Goal: Transaction & Acquisition: Purchase product/service

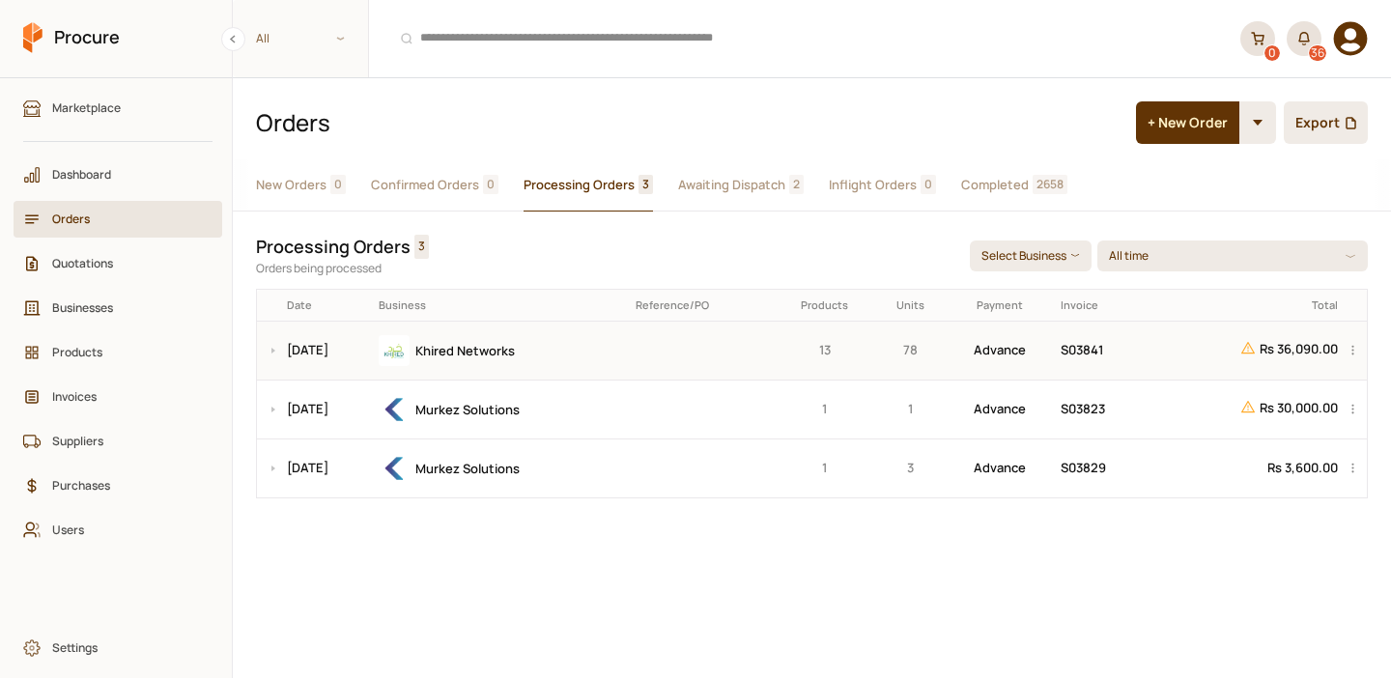
click at [630, 343] on td "Khired Networks" at bounding box center [501, 350] width 258 height 59
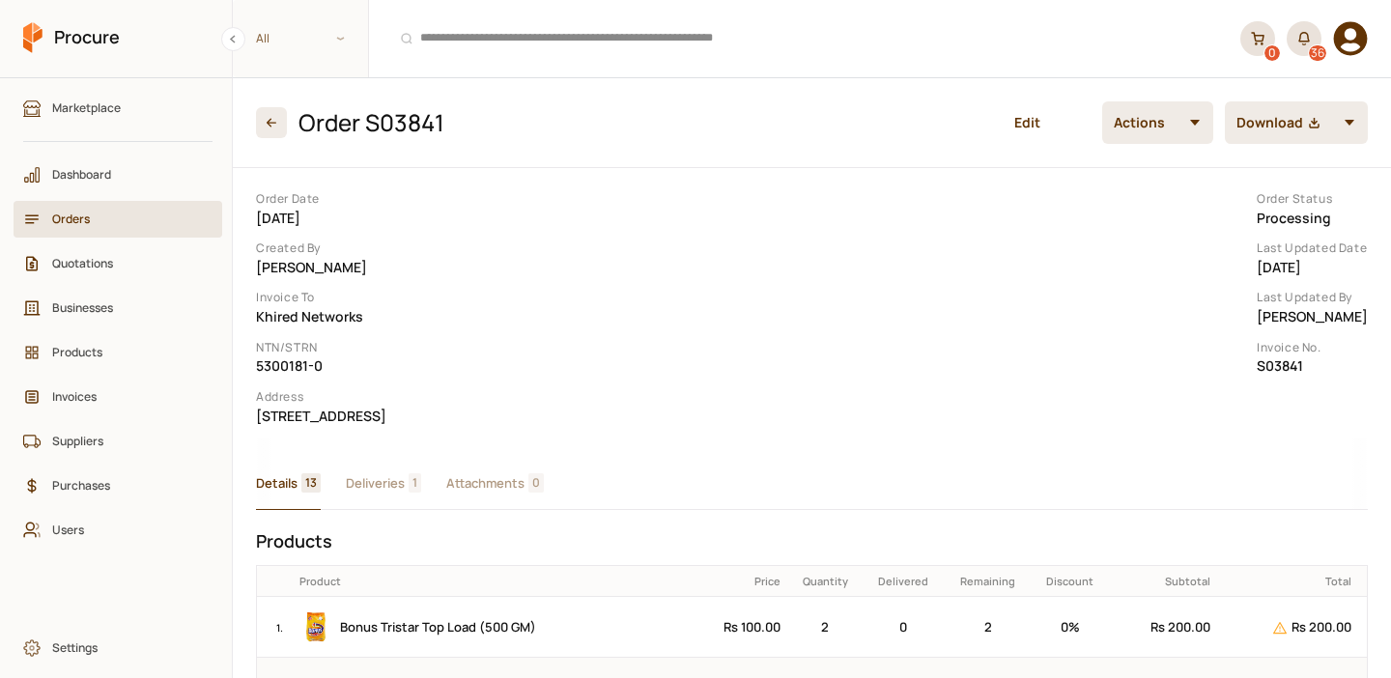
click at [84, 222] on span "Orders" at bounding box center [124, 219] width 145 height 18
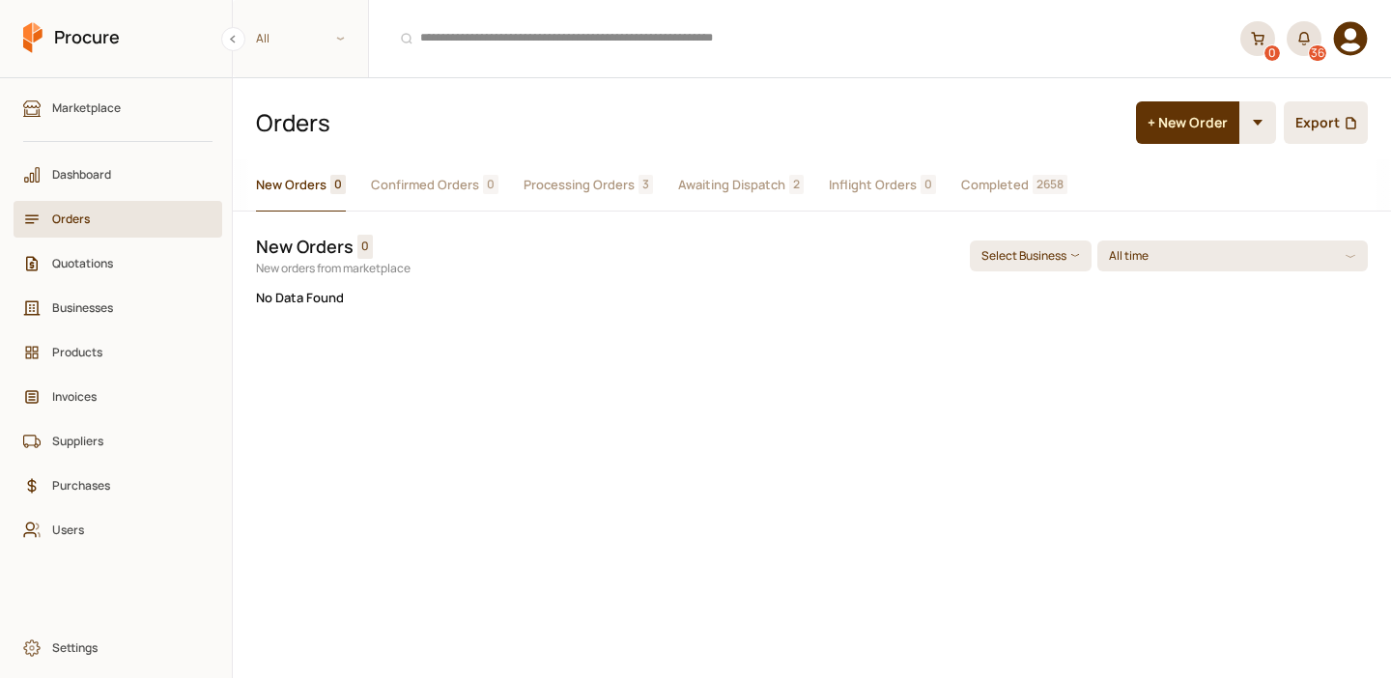
click at [586, 187] on span "Processing Orders" at bounding box center [579, 185] width 111 height 20
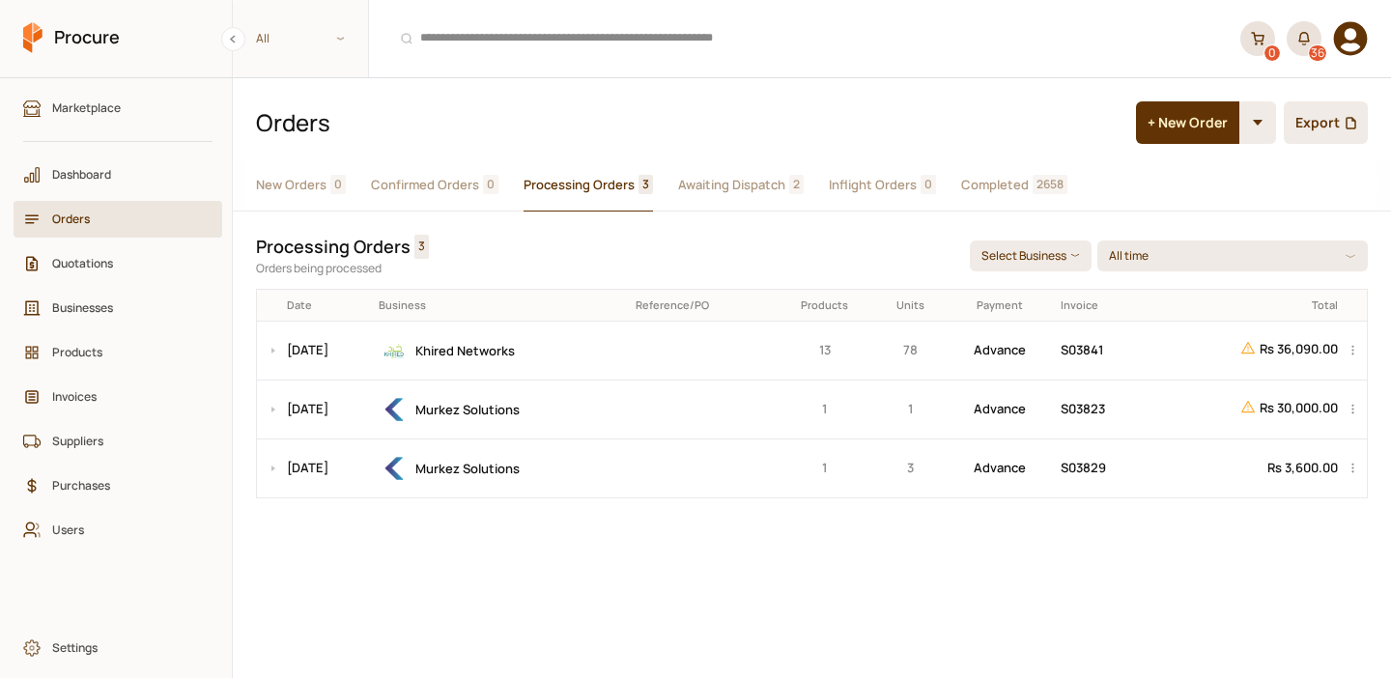
click at [84, 204] on link "Orders" at bounding box center [118, 219] width 209 height 37
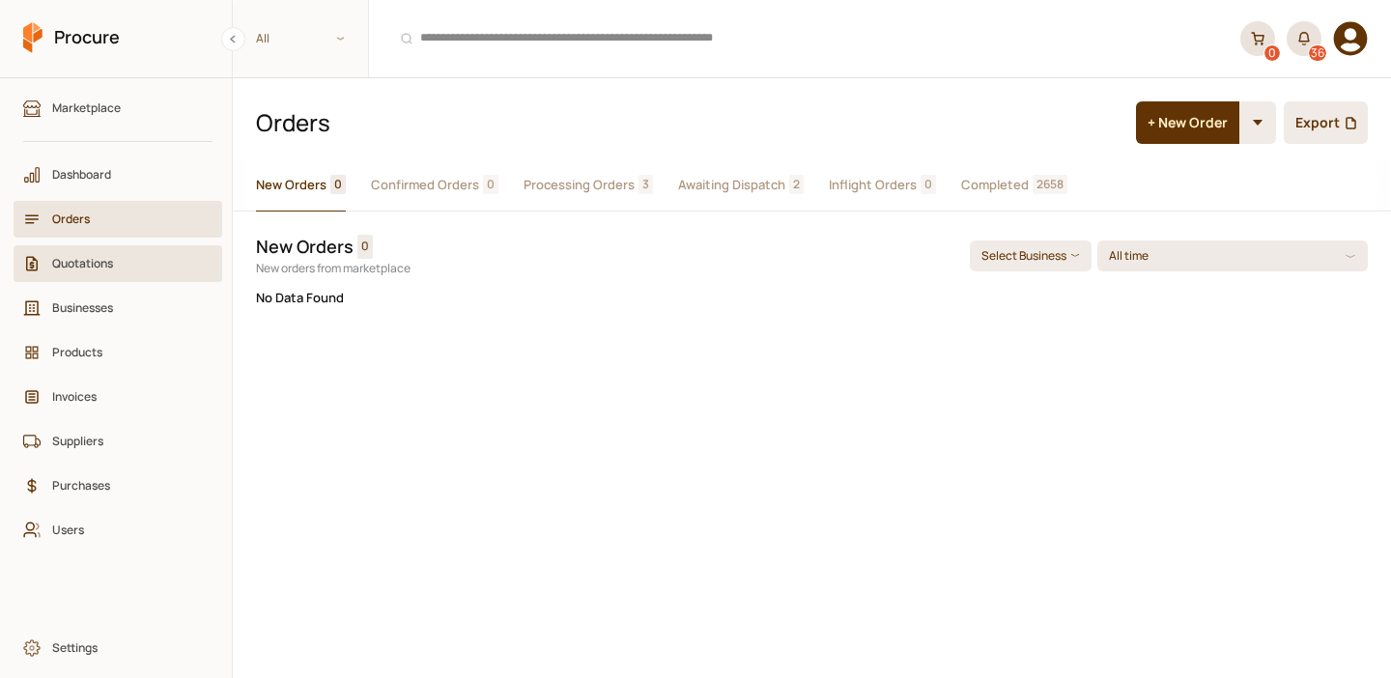
click at [67, 259] on span "Quotations" at bounding box center [124, 263] width 145 height 18
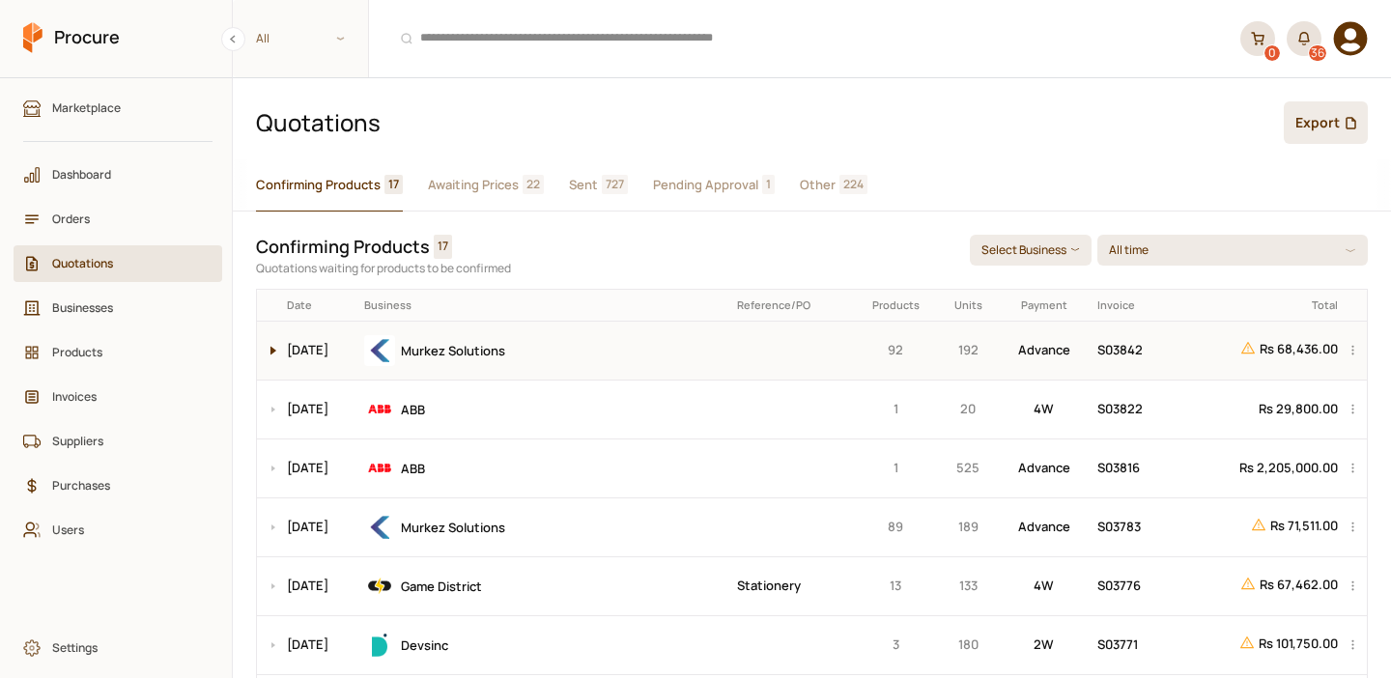
click at [278, 350] on button at bounding box center [268, 351] width 23 height 58
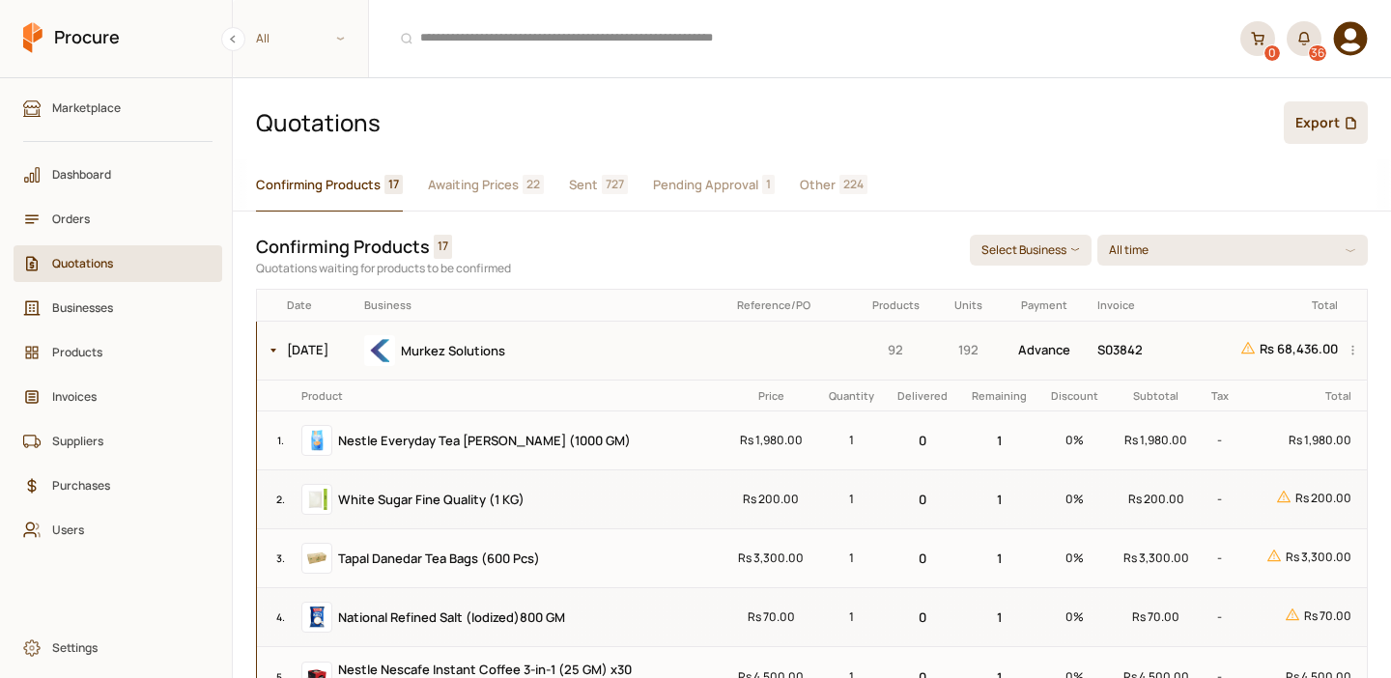
click at [666, 352] on div "Murkez Solutions" at bounding box center [543, 350] width 359 height 31
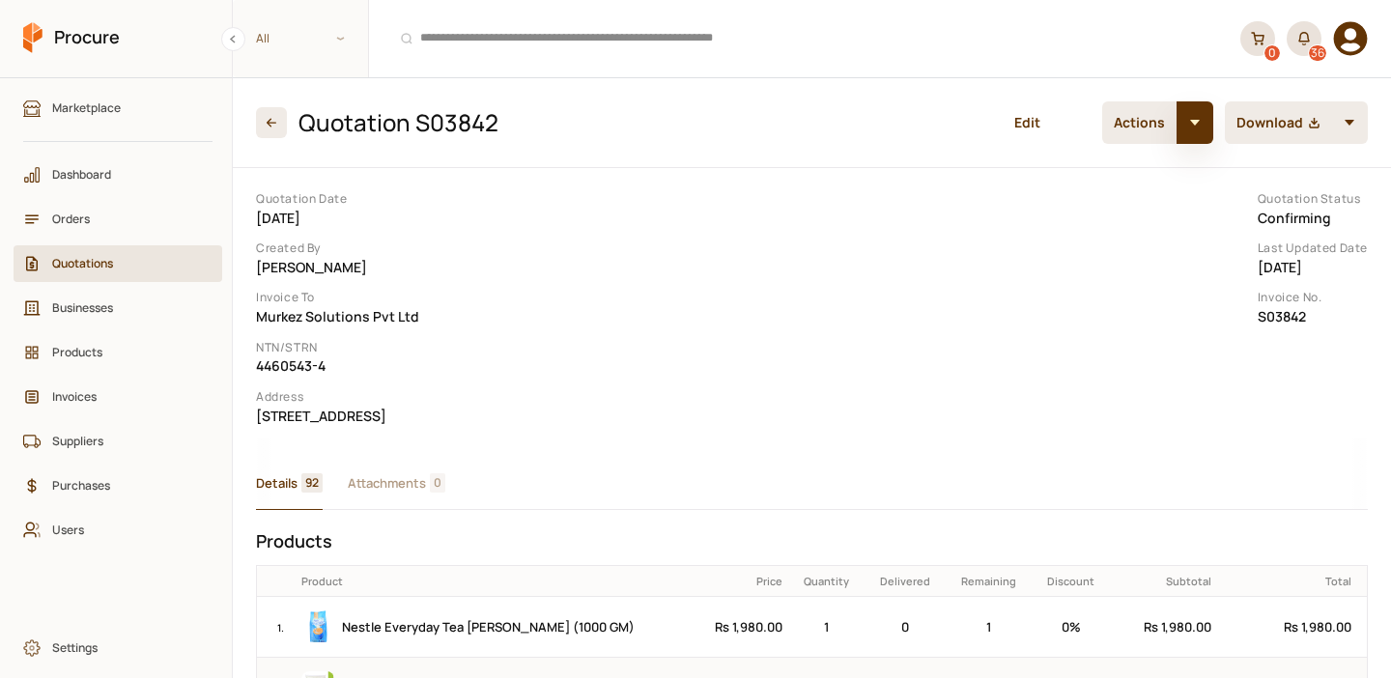
click at [1197, 128] on button "button" at bounding box center [1195, 122] width 37 height 43
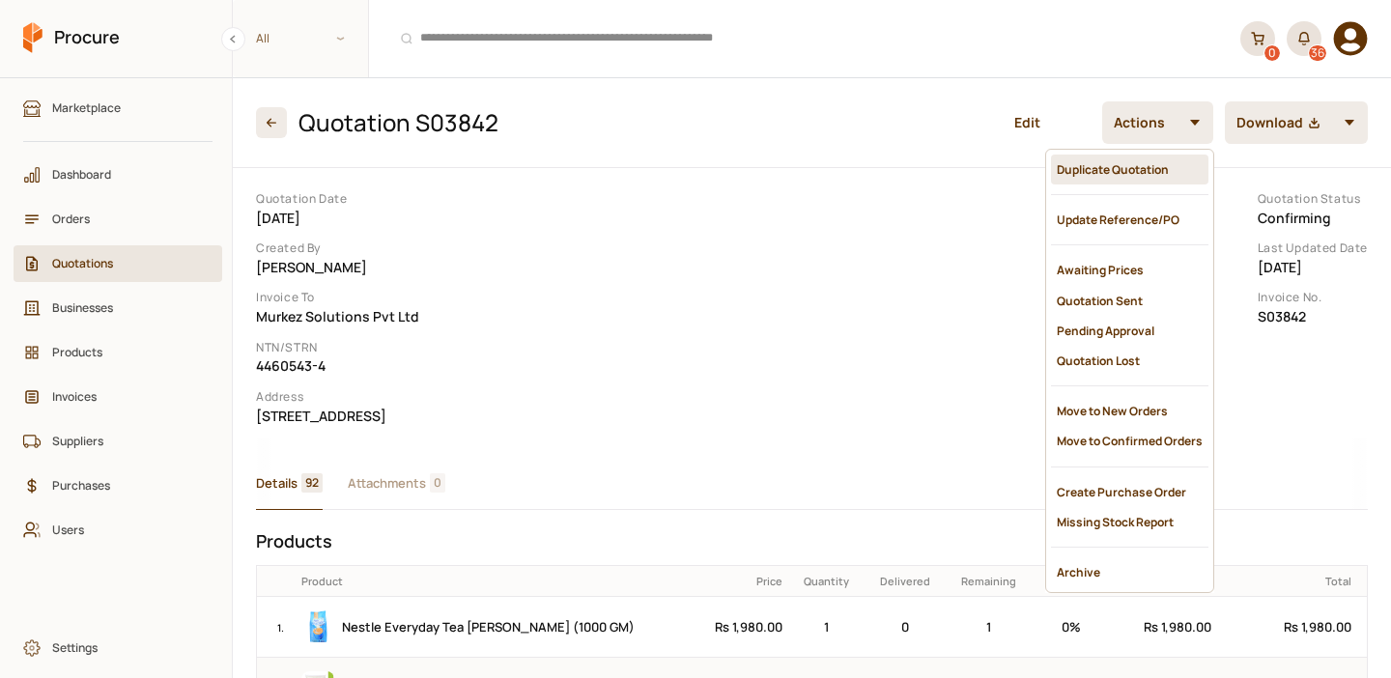
click at [1138, 172] on div "Duplicate Quotation" at bounding box center [1129, 170] width 157 height 30
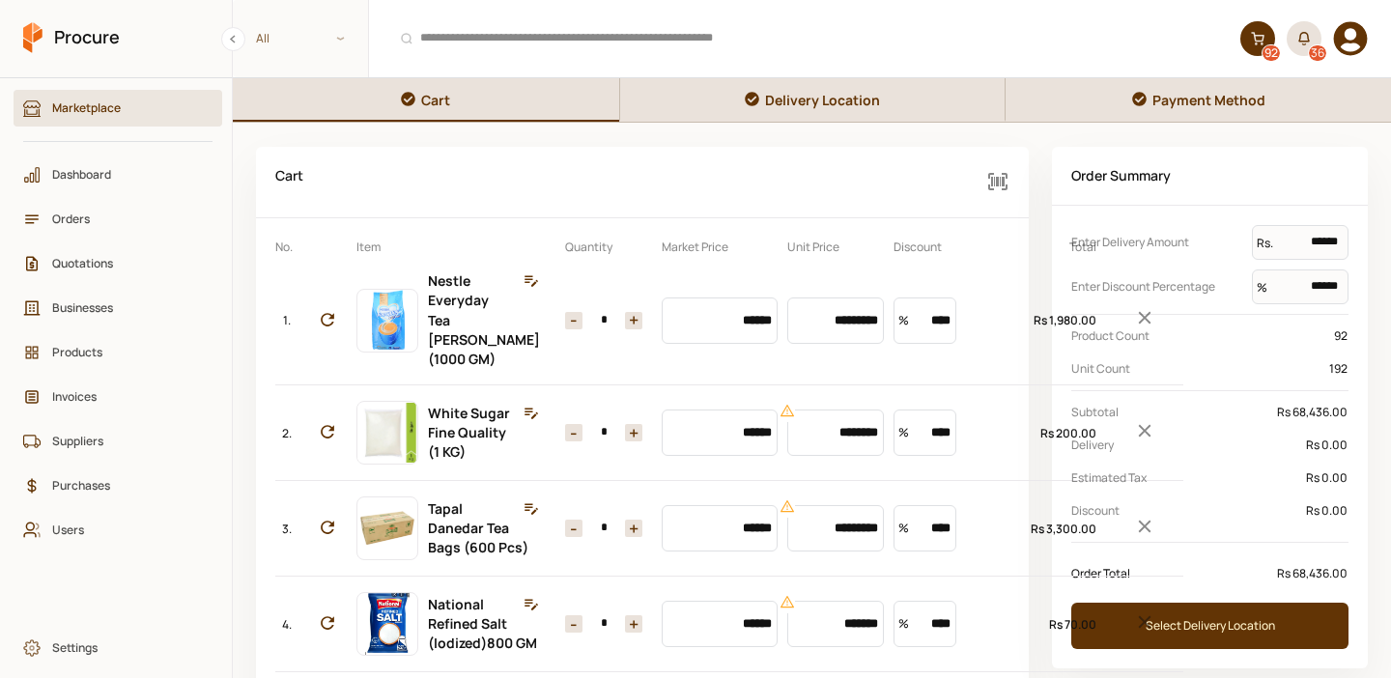
click at [591, 318] on input "*" at bounding box center [603, 320] width 43 height 17
type input "***"
click at [585, 424] on input "*" at bounding box center [603, 432] width 43 height 17
type input "**"
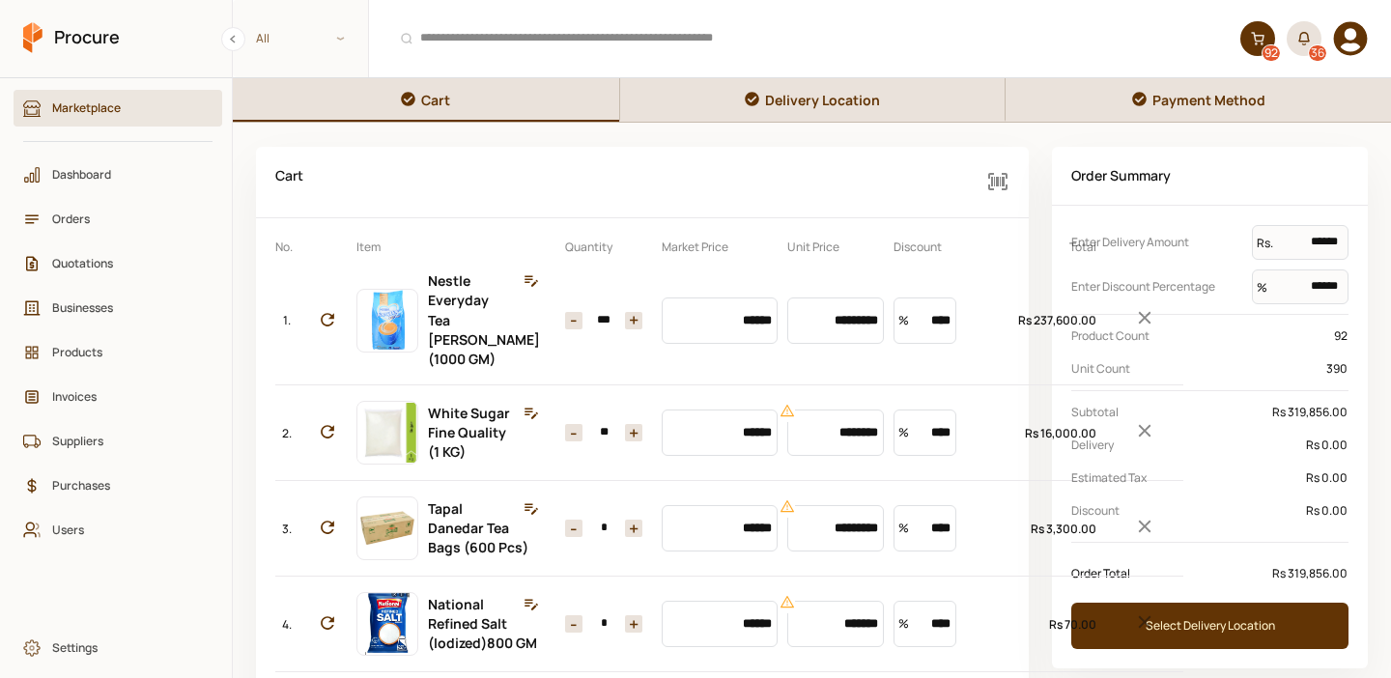
click at [584, 529] on input "*" at bounding box center [603, 528] width 43 height 17
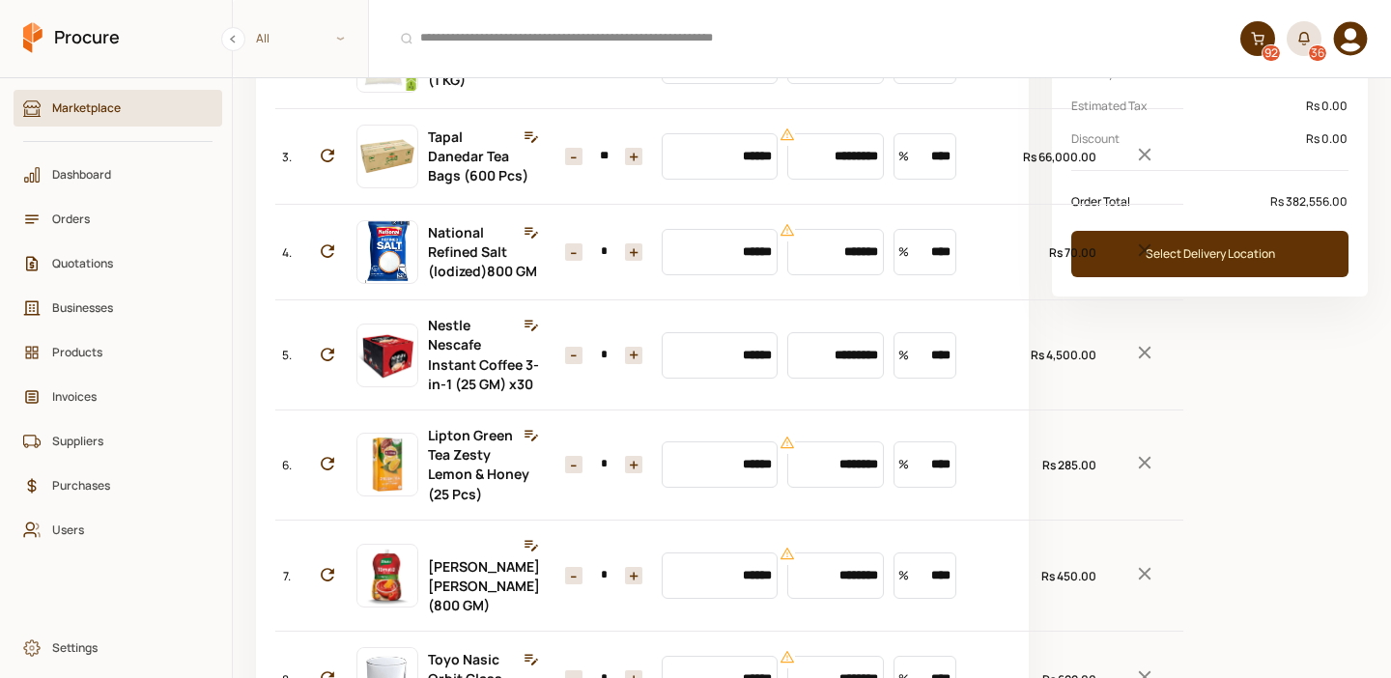
scroll to position [375, 0]
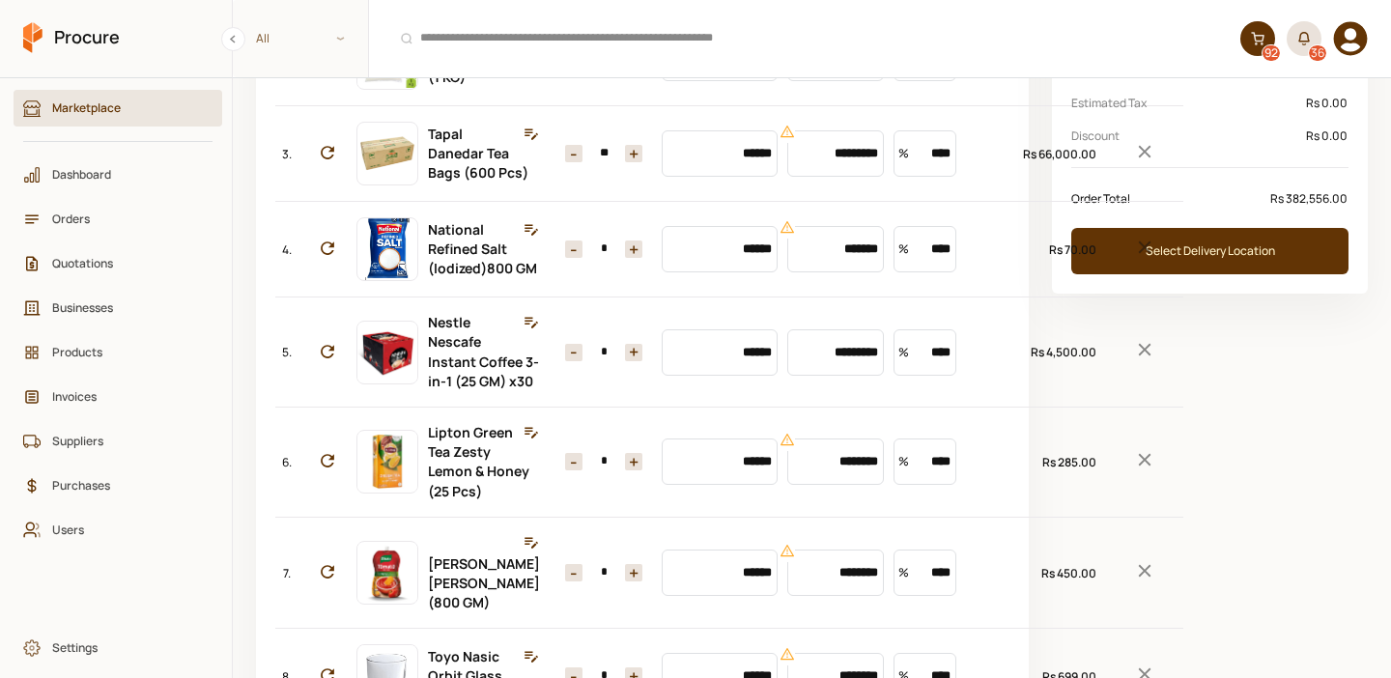
type input "**"
click at [1134, 258] on icon "Remove Item" at bounding box center [1144, 247] width 21 height 21
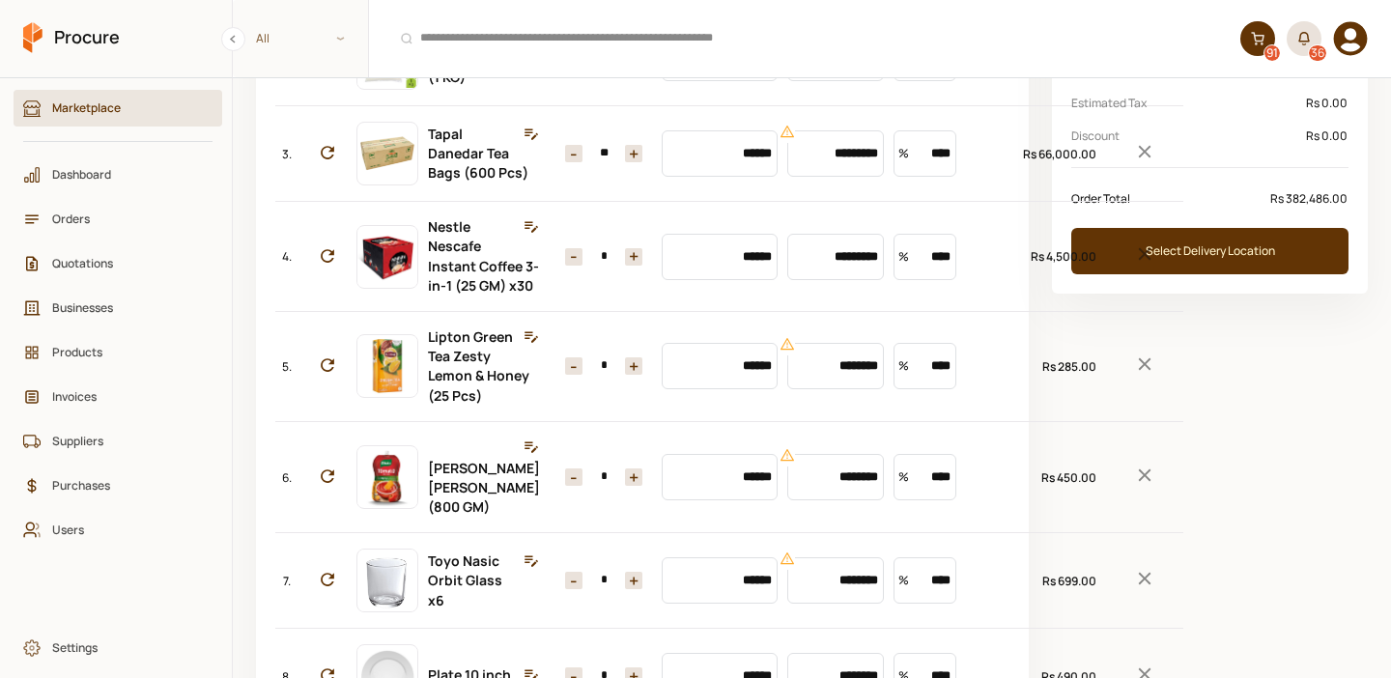
click at [1134, 265] on icon "Remove Item" at bounding box center [1144, 253] width 21 height 21
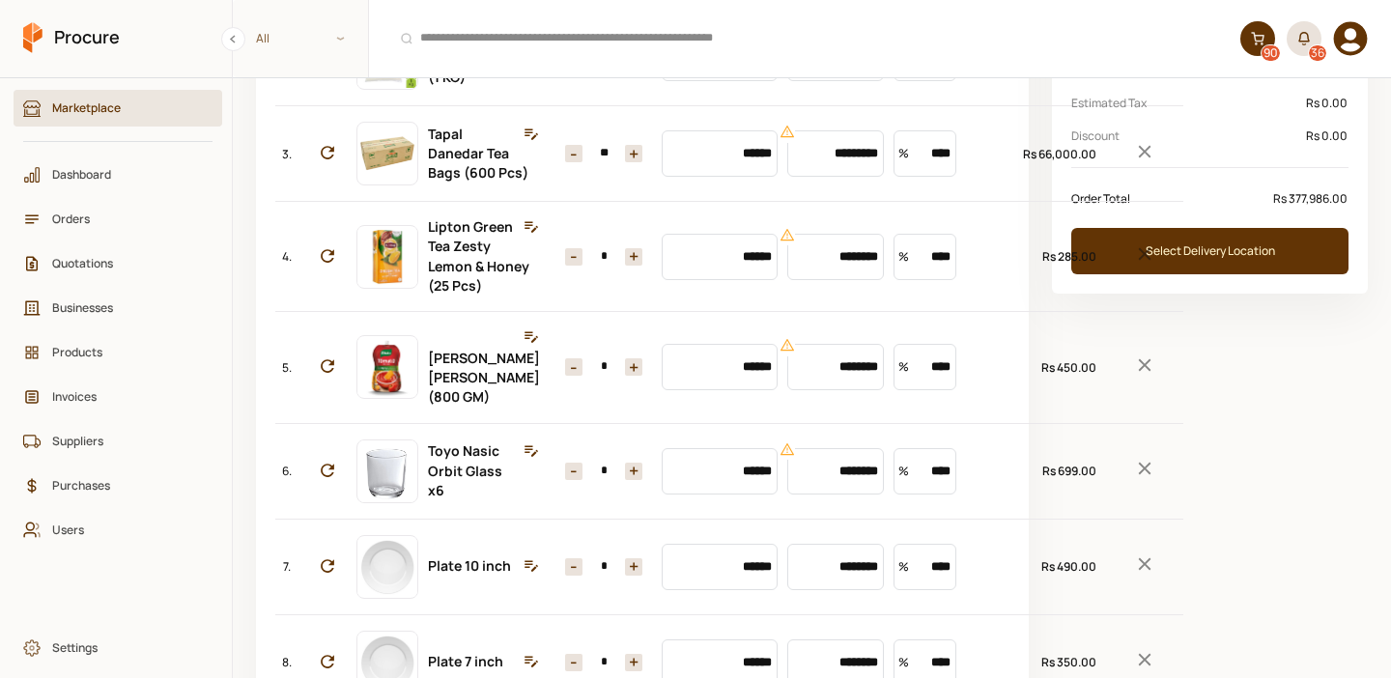
click at [589, 266] on input "*" at bounding box center [603, 256] width 43 height 17
type input "**"
click at [1139, 371] on icon "Remove Item" at bounding box center [1145, 364] width 13 height 13
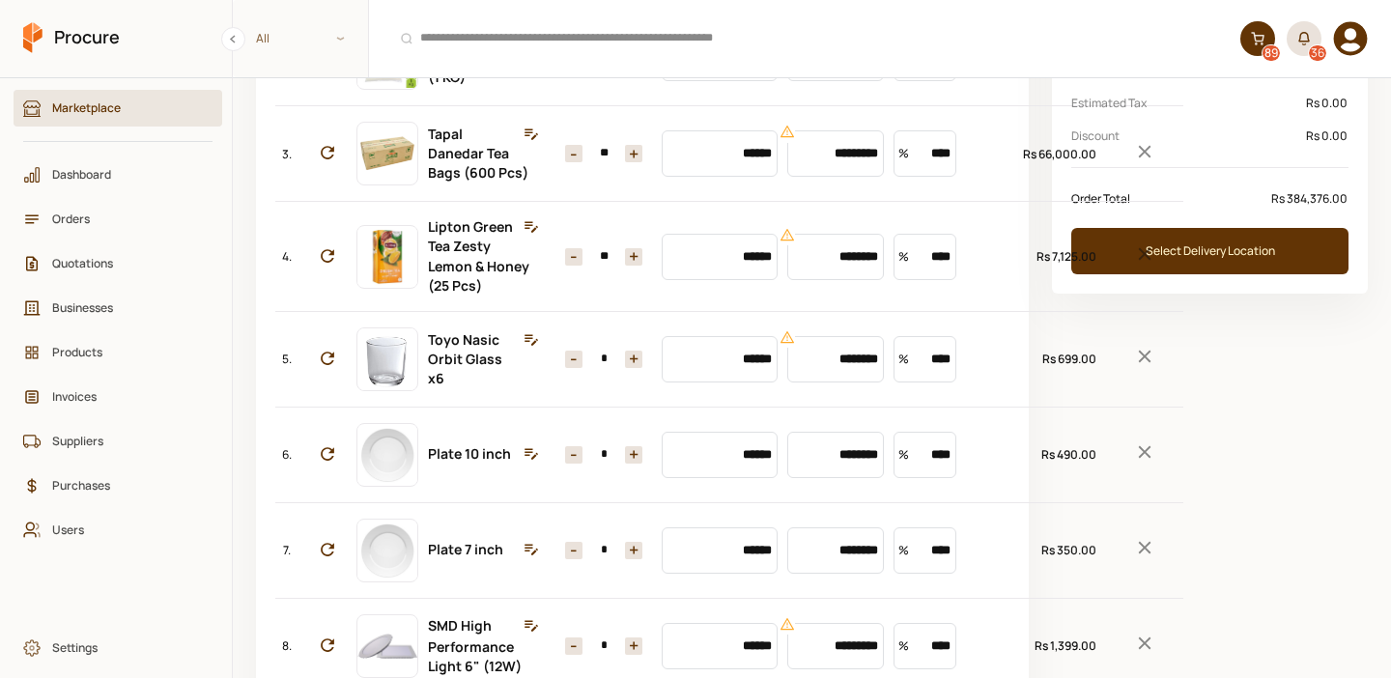
click at [585, 368] on input "*" at bounding box center [603, 359] width 43 height 17
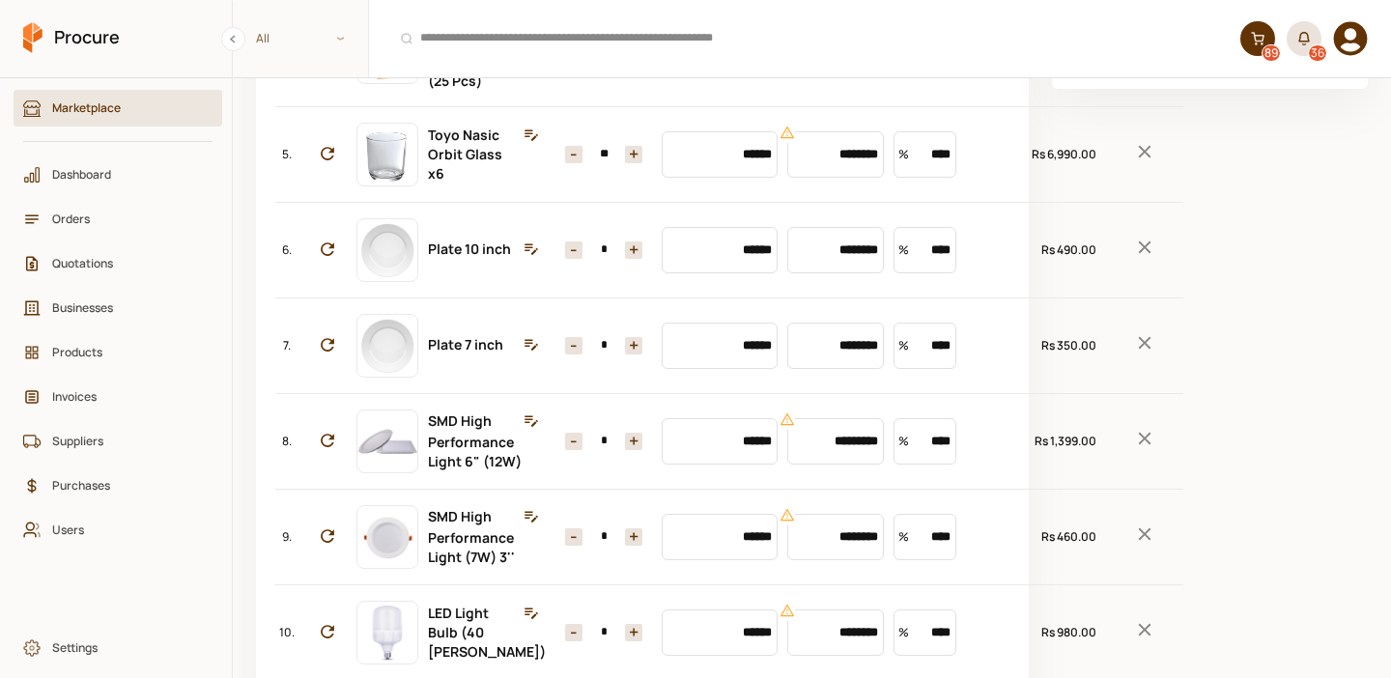
scroll to position [581, 0]
type input "**"
click at [1139, 252] on icon "Remove Item" at bounding box center [1145, 246] width 13 height 13
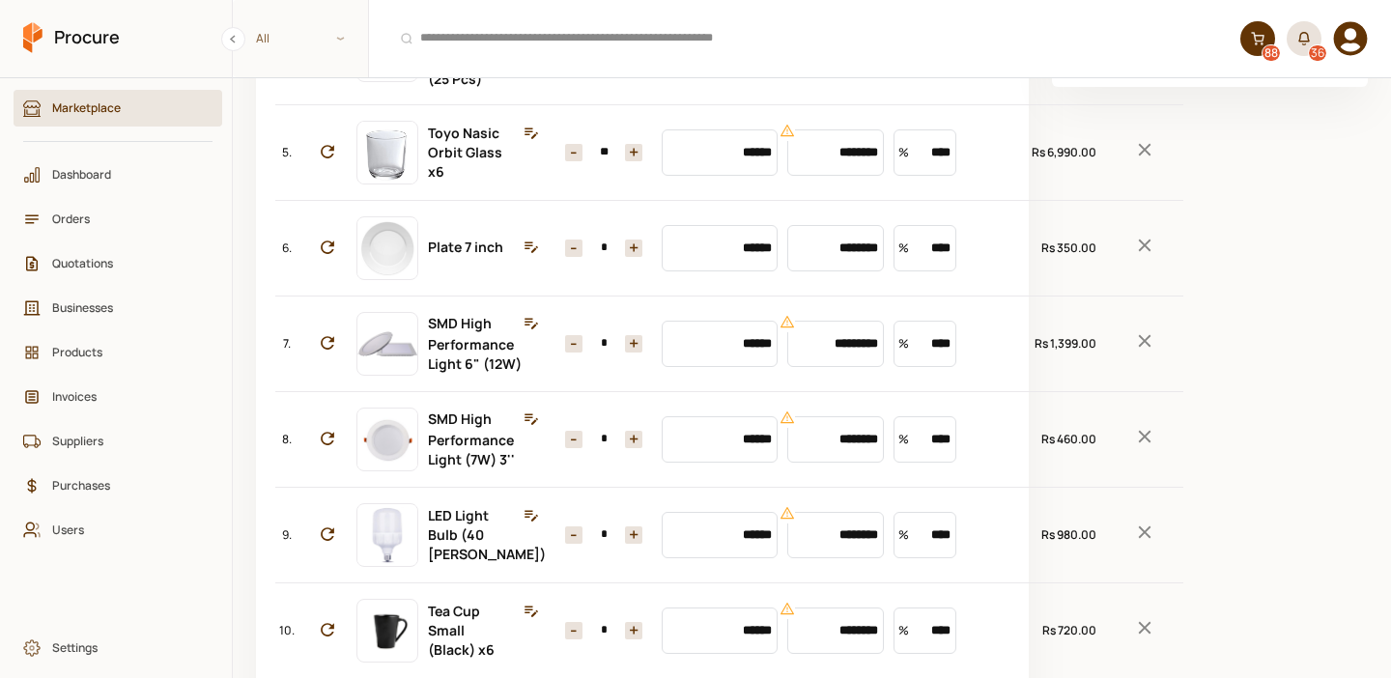
click at [1139, 252] on icon "Remove Item" at bounding box center [1145, 246] width 13 height 13
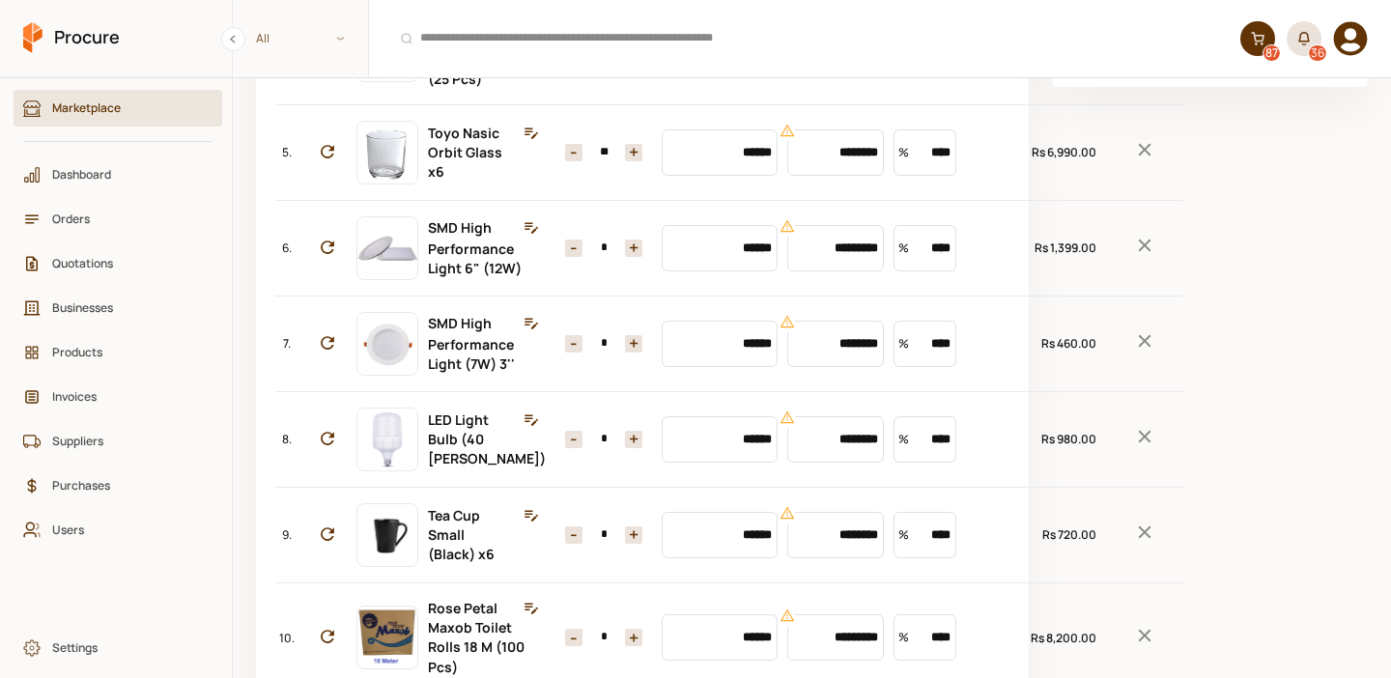
click at [1134, 256] on icon "Remove Item" at bounding box center [1144, 245] width 21 height 21
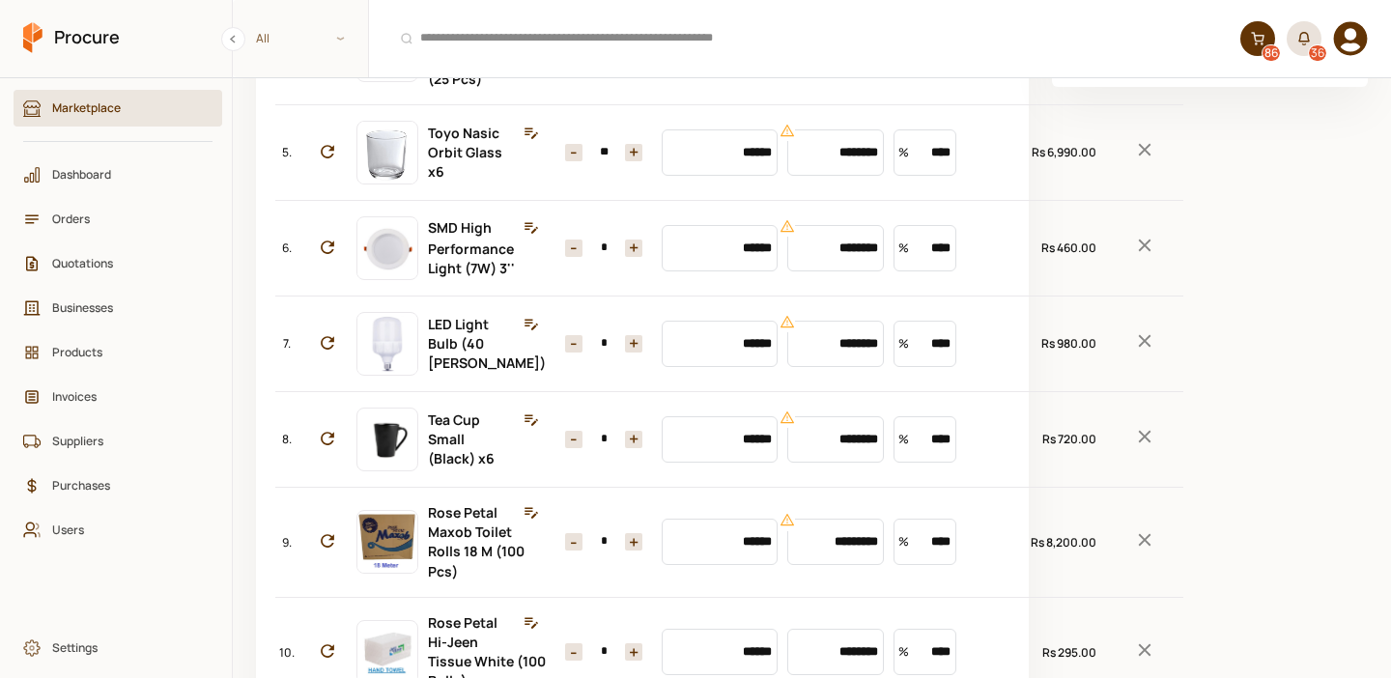
click at [1139, 252] on icon "Remove Item" at bounding box center [1145, 246] width 13 height 13
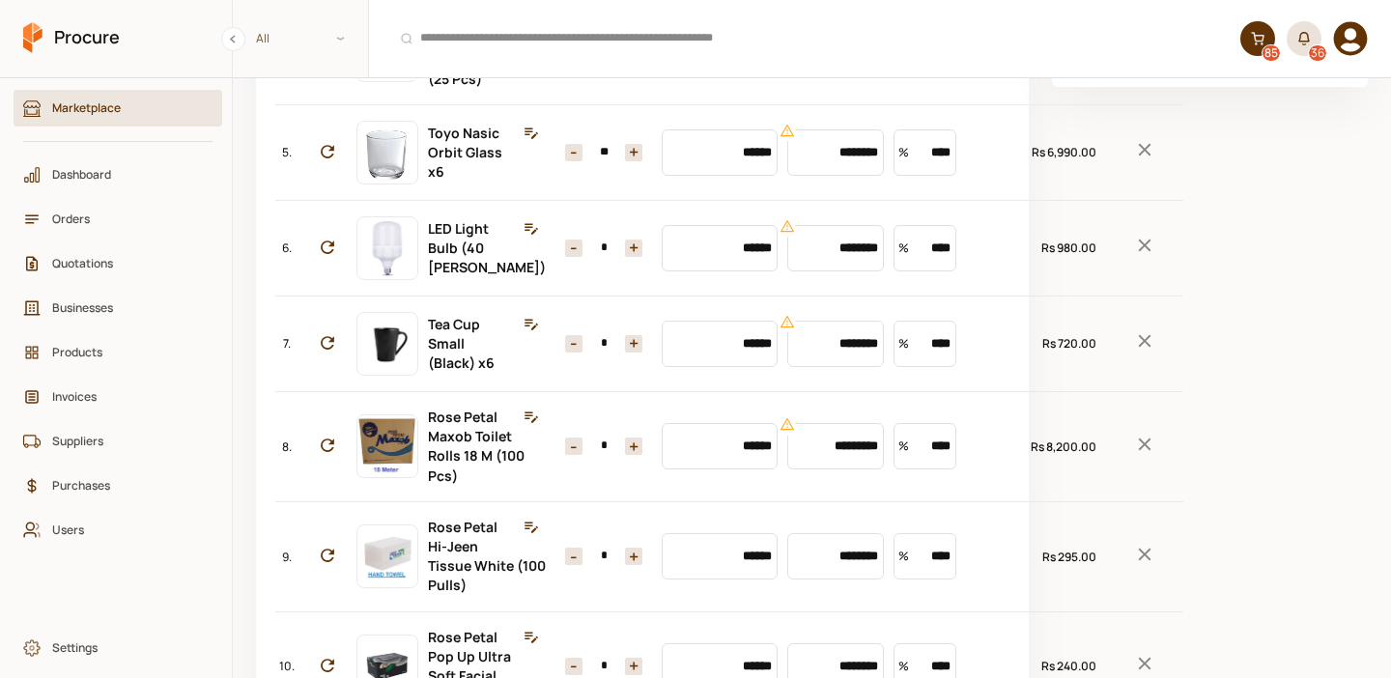
click at [1139, 252] on icon "Remove Item" at bounding box center [1145, 246] width 13 height 13
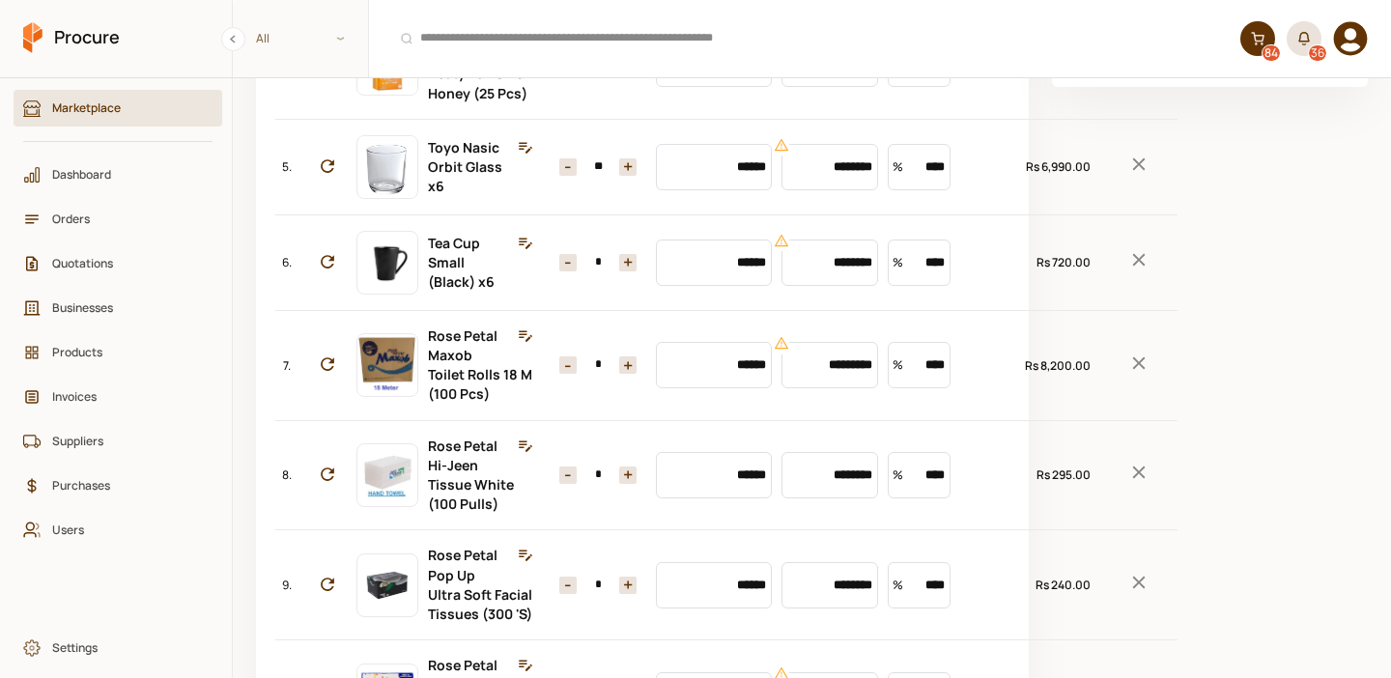
click at [591, 271] on input "*" at bounding box center [598, 262] width 43 height 17
click at [559, 271] on button "-" at bounding box center [567, 262] width 17 height 17
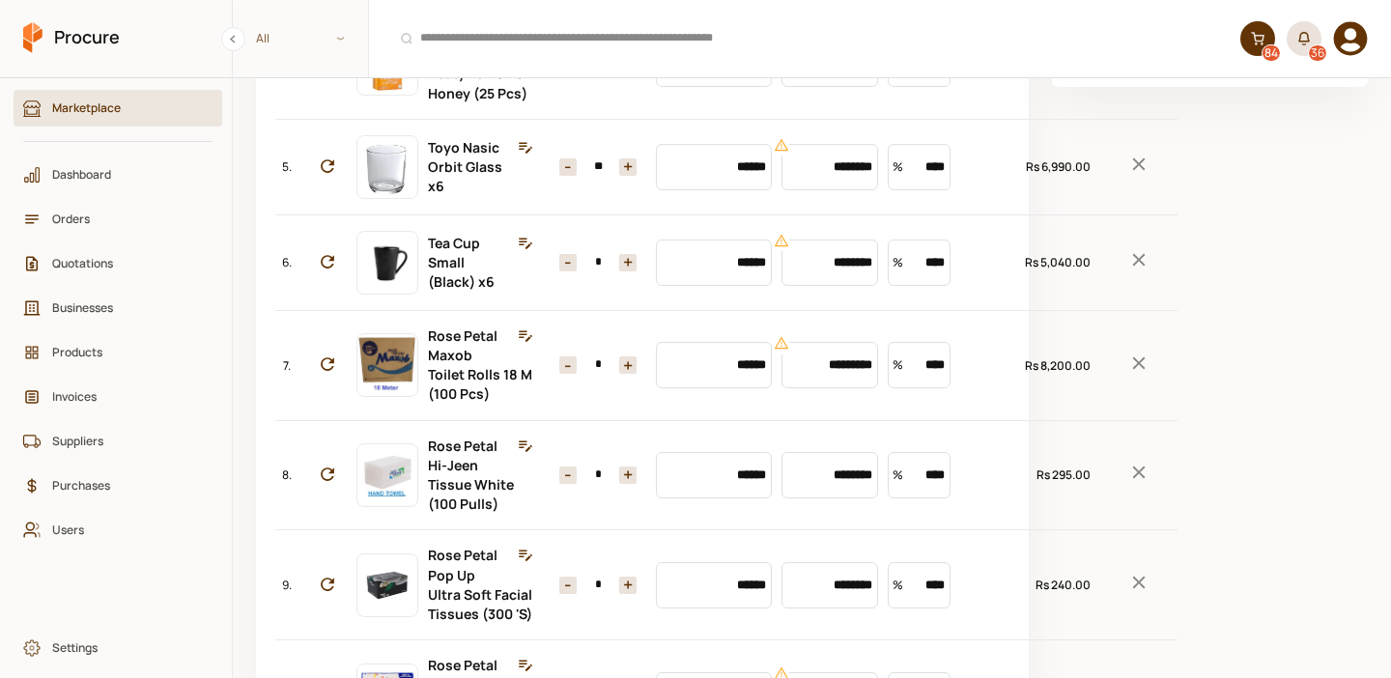
type input "*"
click at [584, 374] on input "*" at bounding box center [598, 364] width 43 height 17
type input "*"
click at [586, 484] on input "*" at bounding box center [598, 475] width 43 height 17
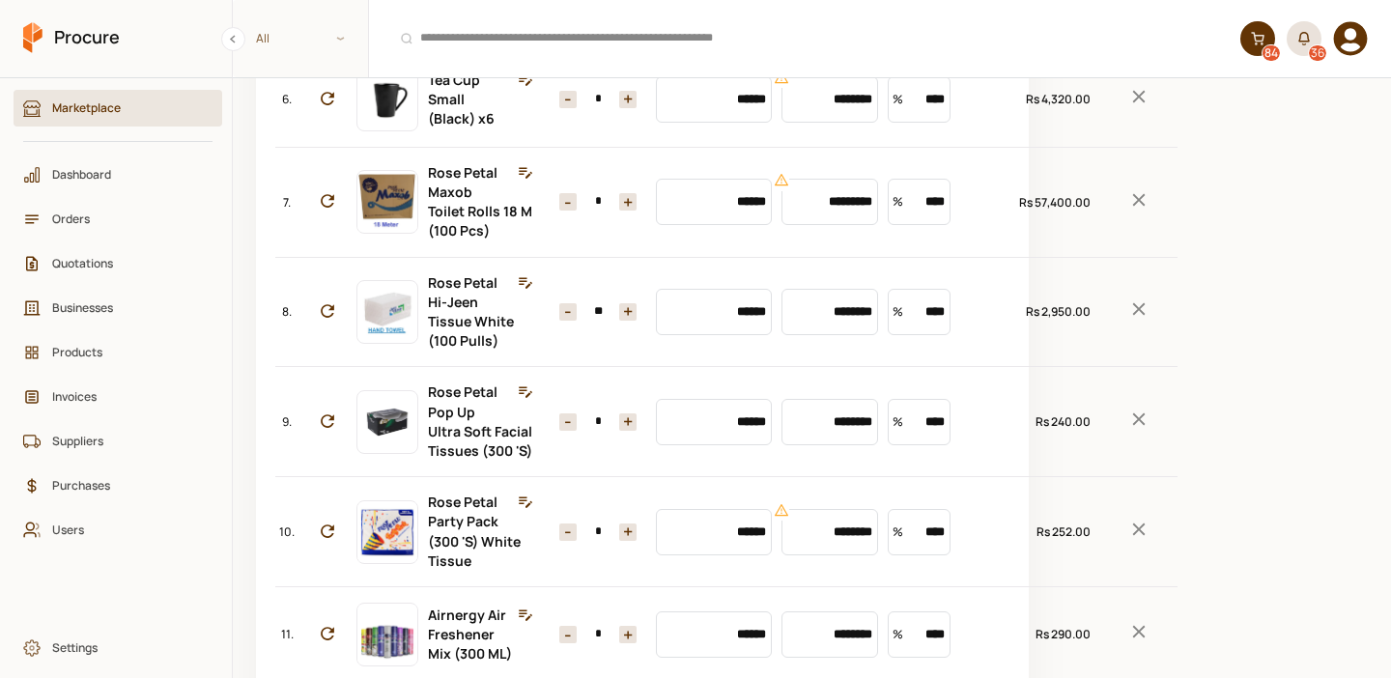
scroll to position [765, 0]
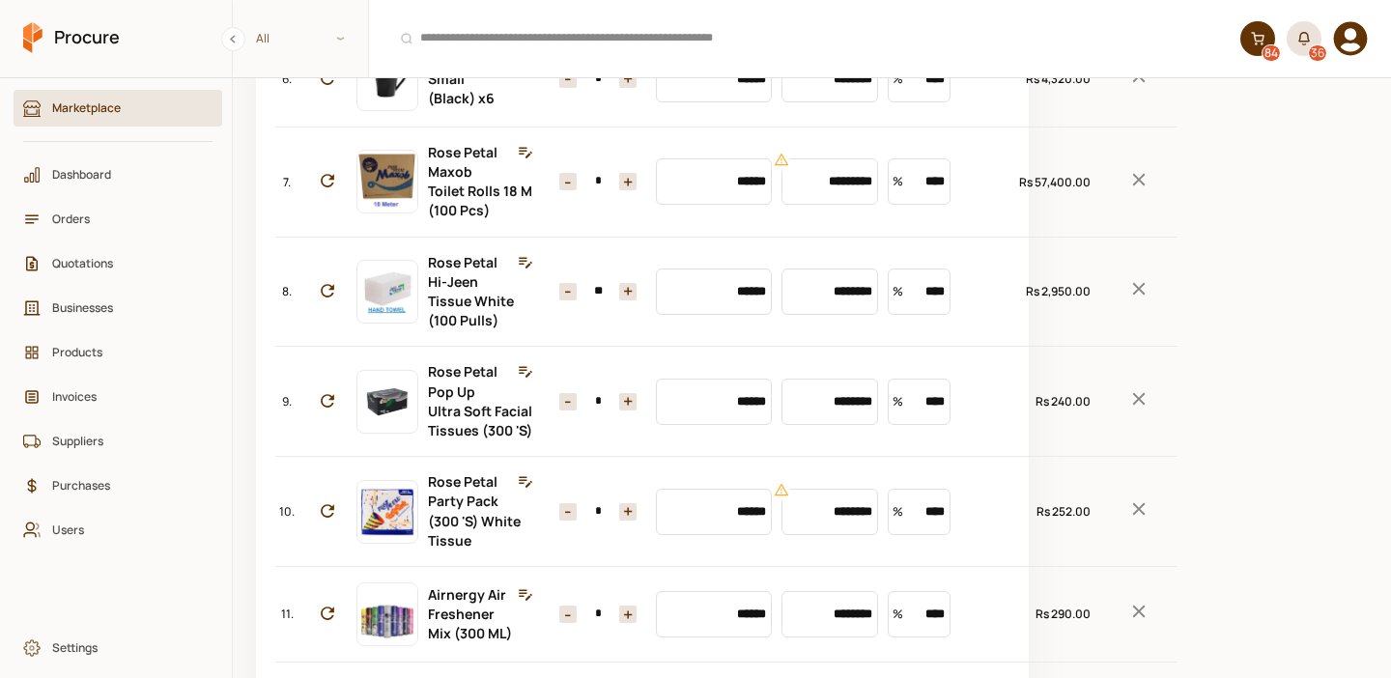
type input "**"
click at [585, 411] on input "*" at bounding box center [598, 401] width 43 height 17
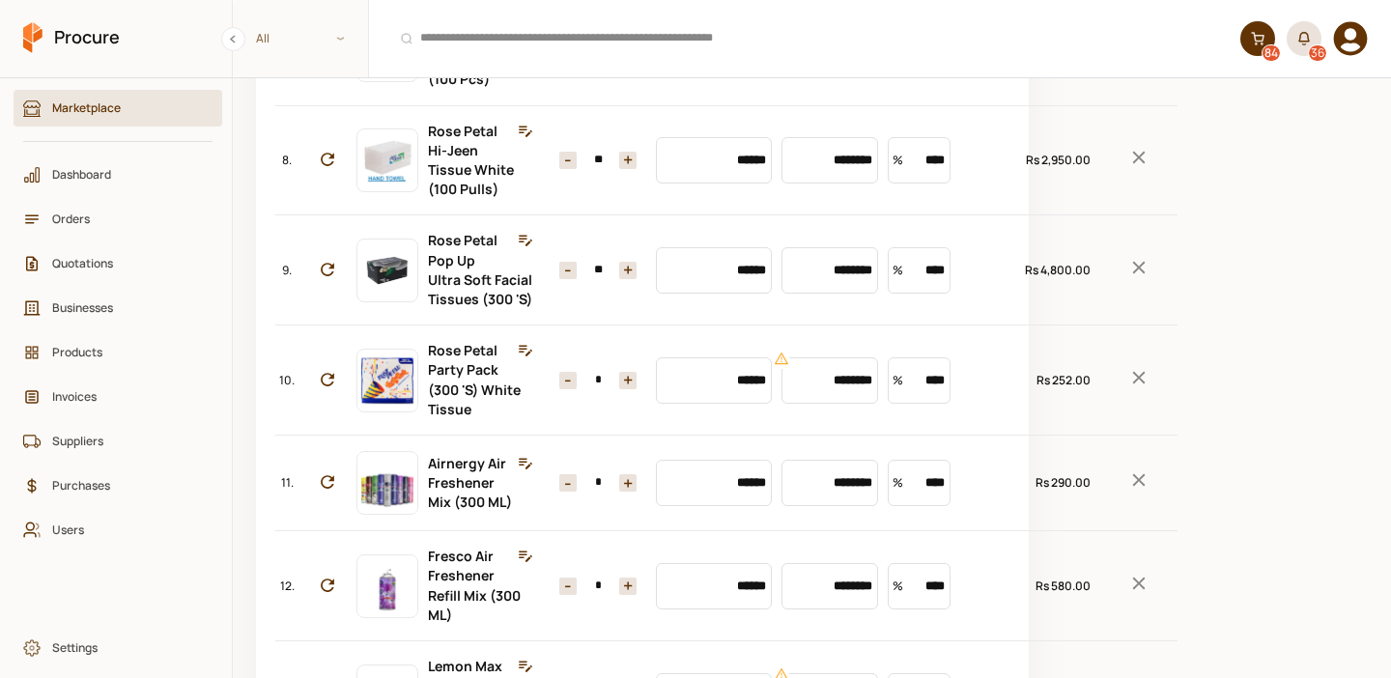
scroll to position [903, 0]
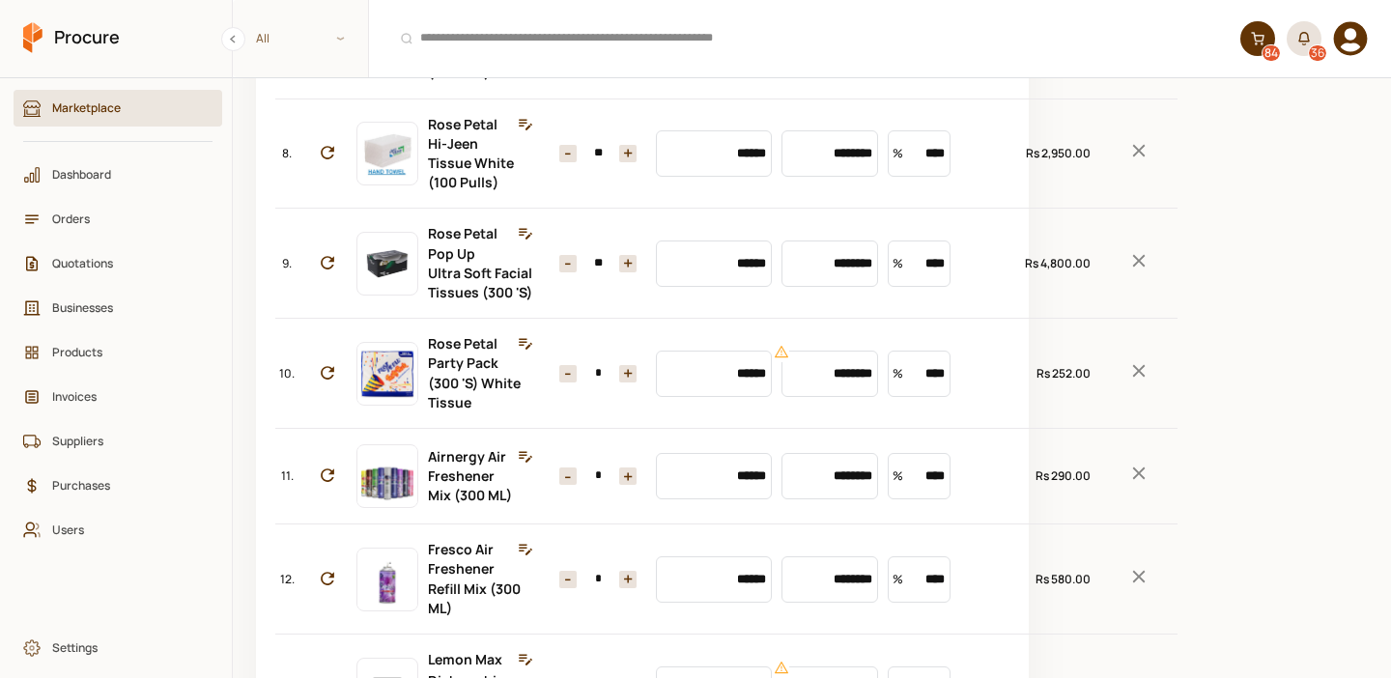
type input "**"
click at [585, 383] on input "*" at bounding box center [598, 373] width 43 height 17
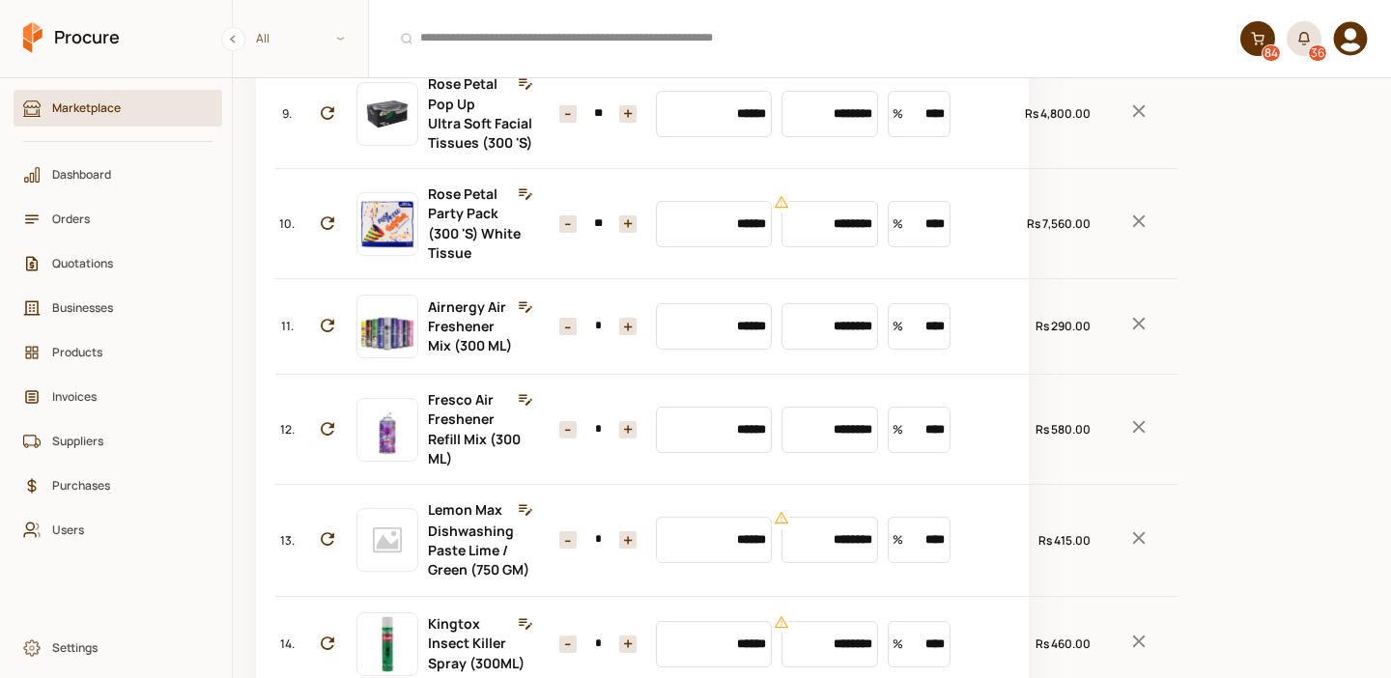
scroll to position [1055, 0]
type input "**"
click at [587, 333] on input "*" at bounding box center [598, 324] width 43 height 17
type input "**"
click at [585, 437] on input "*" at bounding box center [598, 427] width 43 height 17
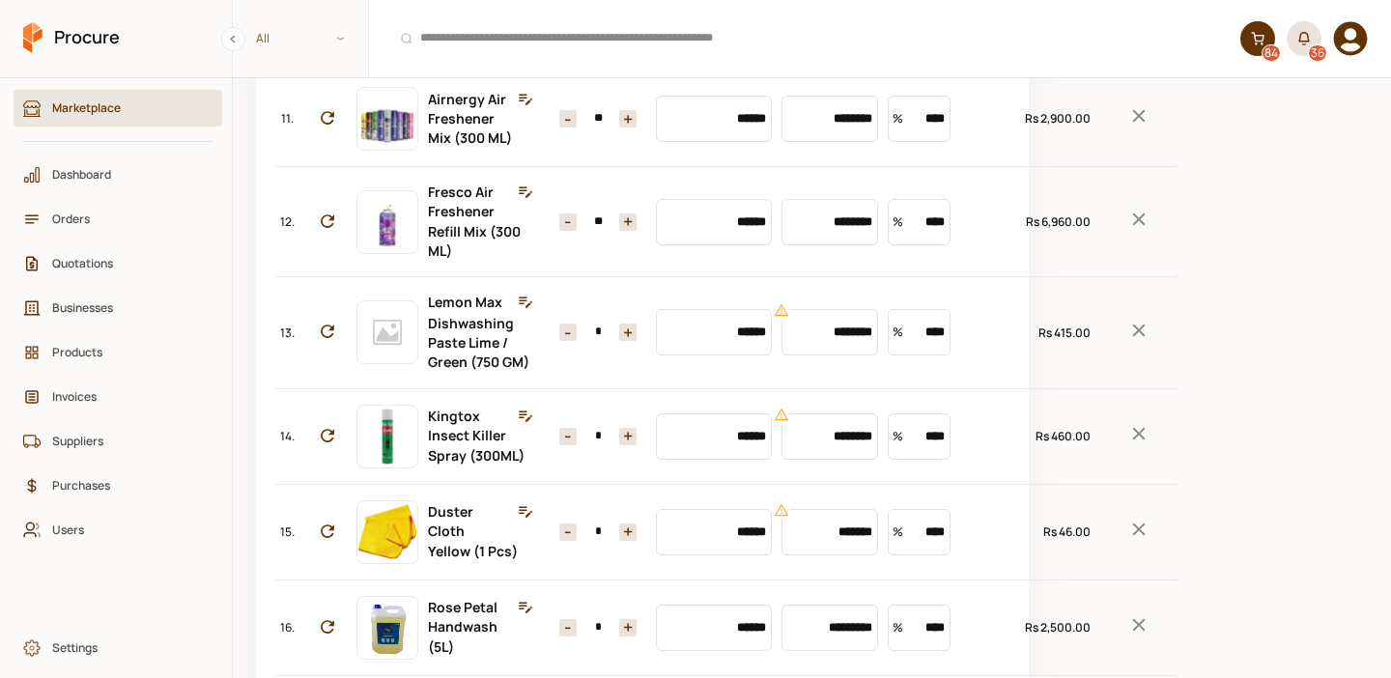
scroll to position [1335, 0]
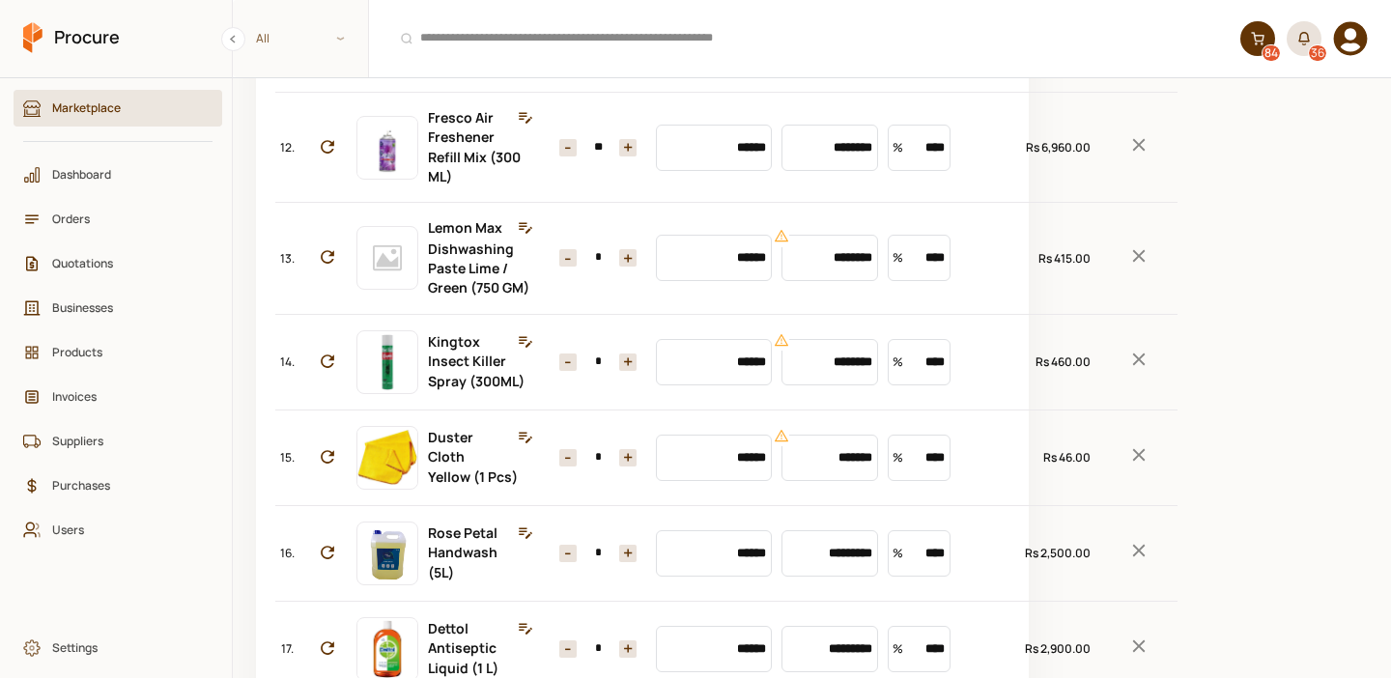
type input "**"
click at [589, 267] on input "*" at bounding box center [598, 257] width 43 height 17
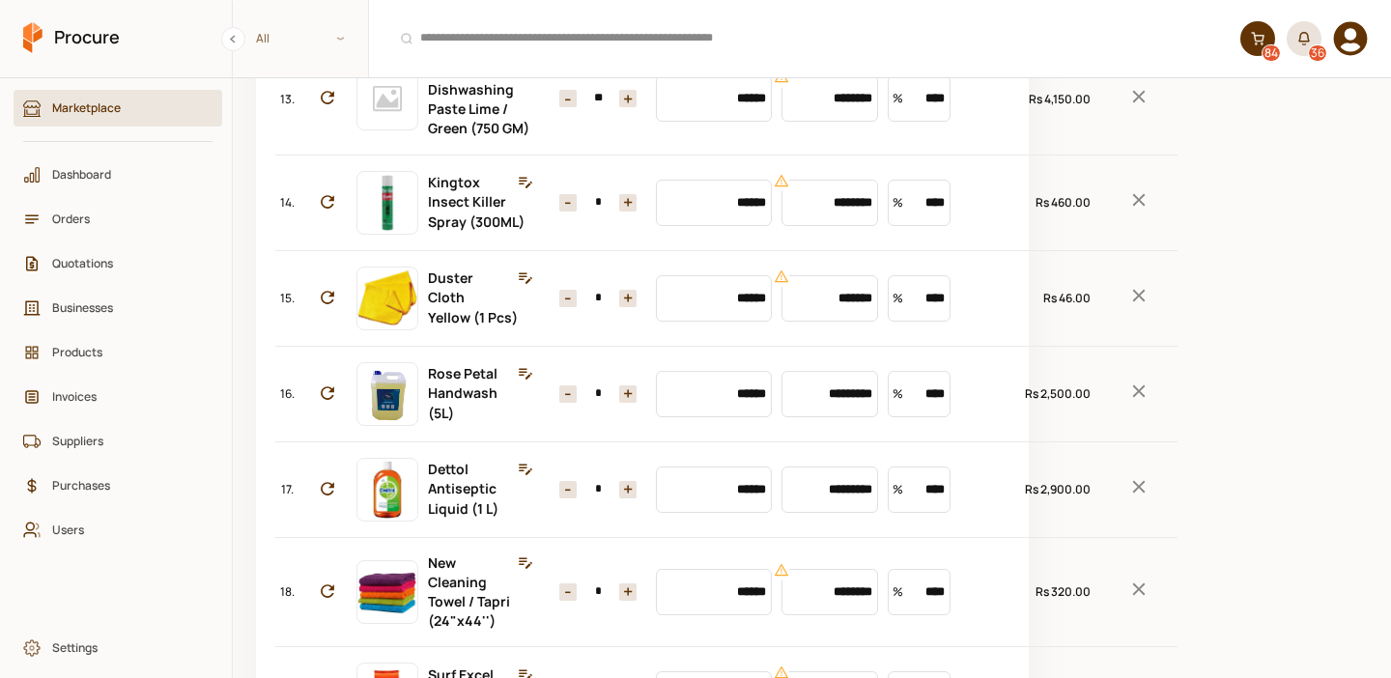
type input "**"
click at [1128, 211] on icon "Remove Item" at bounding box center [1138, 199] width 21 height 21
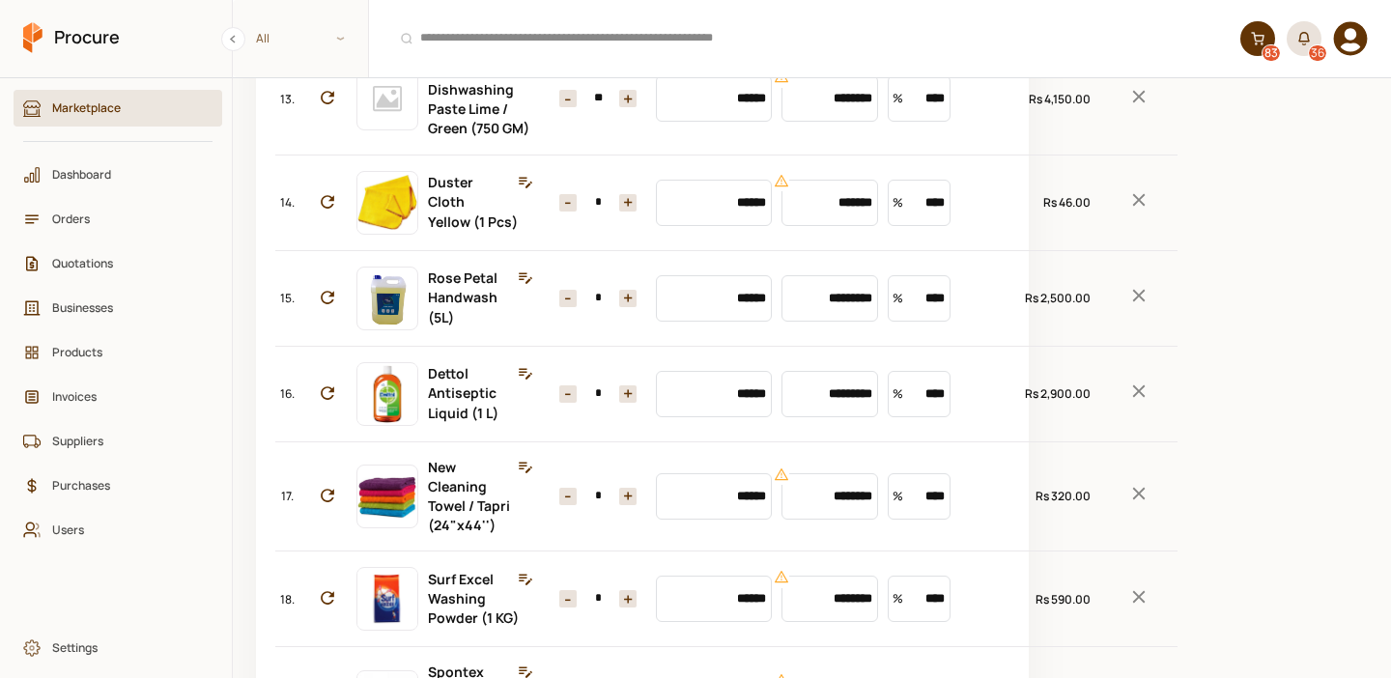
click at [592, 212] on input "*" at bounding box center [598, 202] width 43 height 17
type input "**"
click at [619, 307] on button "+" at bounding box center [627, 298] width 17 height 17
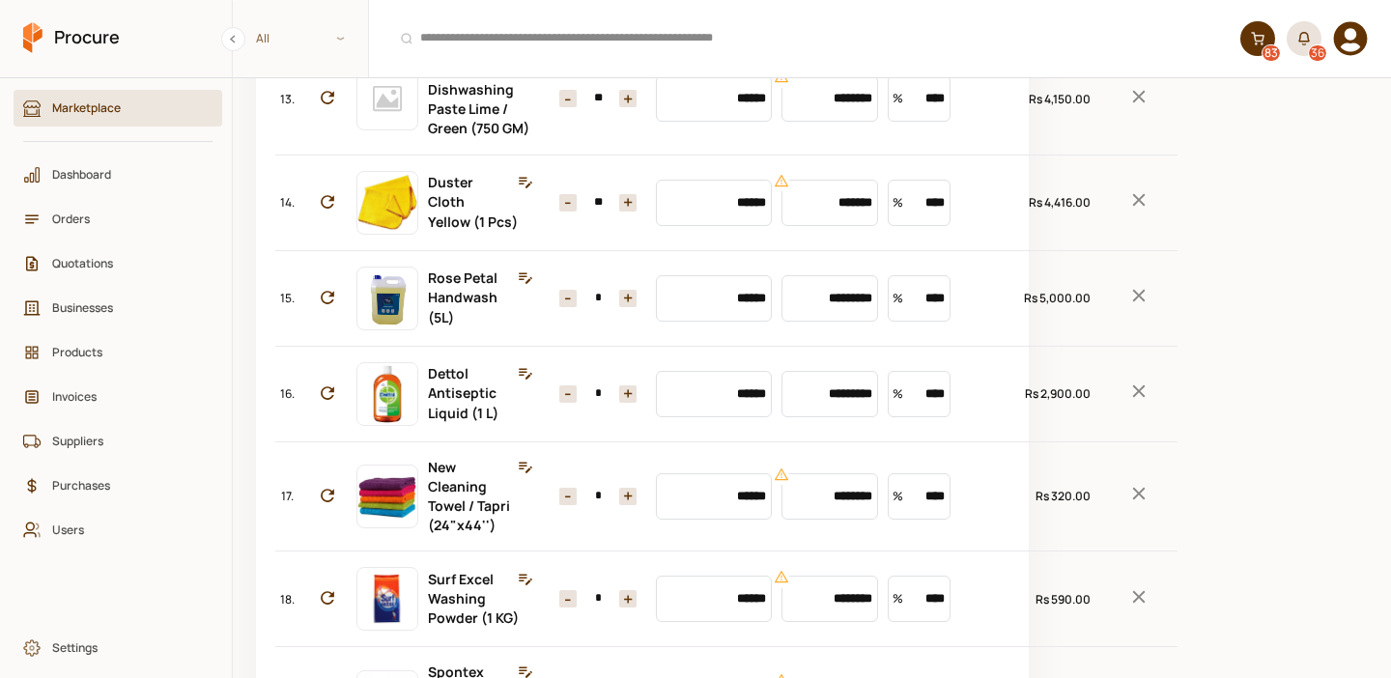
click at [619, 307] on button "+" at bounding box center [627, 298] width 17 height 17
type input "*"
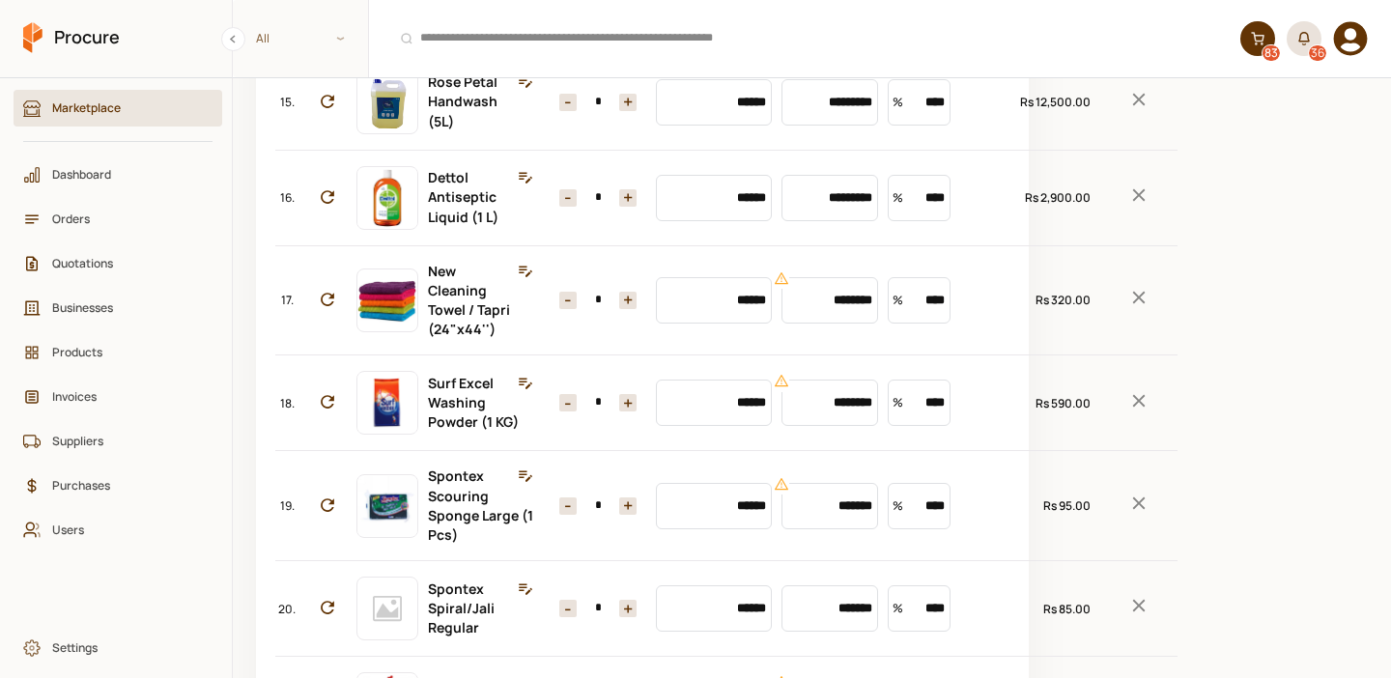
scroll to position [1714, 0]
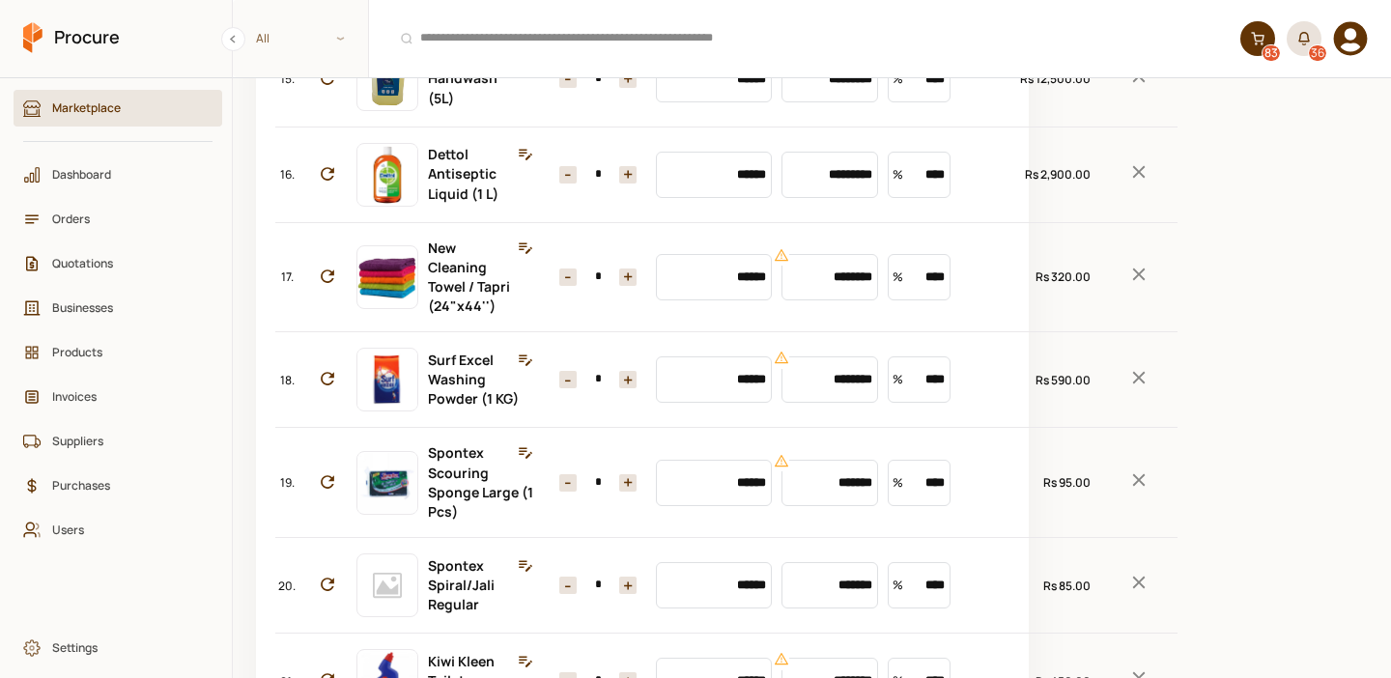
click at [1133, 178] on icon "Remove Item" at bounding box center [1139, 171] width 13 height 13
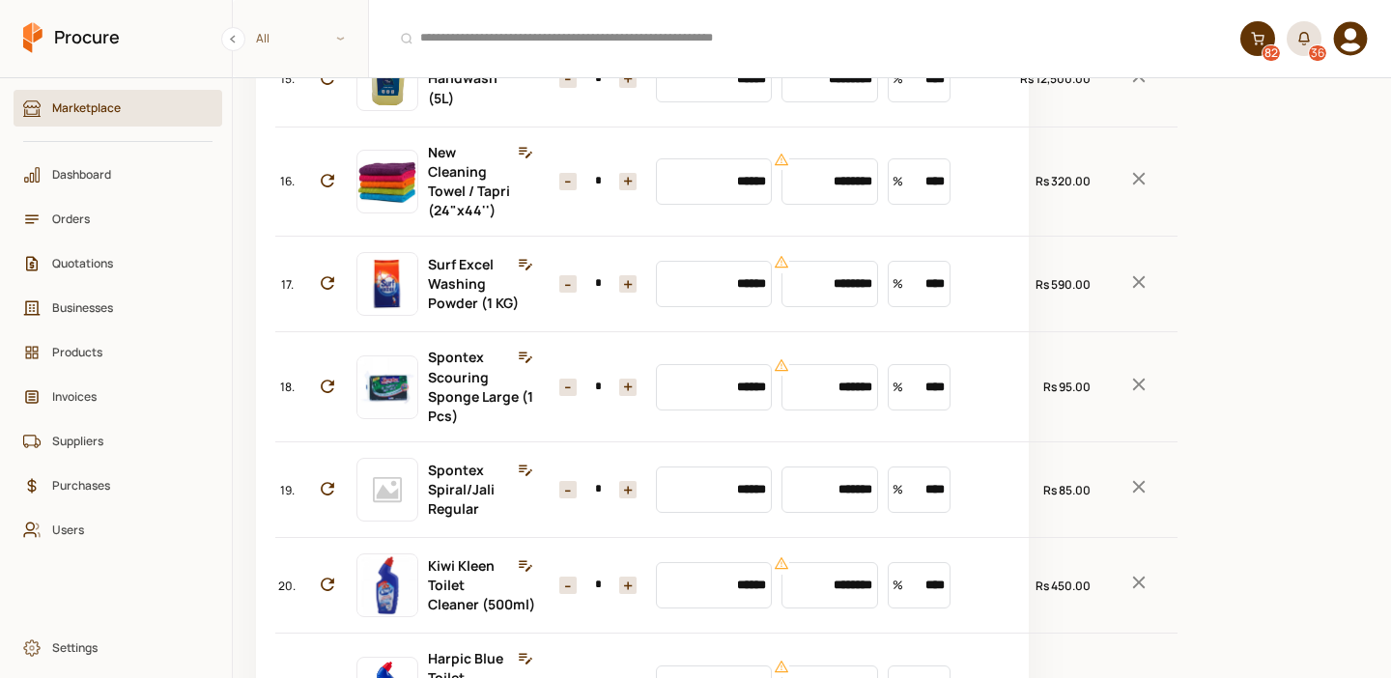
click at [586, 190] on input "*" at bounding box center [598, 181] width 43 height 17
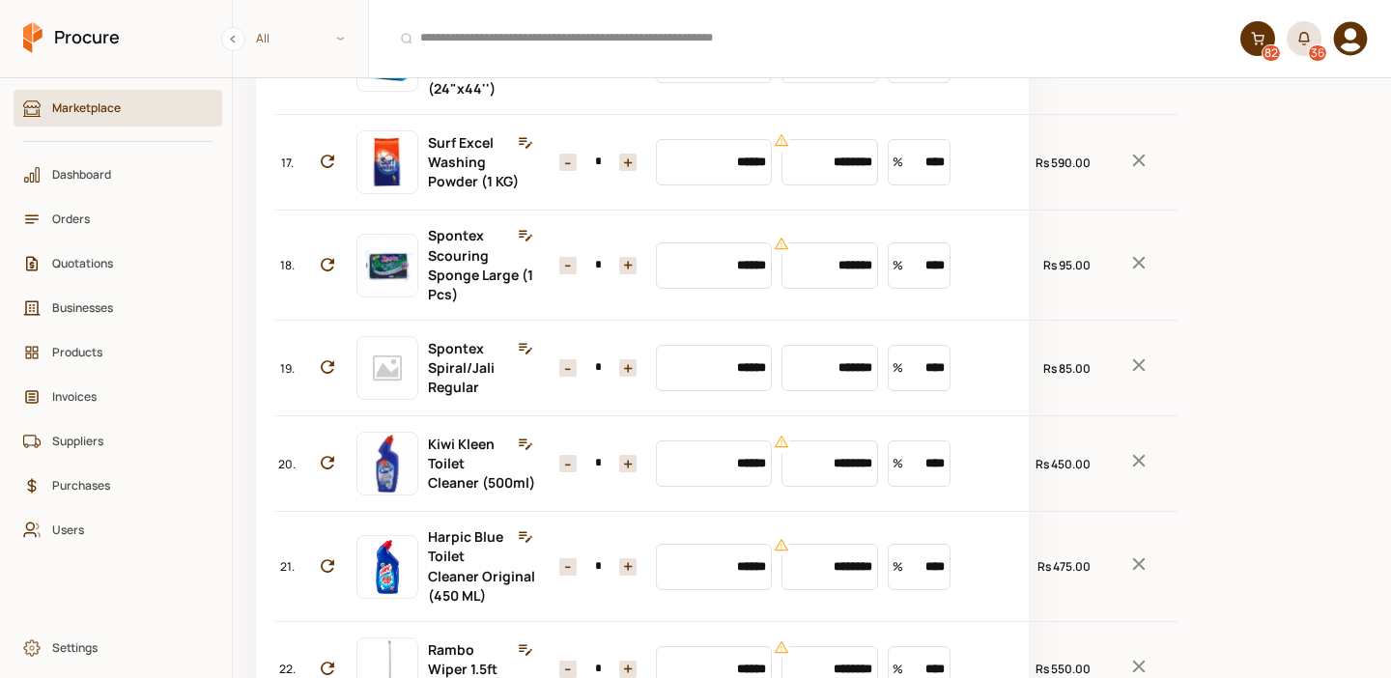
scroll to position [1844, 0]
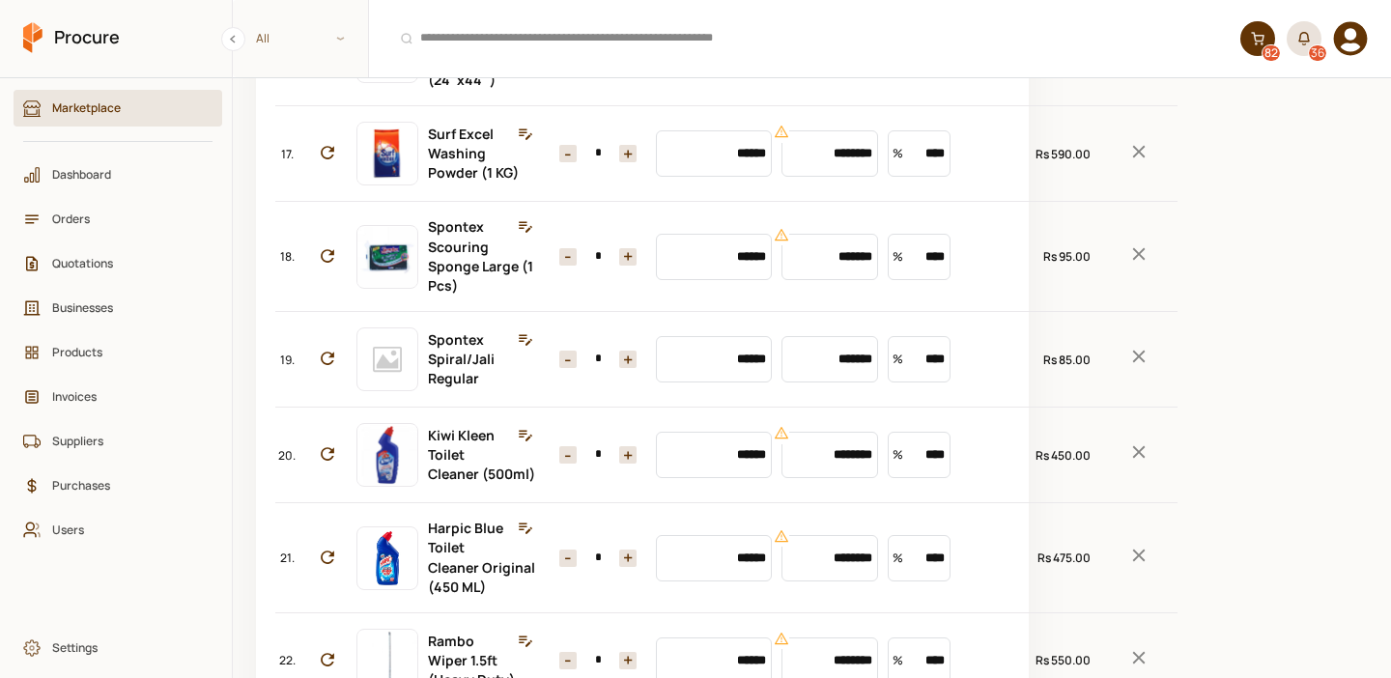
type input "**"
click at [619, 162] on button "+" at bounding box center [627, 153] width 17 height 17
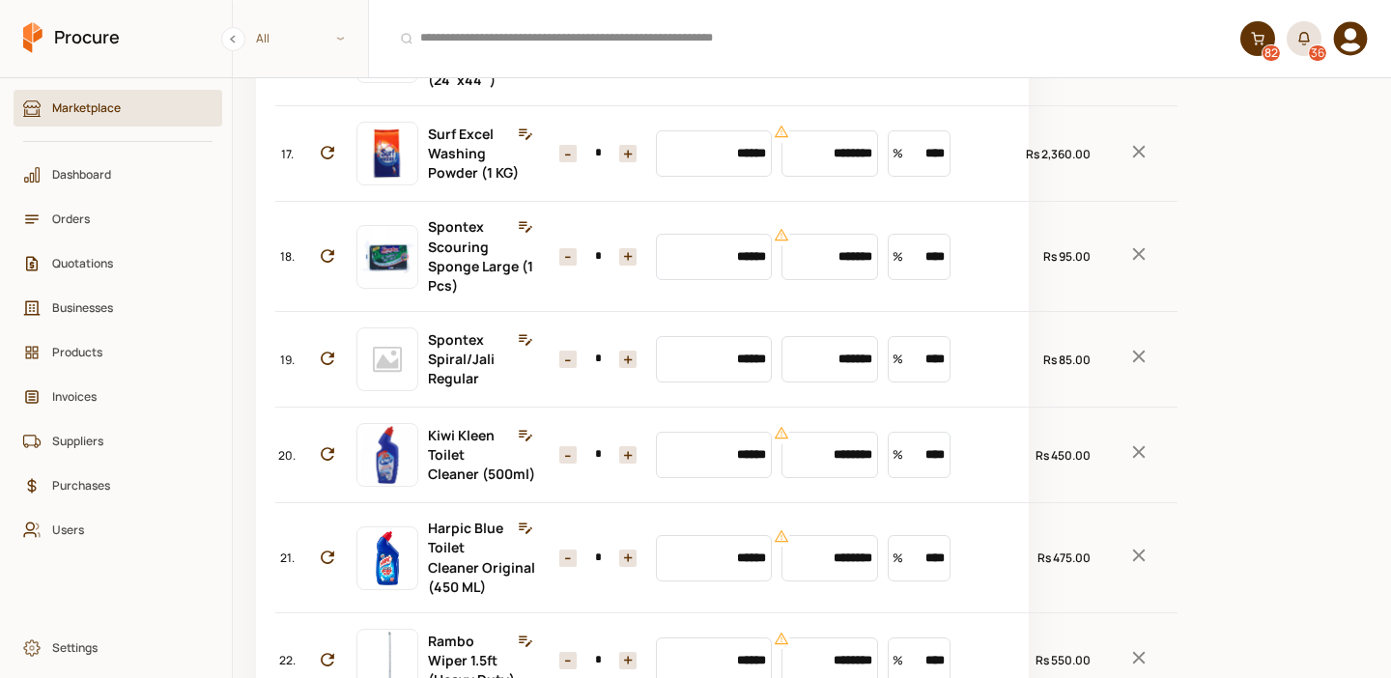
type input "*"
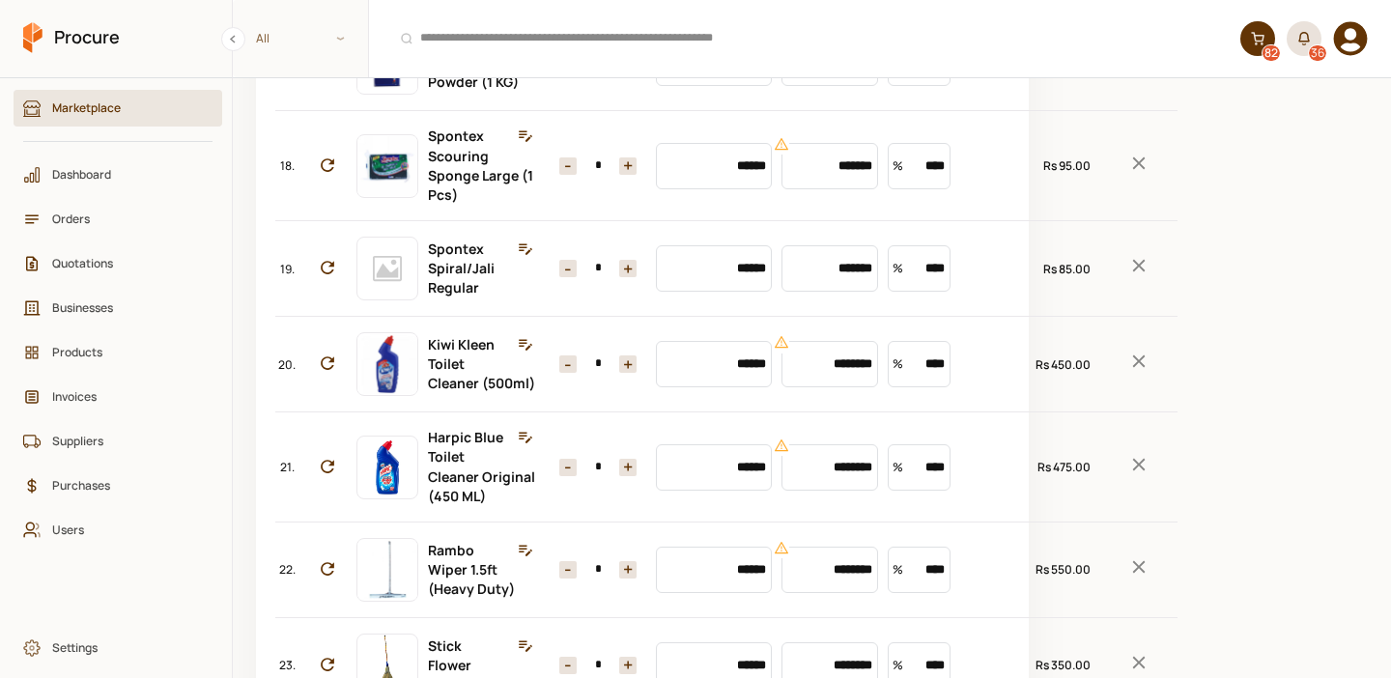
click at [585, 175] on input "*" at bounding box center [598, 165] width 43 height 17
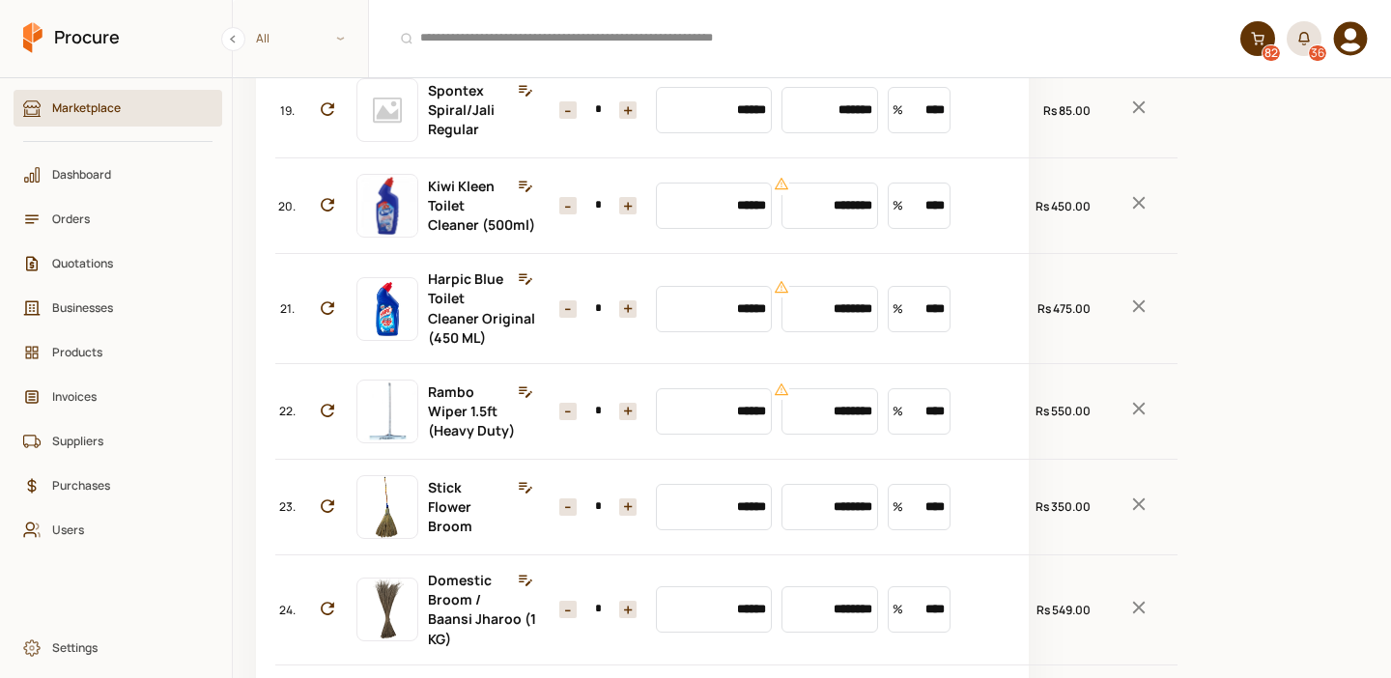
scroll to position [2166, 0]
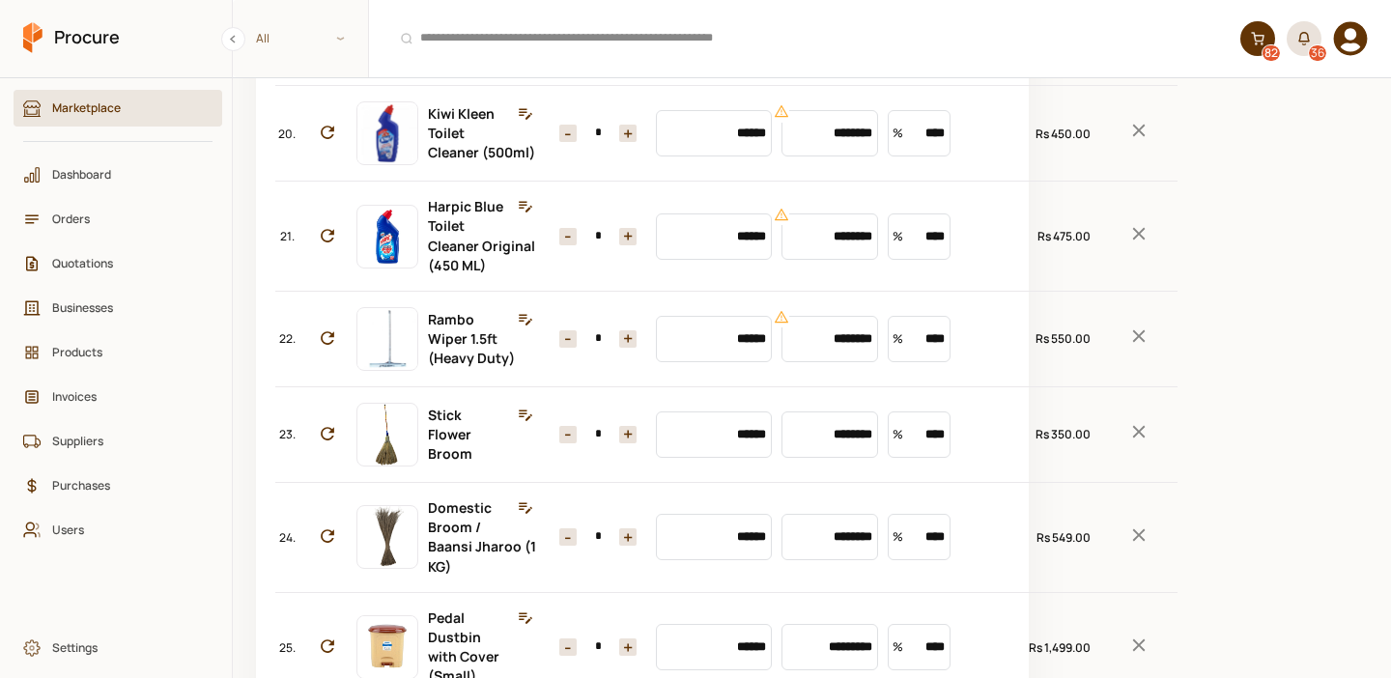
type input "**"
click at [1128, 45] on icon "Remove Item" at bounding box center [1138, 34] width 21 height 21
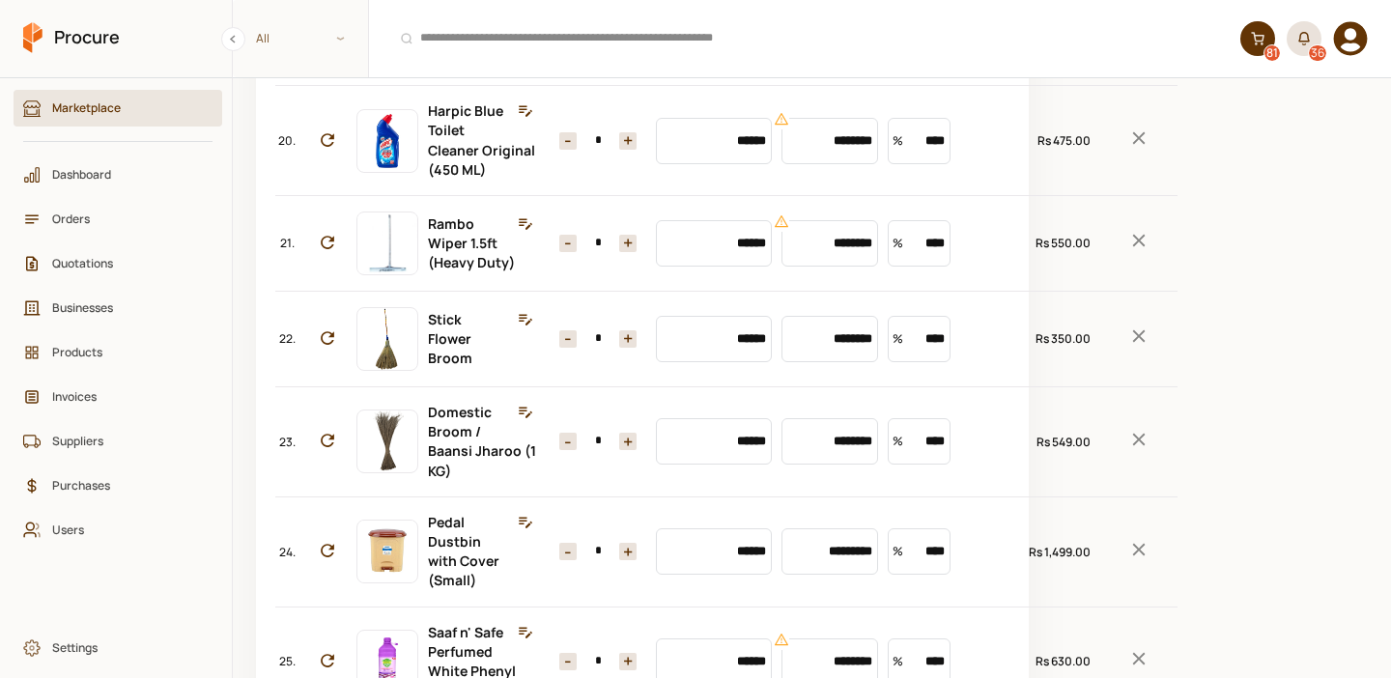
click at [594, 46] on input "*" at bounding box center [598, 37] width 43 height 17
type input "**"
click at [1133, 144] on icon "Remove Item" at bounding box center [1139, 137] width 13 height 13
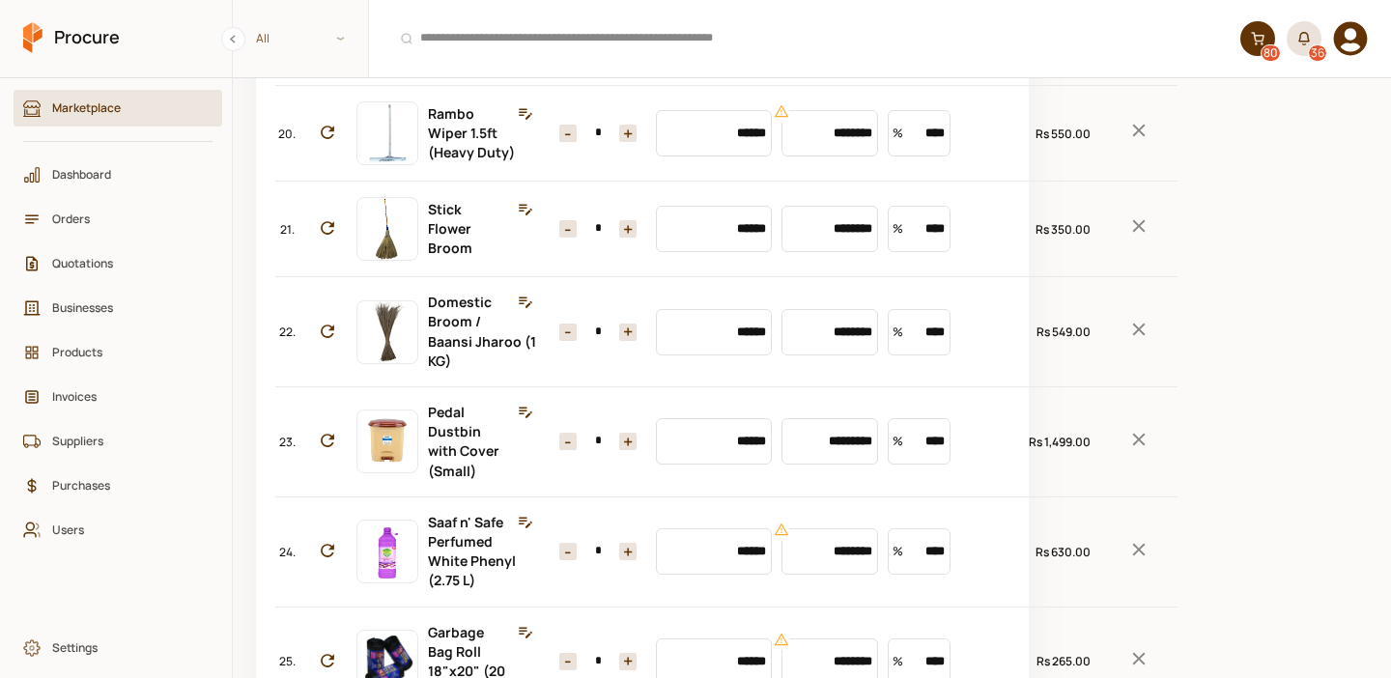
click at [619, 142] on button "+" at bounding box center [627, 133] width 17 height 17
type input "*"
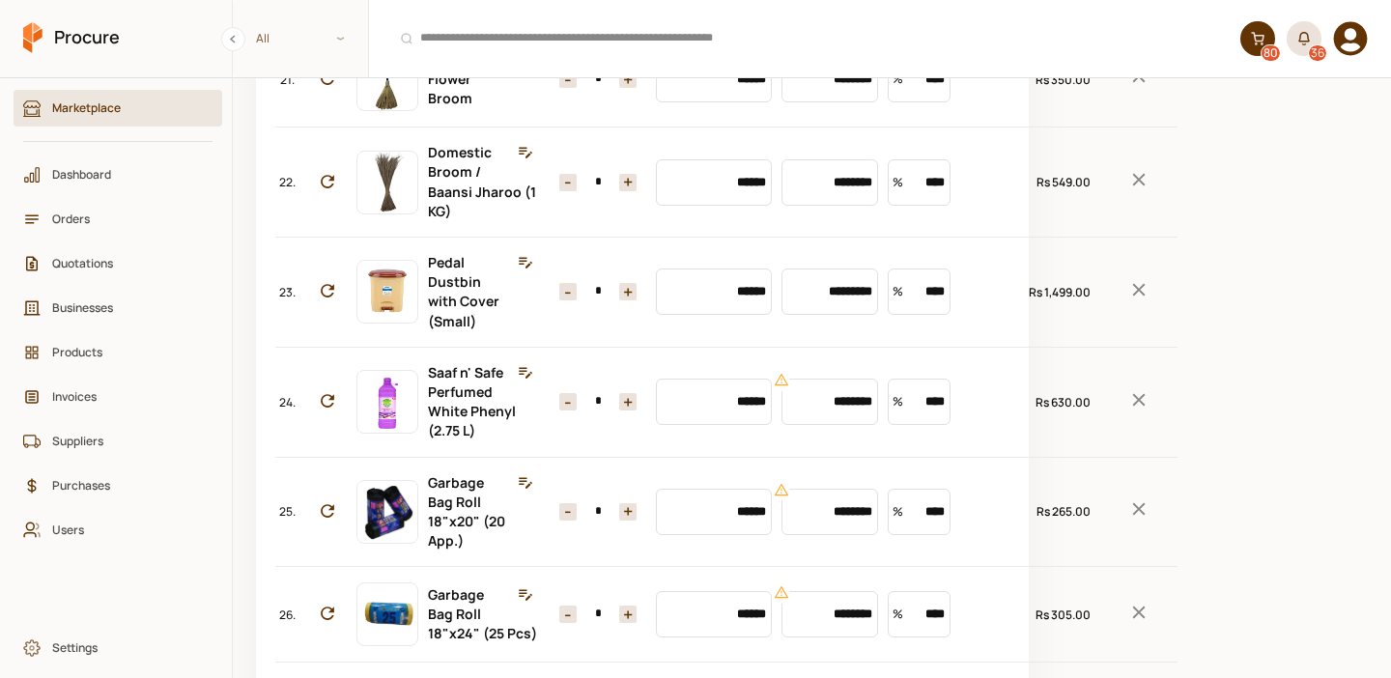
scroll to position [2316, 0]
click at [1128, 86] on icon "Remove Item" at bounding box center [1138, 75] width 21 height 21
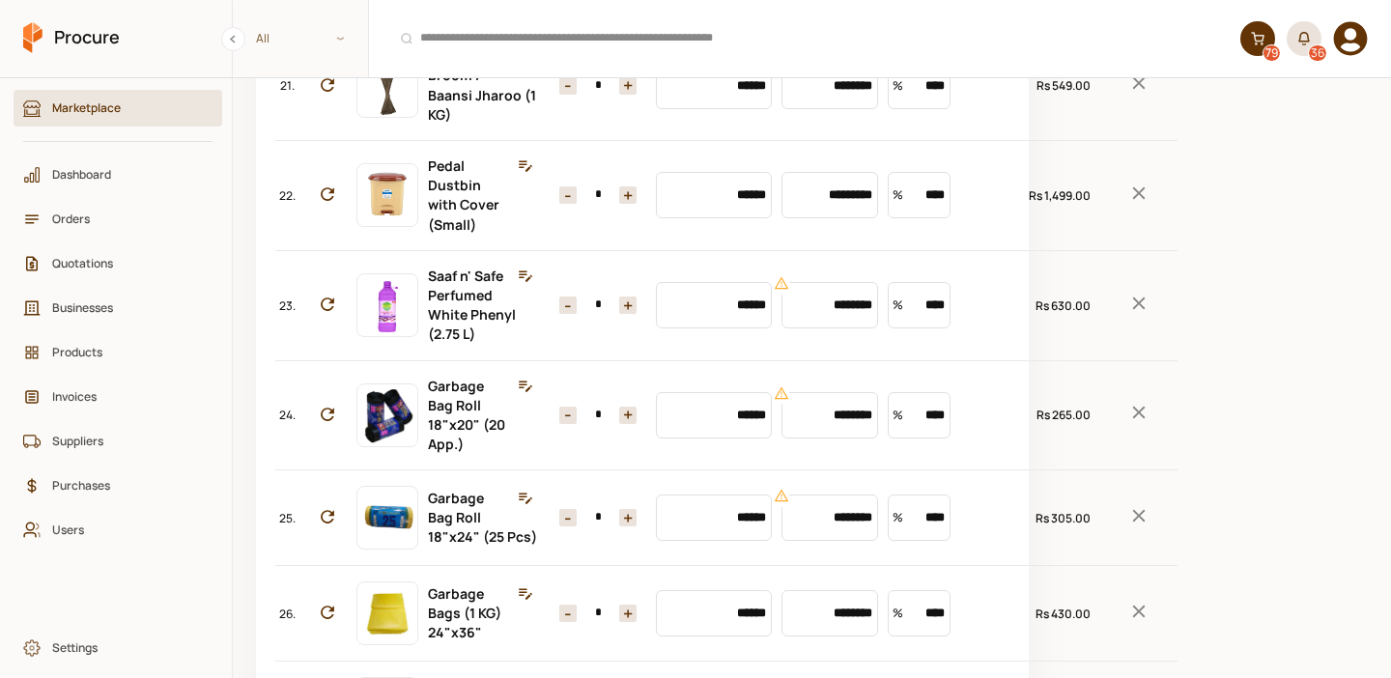
click at [619, 95] on button "+" at bounding box center [627, 85] width 17 height 17
type input "*"
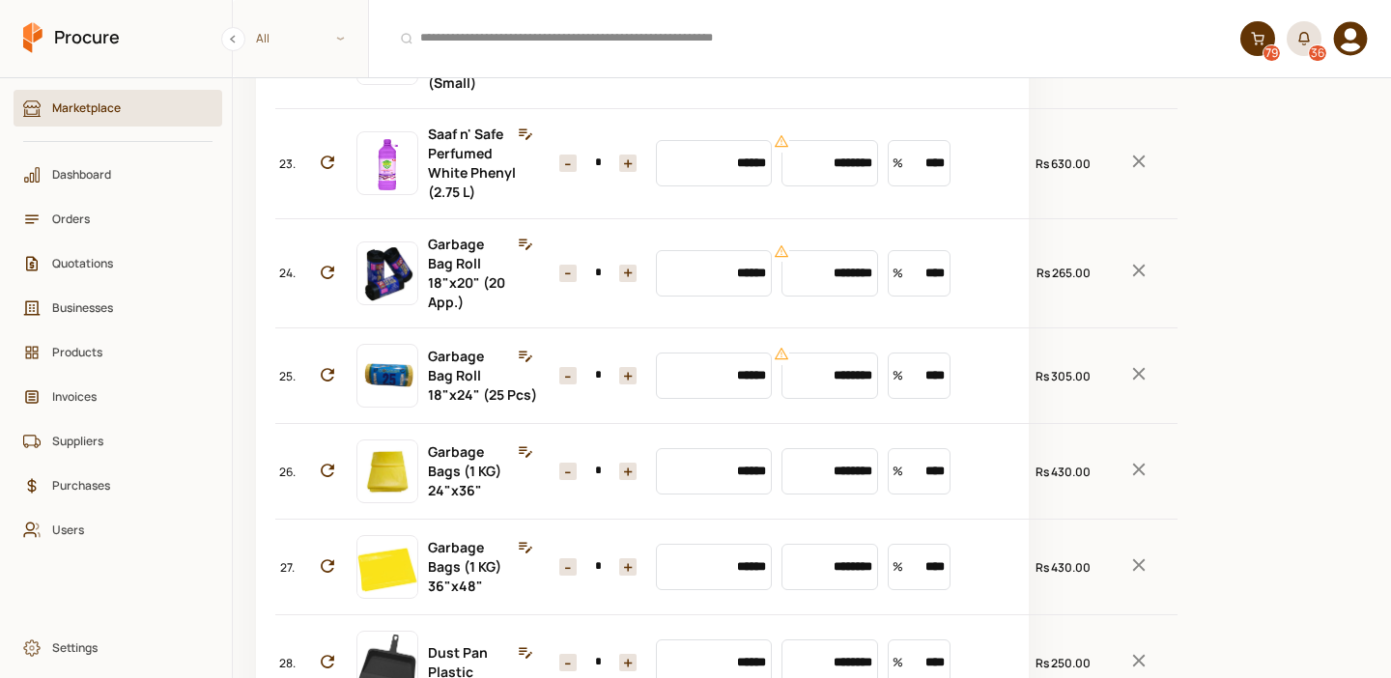
scroll to position [2460, 0]
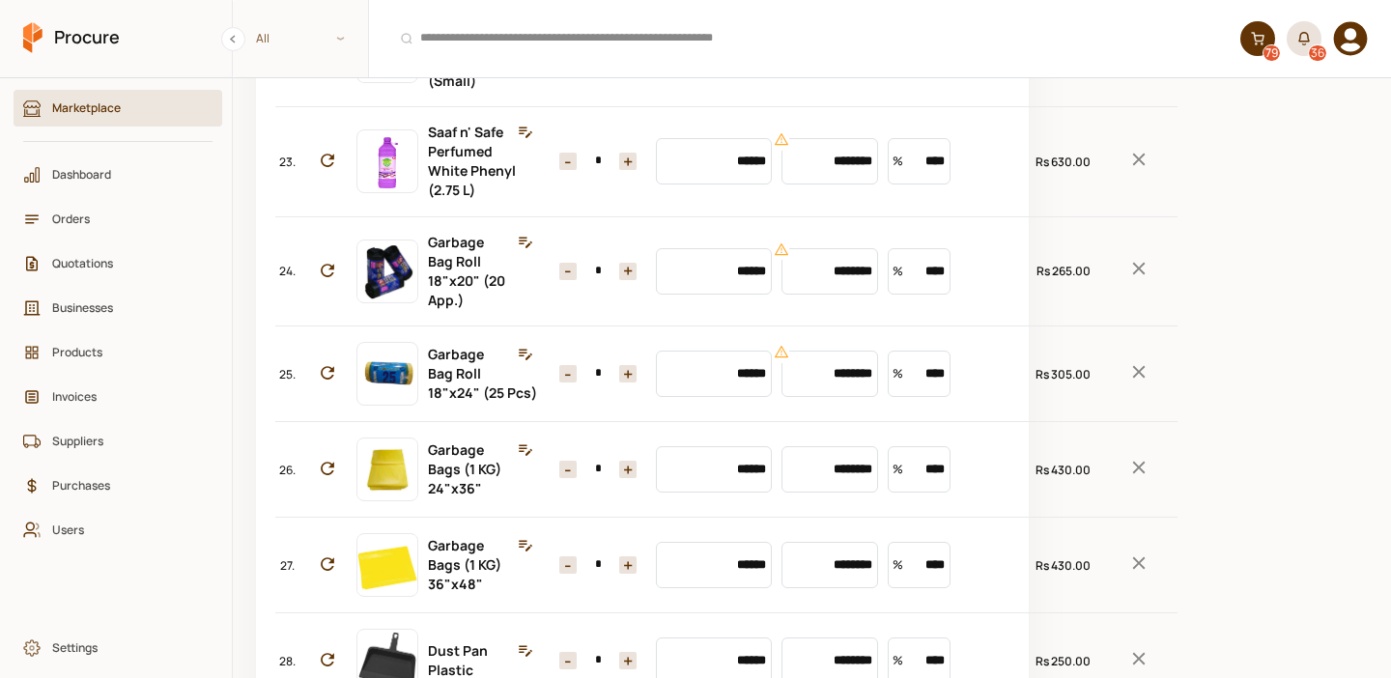
click at [1128, 60] on icon "Remove Item" at bounding box center [1138, 49] width 21 height 21
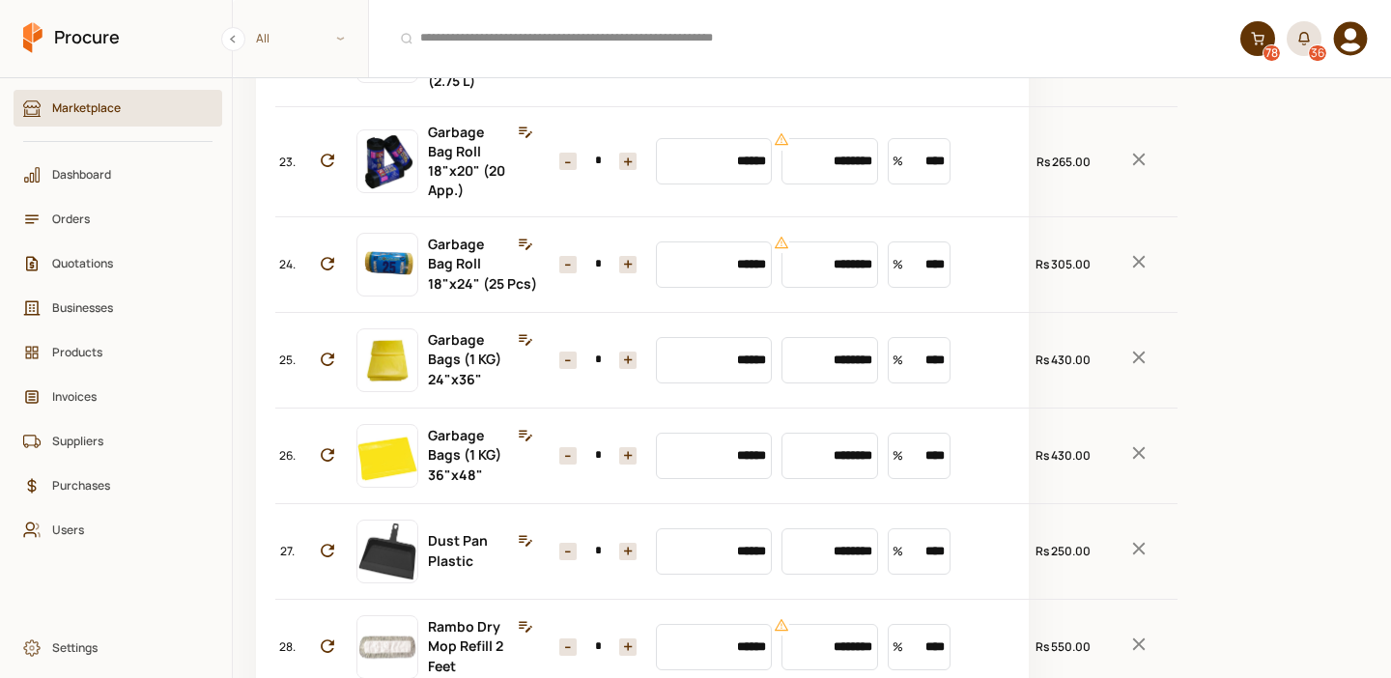
click at [619, 60] on button "+" at bounding box center [627, 51] width 17 height 17
type input "*"
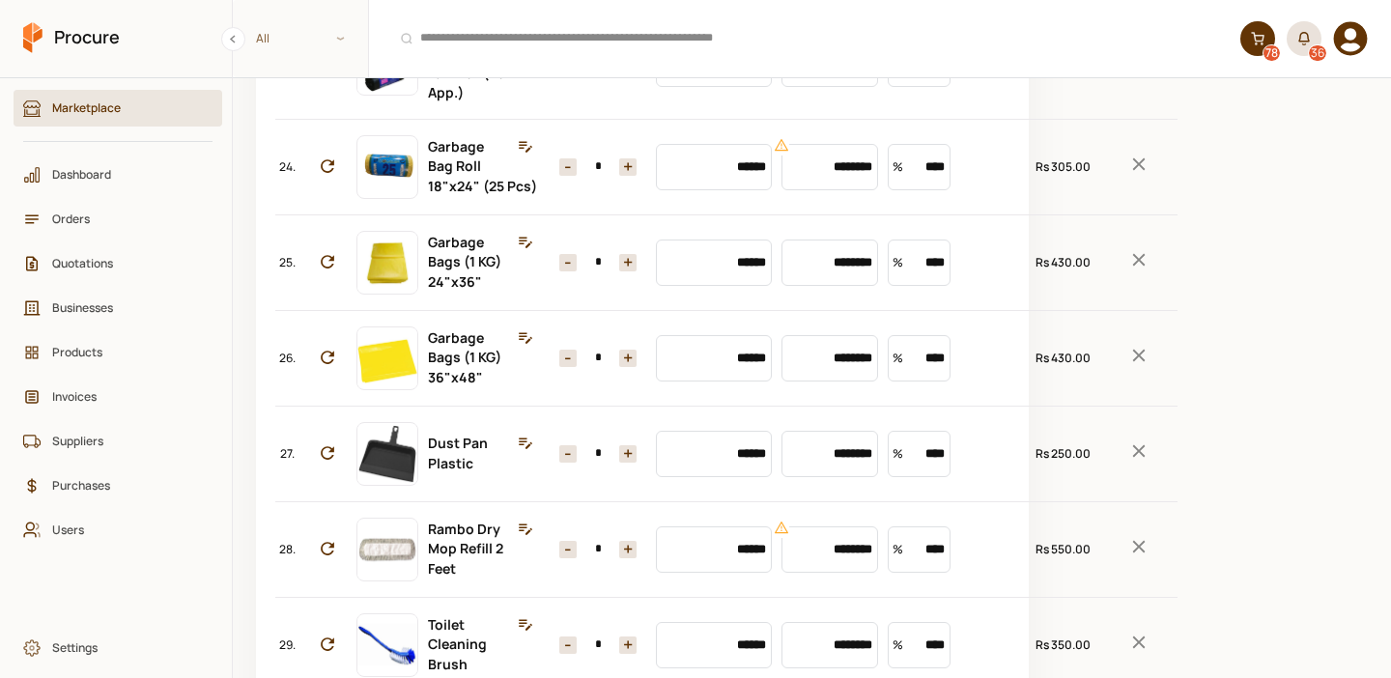
scroll to position [2622, 0]
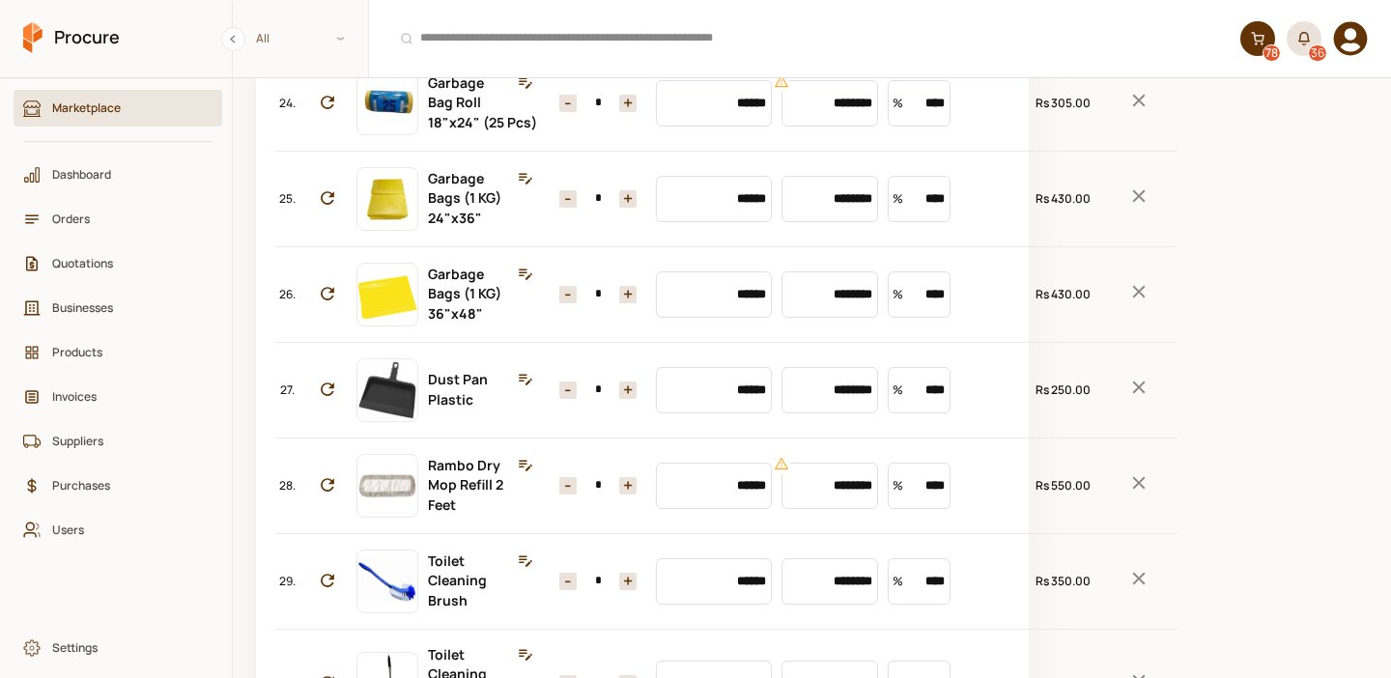
click at [619, 9] on button "+" at bounding box center [627, -1] width 17 height 17
type input "*"
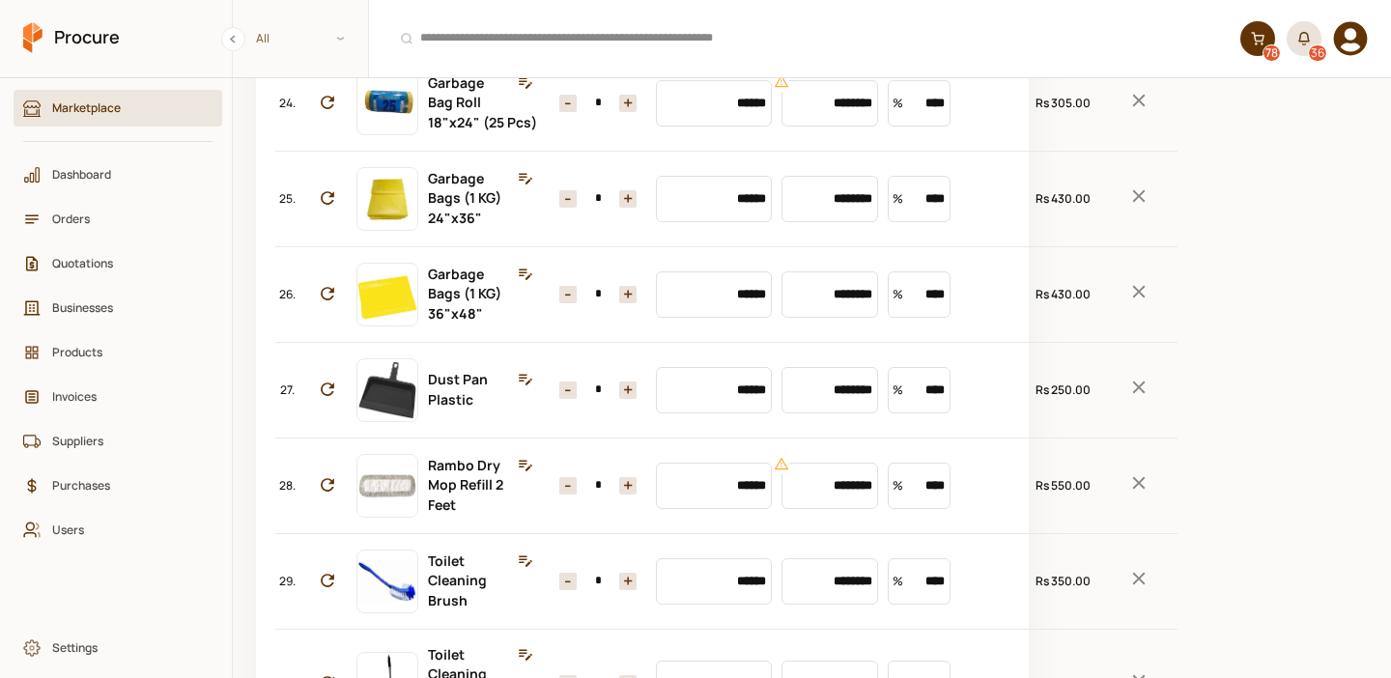
click at [619, 112] on button "+" at bounding box center [627, 103] width 17 height 17
type input "*"
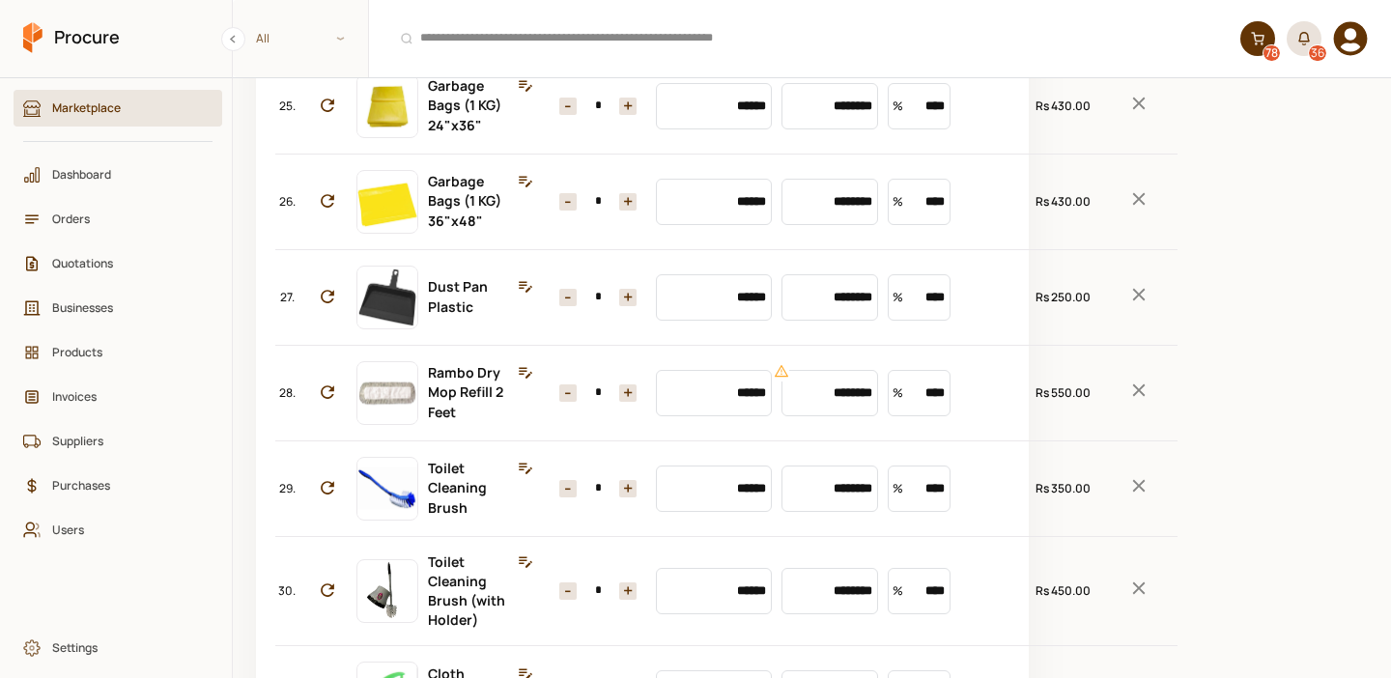
scroll to position [2725, 0]
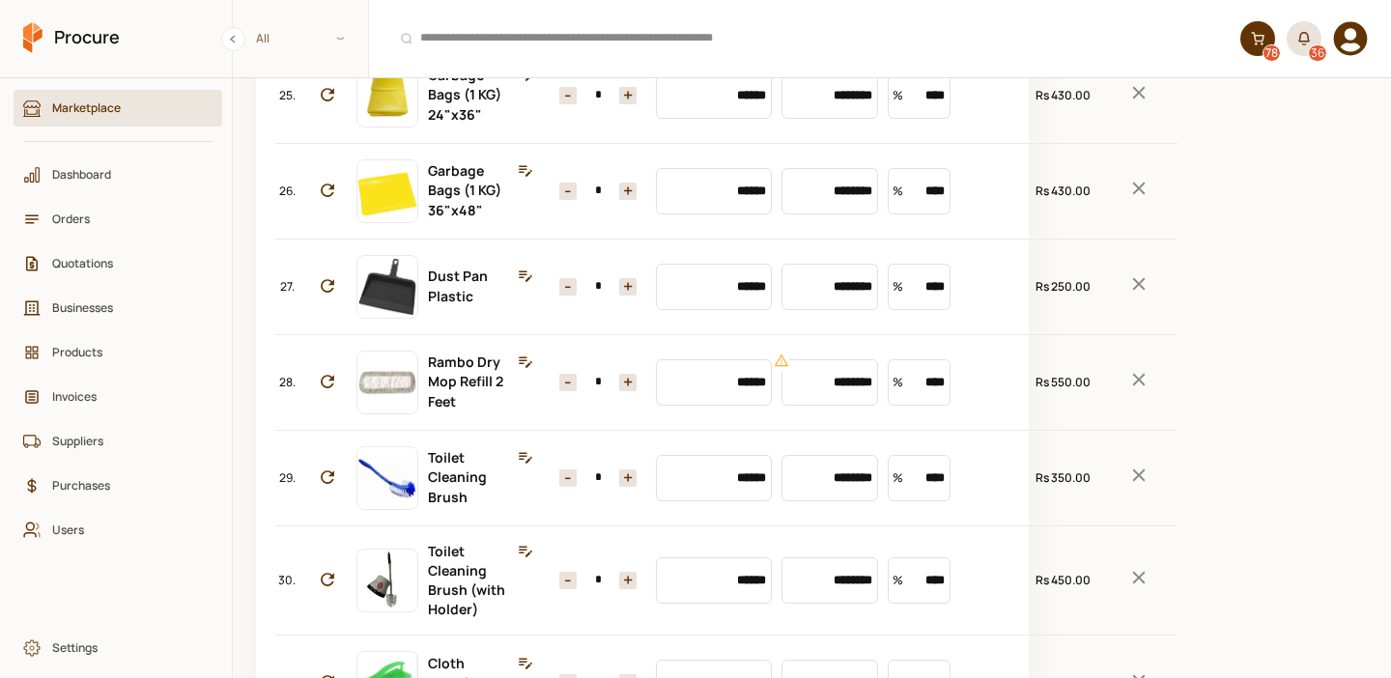
click at [1128, 103] on icon "Remove Item" at bounding box center [1138, 92] width 21 height 21
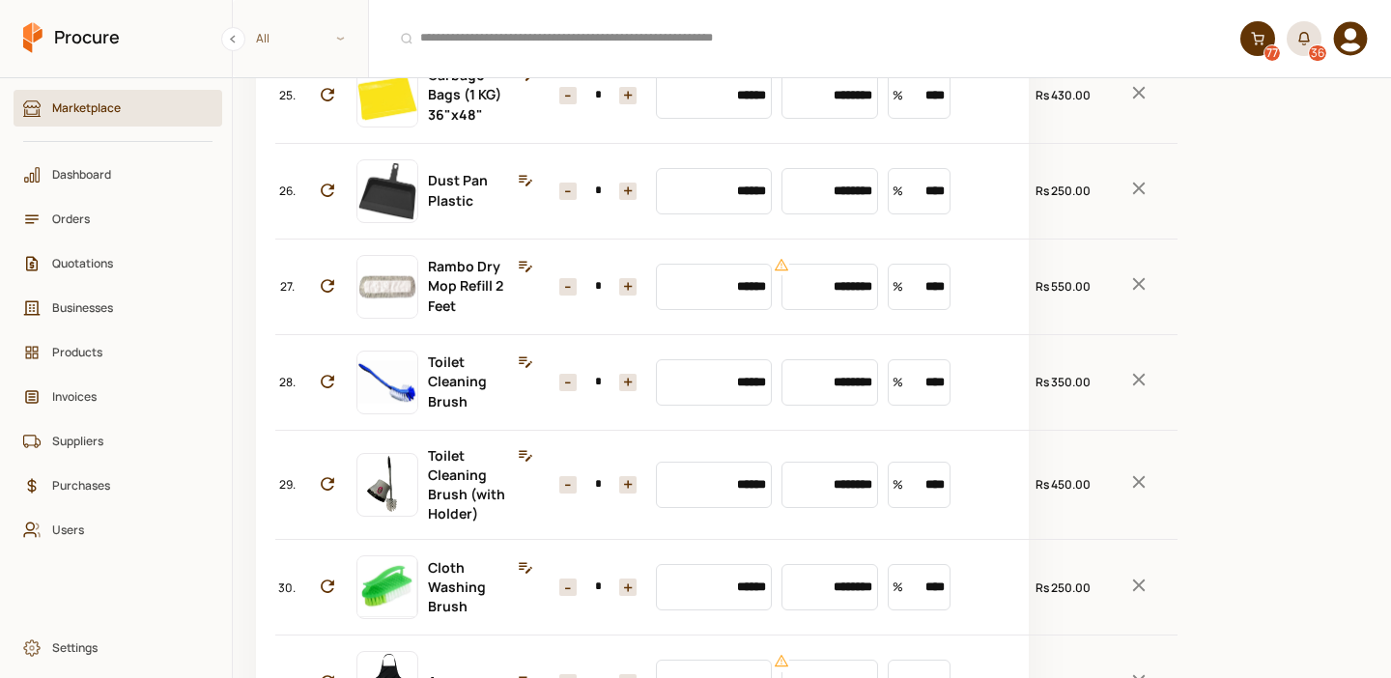
click at [589, 104] on input "*" at bounding box center [598, 95] width 43 height 17
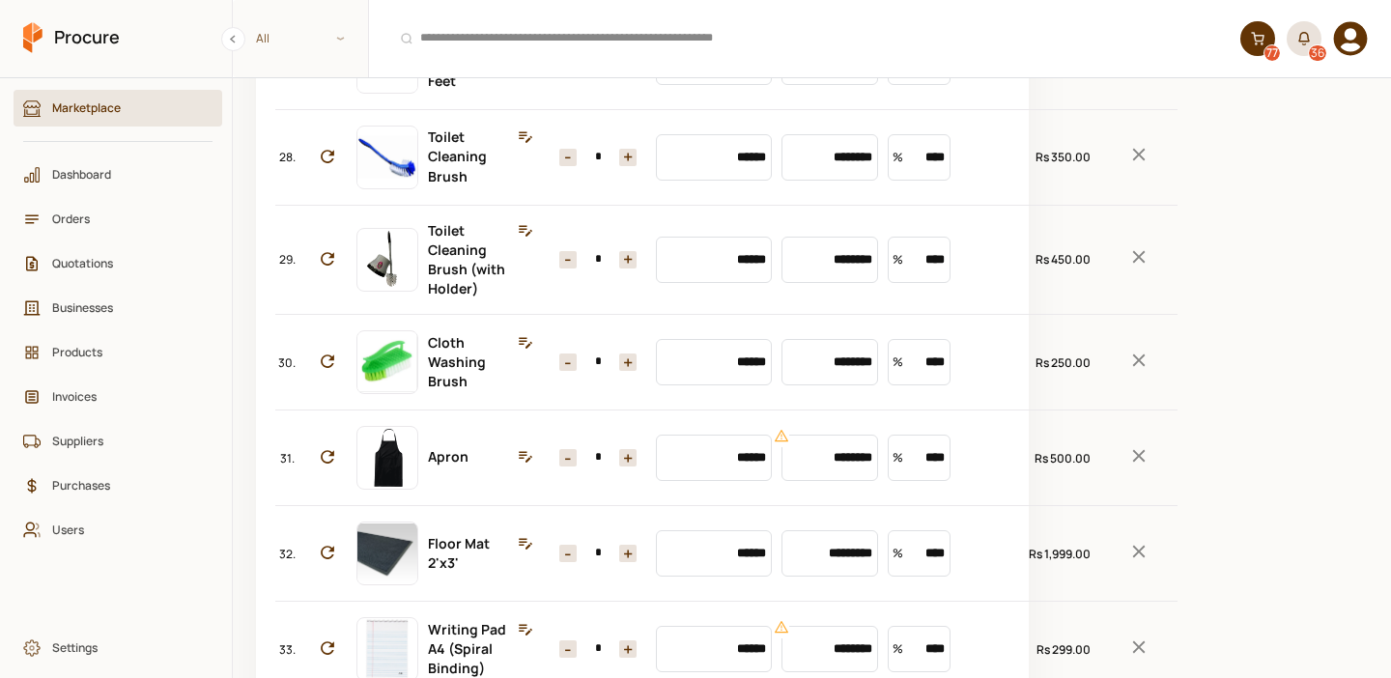
scroll to position [2958, 0]
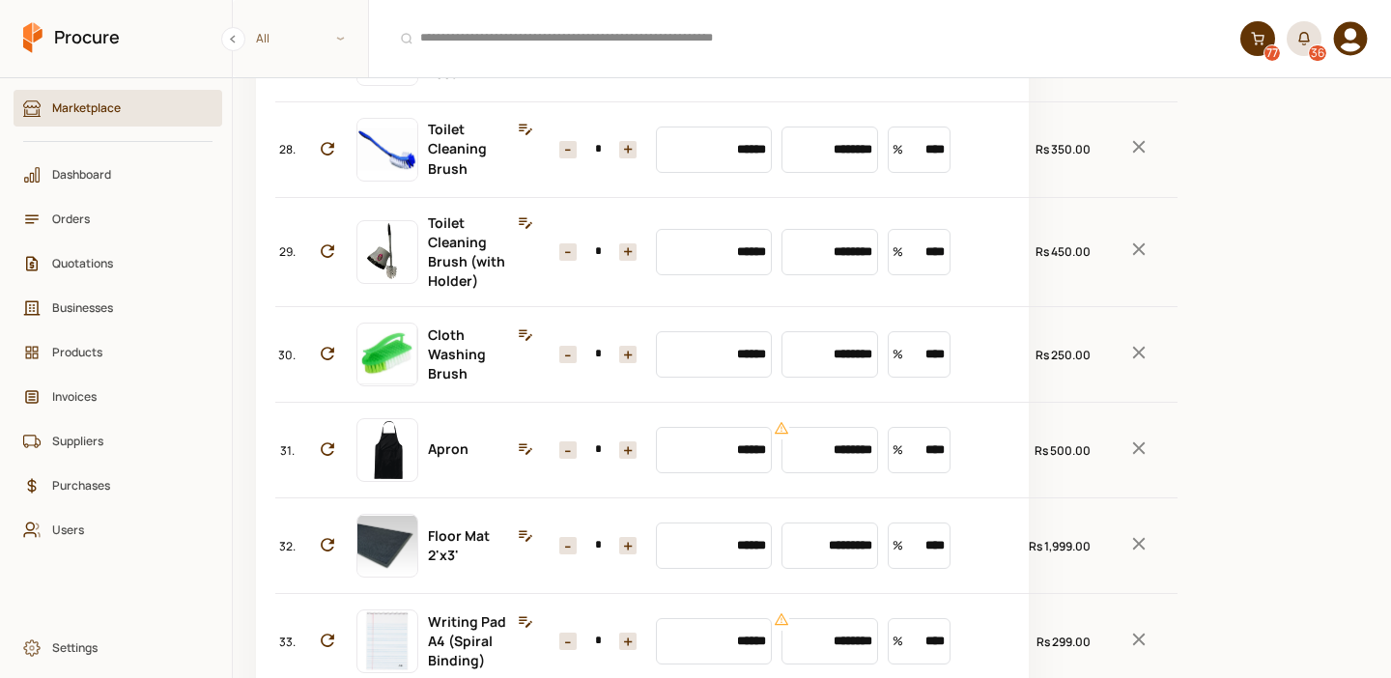
type input "*"
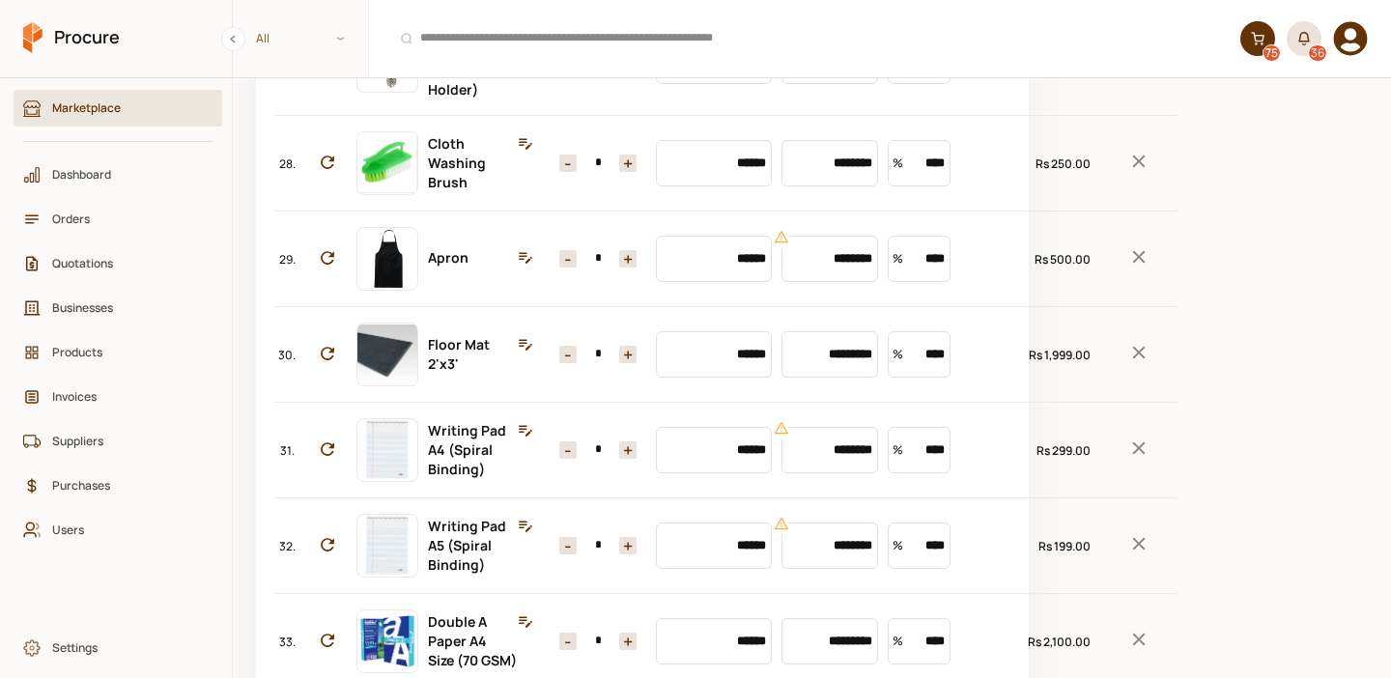
type input "*"
click at [619, 70] on button "+" at bounding box center [627, 60] width 17 height 17
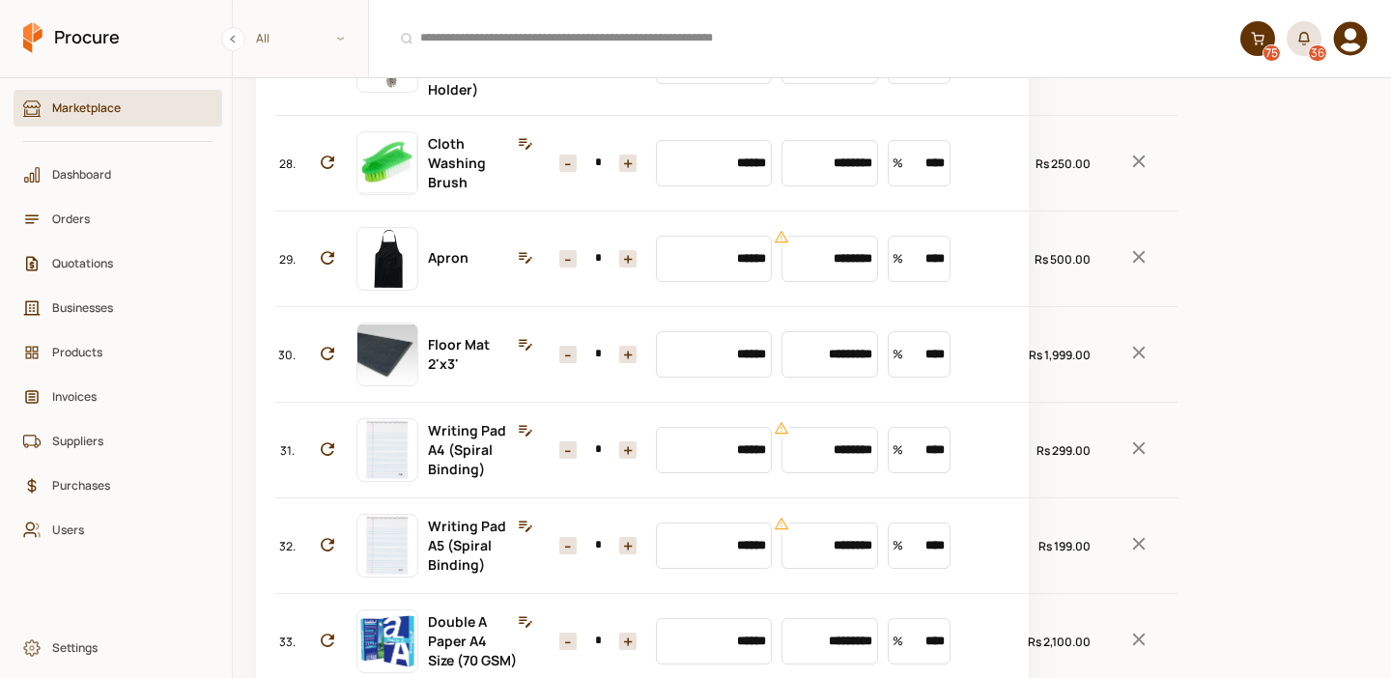
type input "*"
click at [1133, 167] on icon "Remove Item" at bounding box center [1139, 161] width 13 height 13
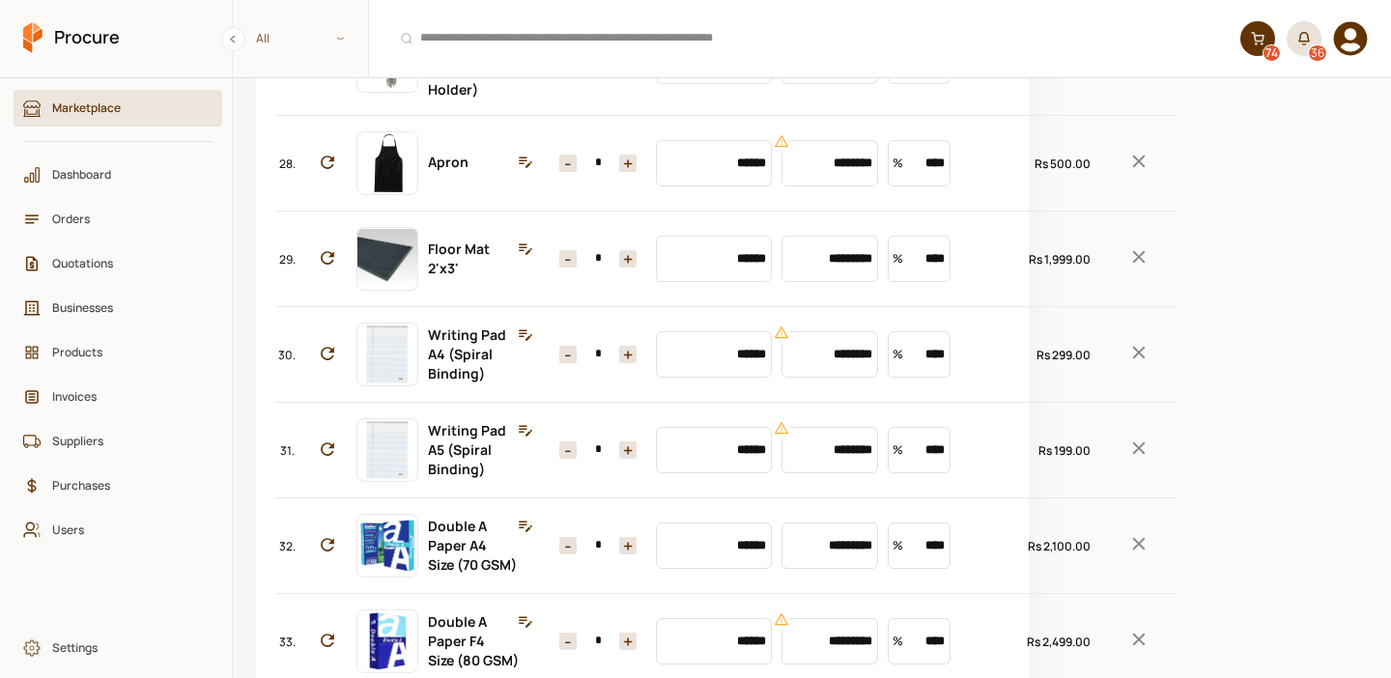
click at [1133, 167] on icon "Remove Item" at bounding box center [1139, 161] width 13 height 13
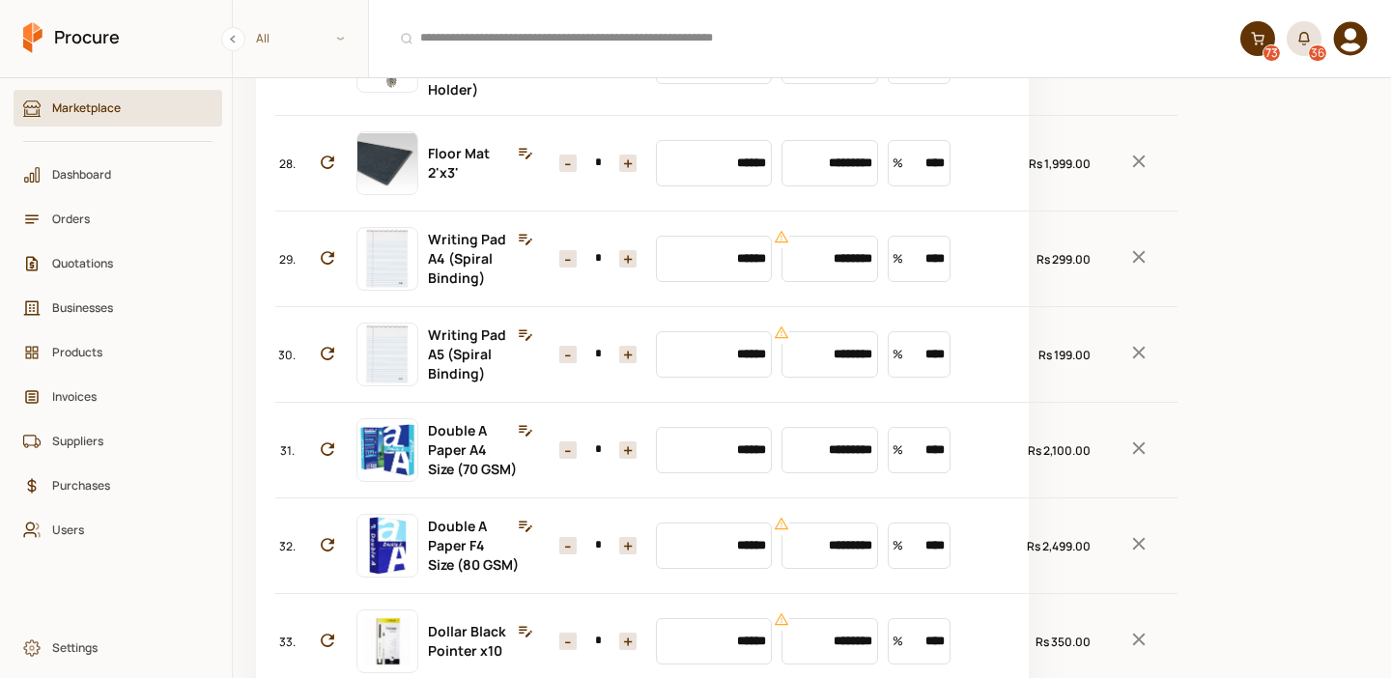
click at [1133, 167] on icon "Remove Item" at bounding box center [1139, 161] width 13 height 13
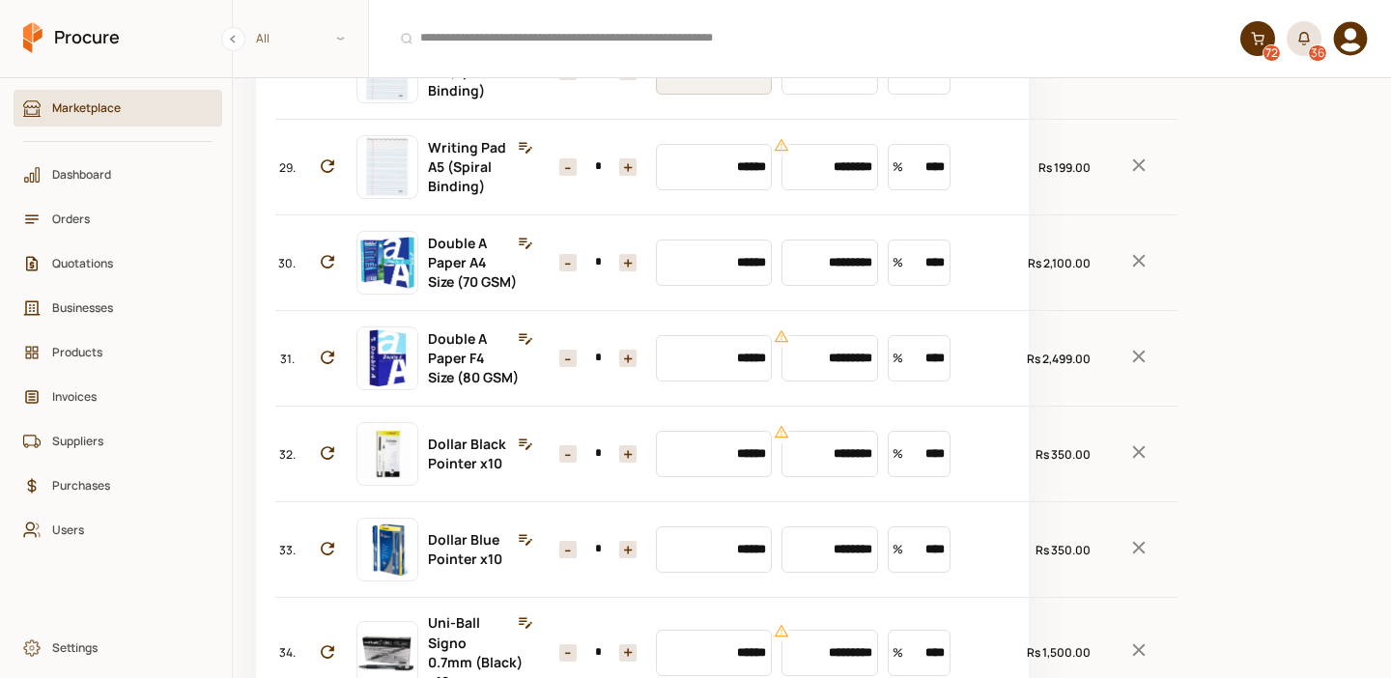
scroll to position [3050, 0]
click at [584, 79] on input "*" at bounding box center [598, 70] width 43 height 17
type input "**"
click at [586, 175] on input "*" at bounding box center [598, 165] width 43 height 17
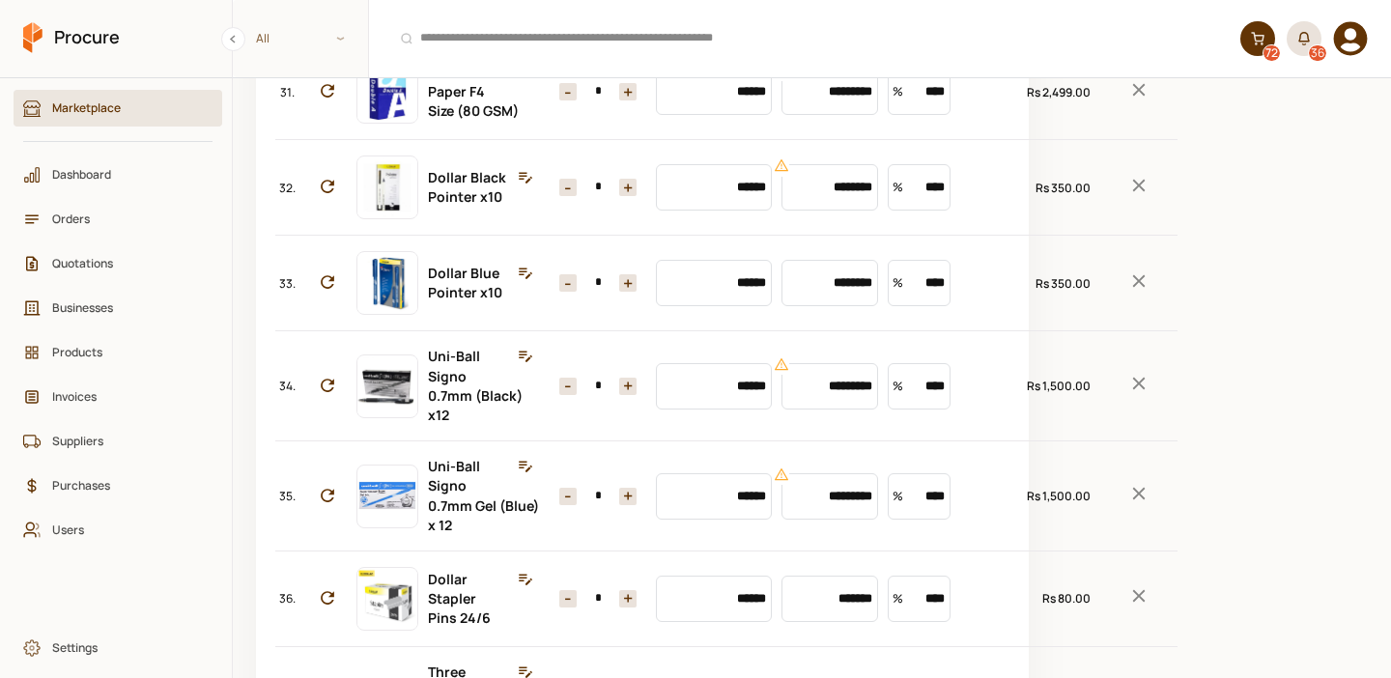
scroll to position [3319, 0]
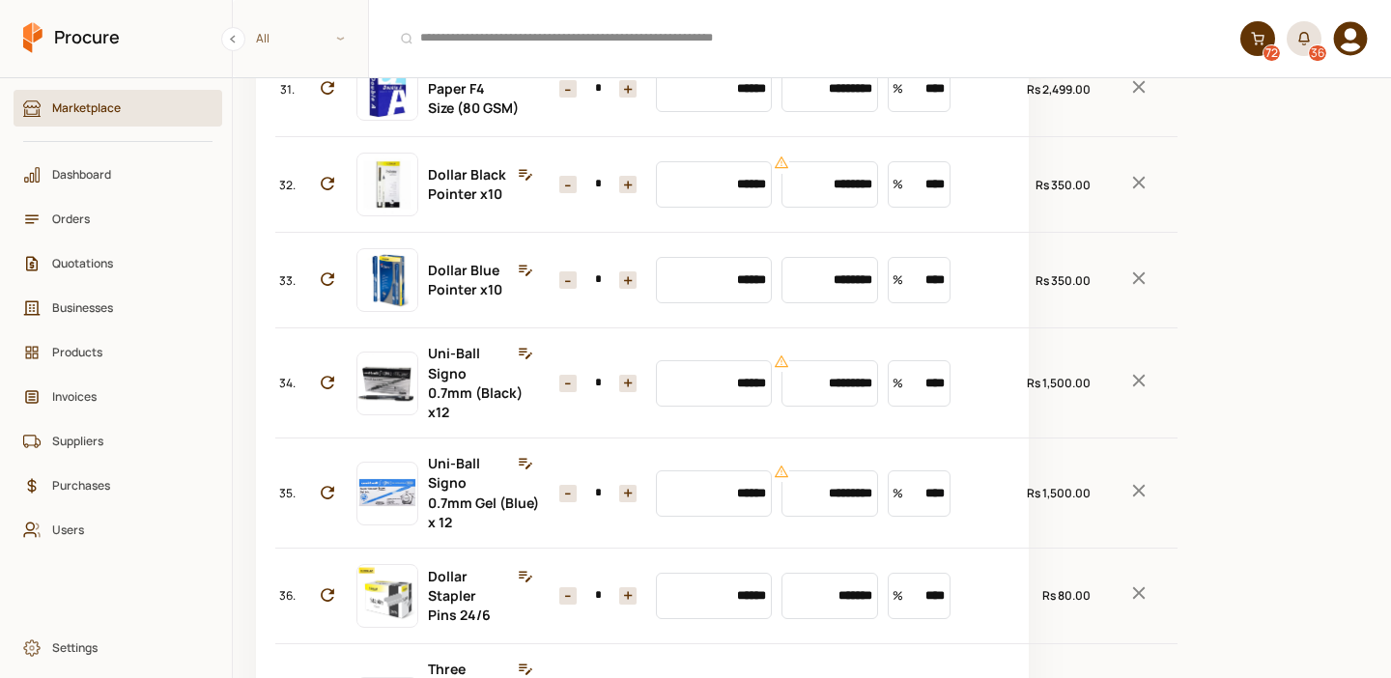
type input "**"
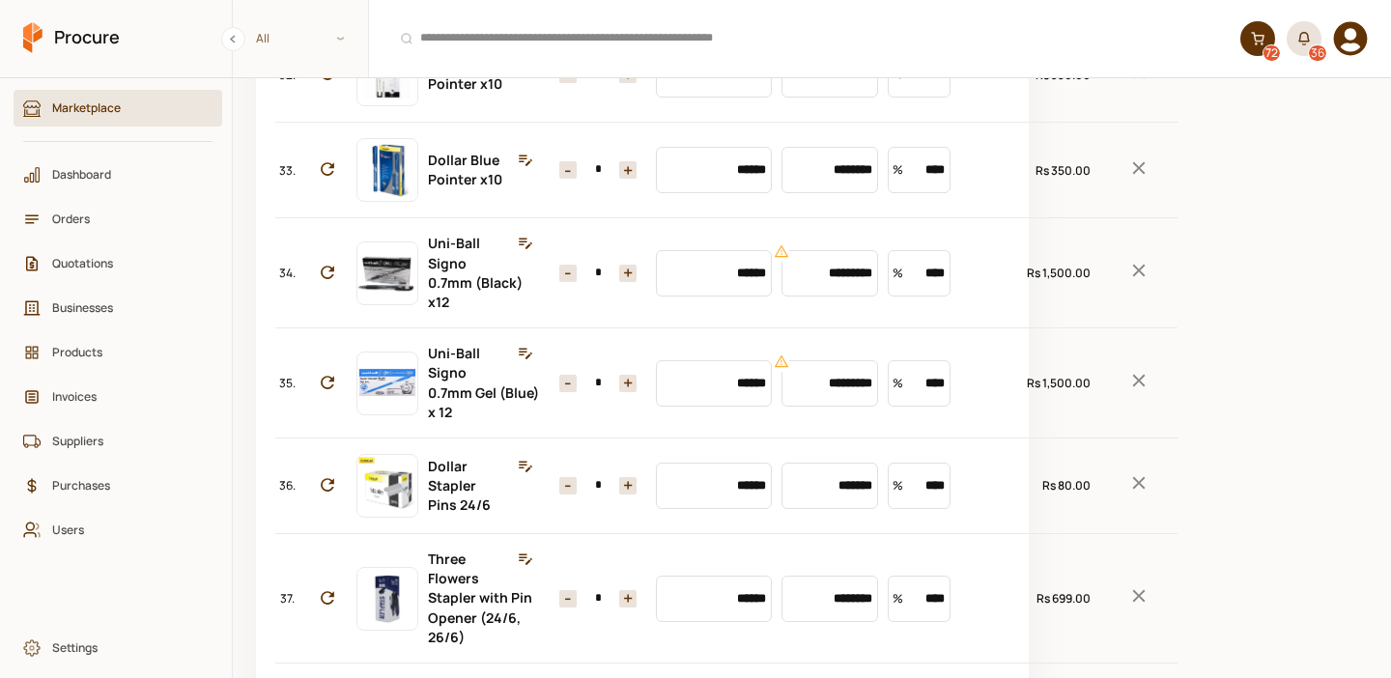
scroll to position [3459, 0]
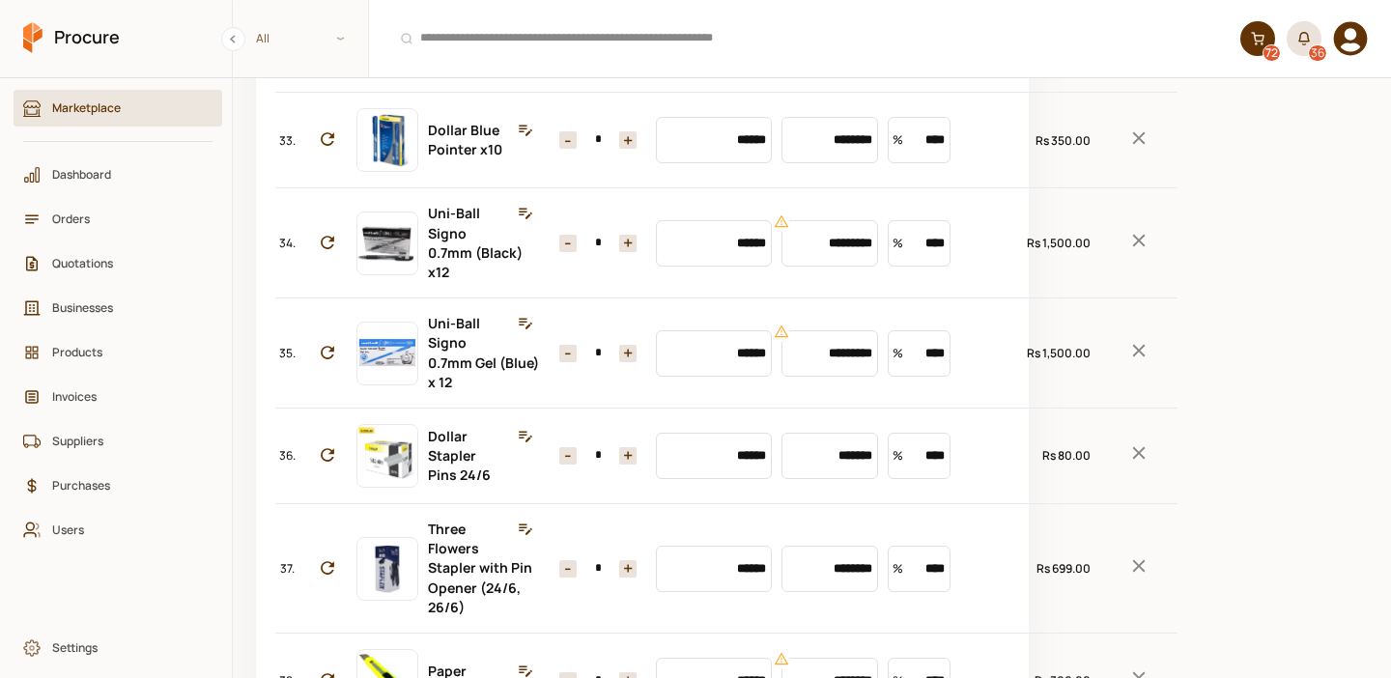
type input "**"
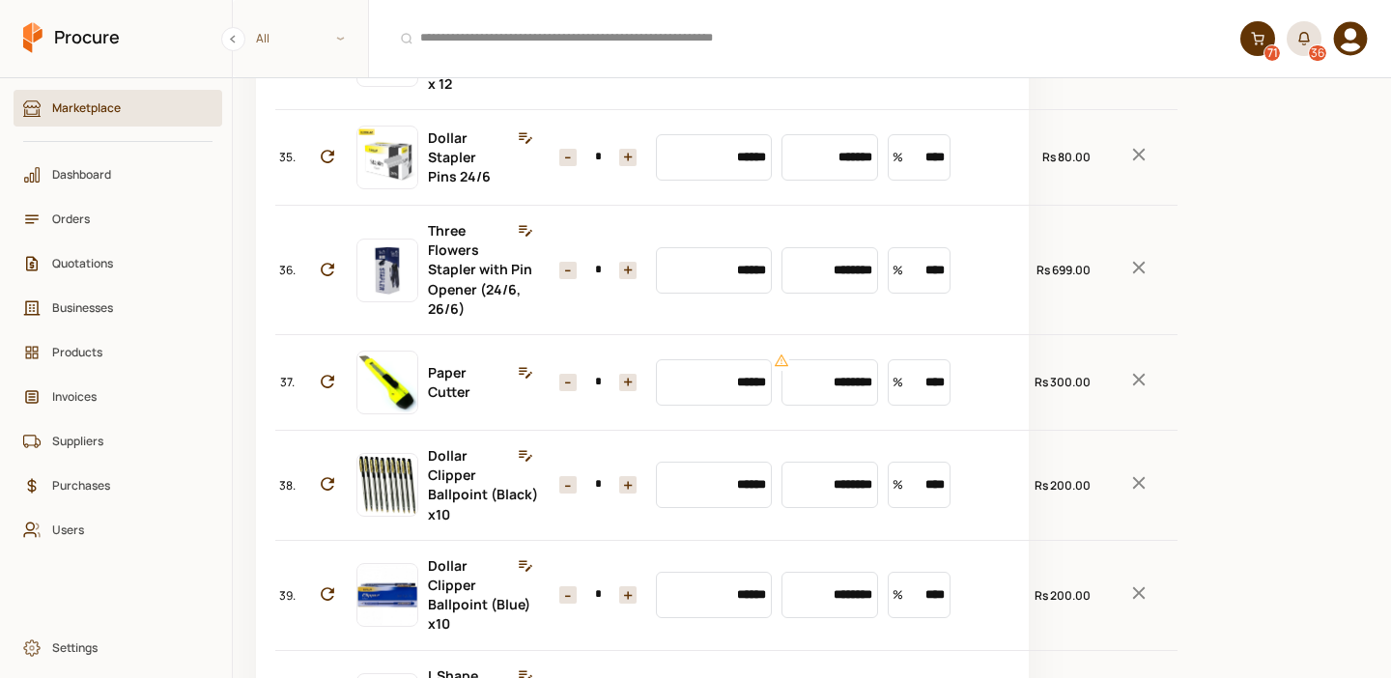
scroll to position [3664, 0]
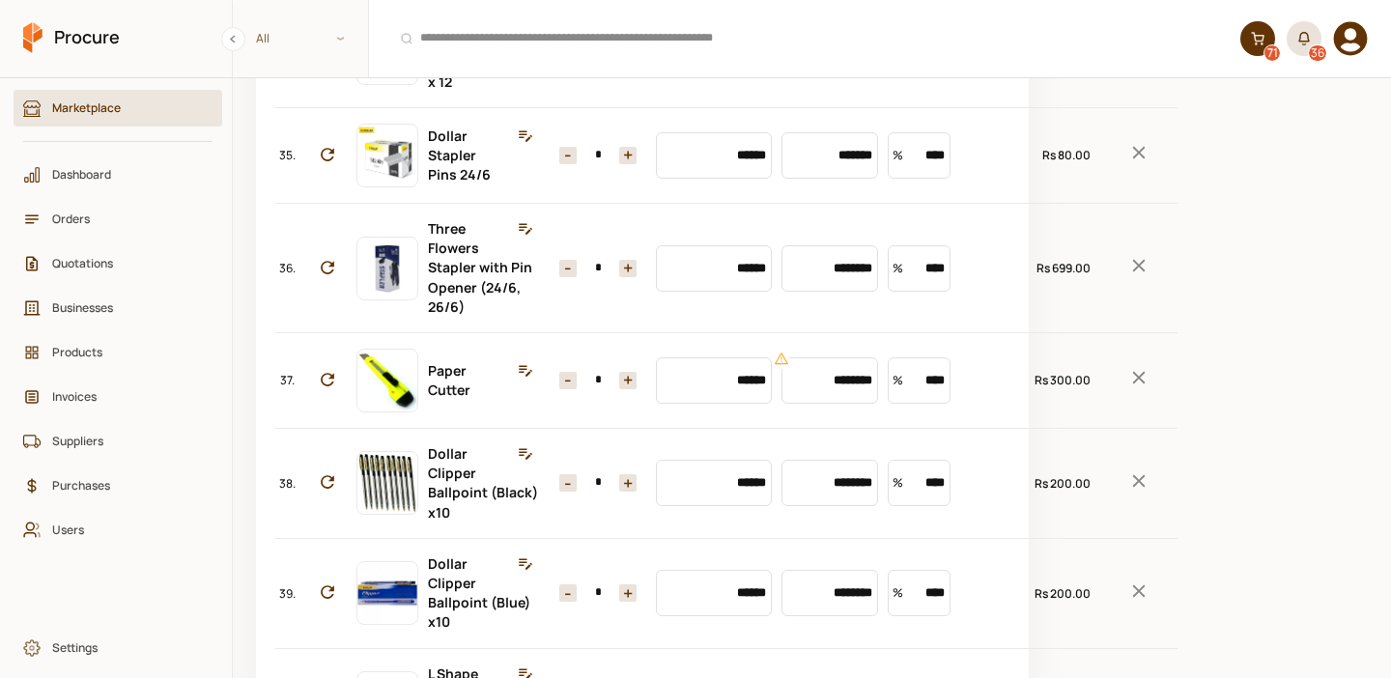
click at [619, 277] on button "+" at bounding box center [627, 268] width 17 height 17
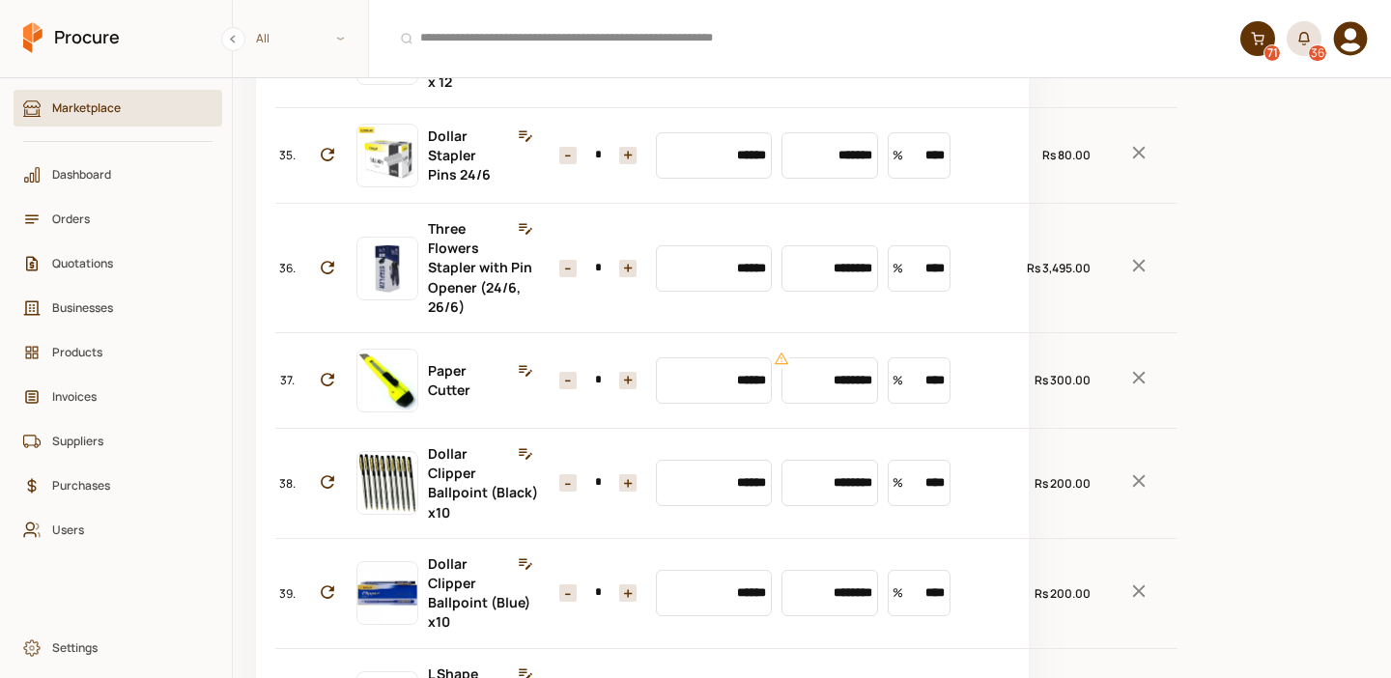
type input "*"
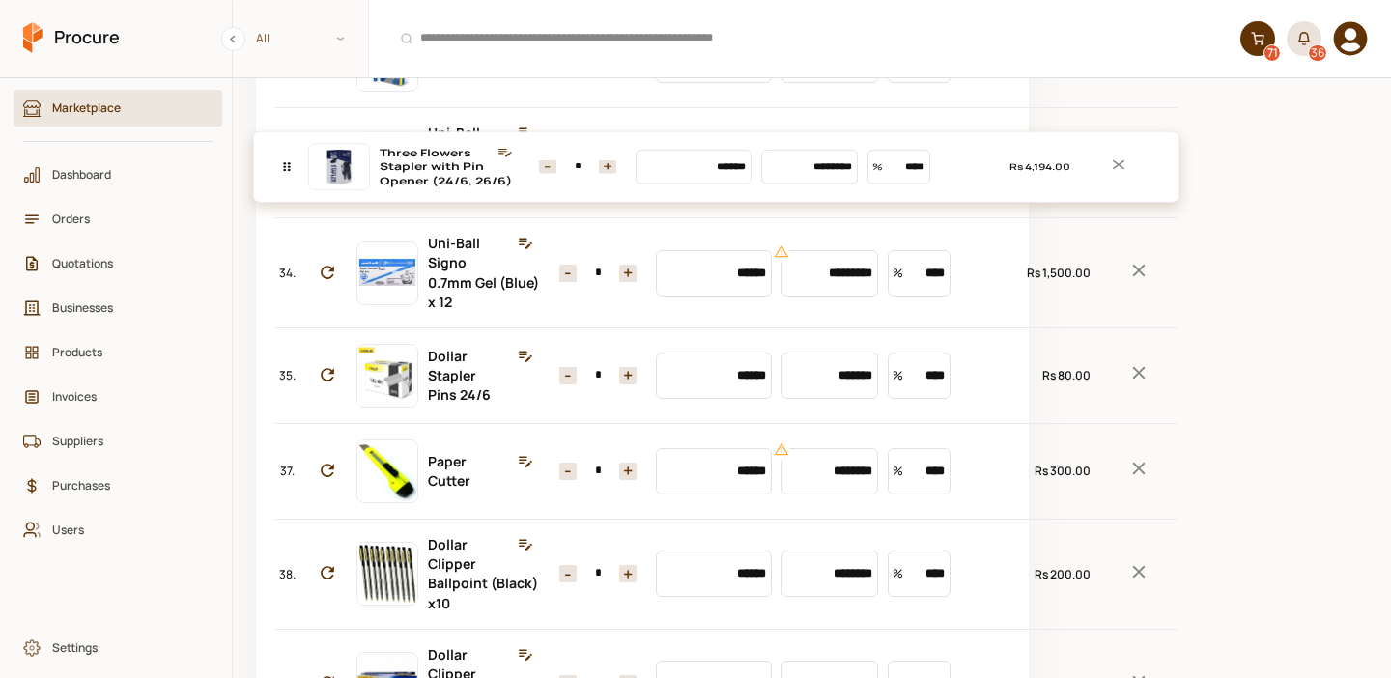
scroll to position [3537, 0]
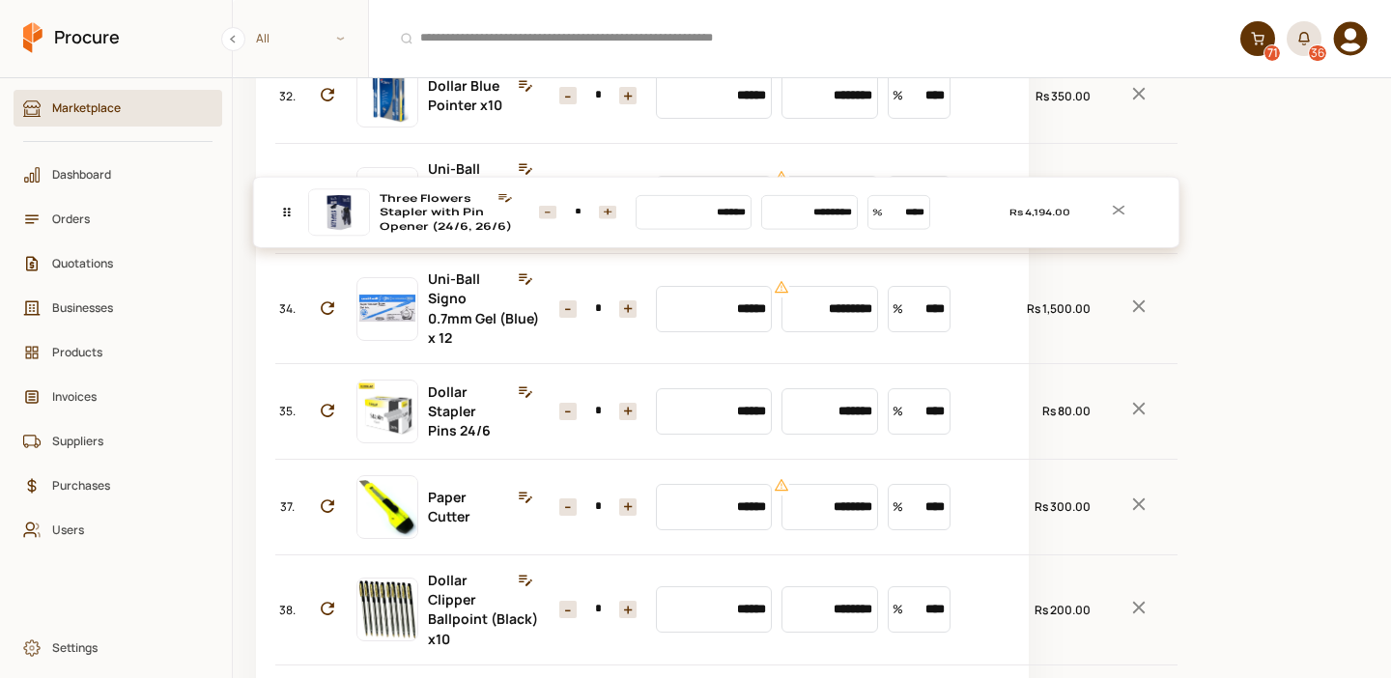
drag, startPoint x: 286, startPoint y: 615, endPoint x: 274, endPoint y: 227, distance: 388.5
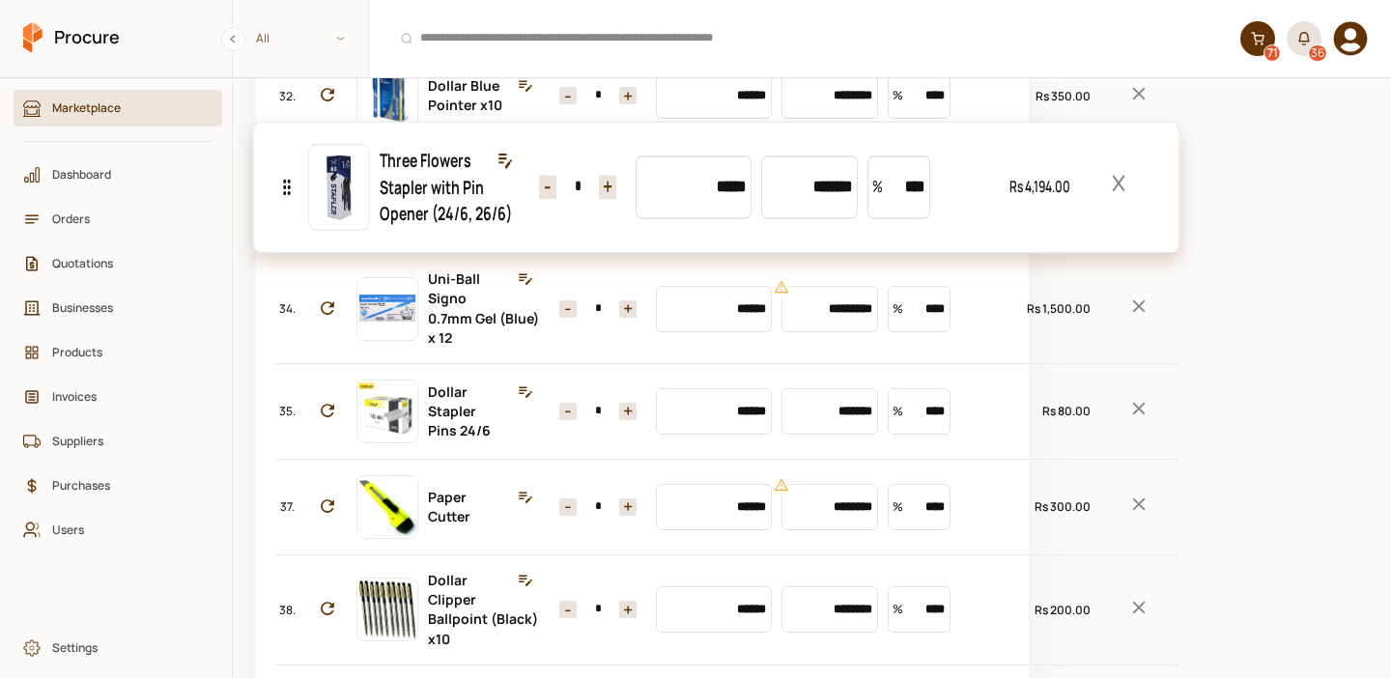
click at [275, 227] on div "No. Item Quantity Market Price Unit Price Discount Total 1. Nestle Everyday Tea…" at bounding box center [642, 288] width 734 height 7177
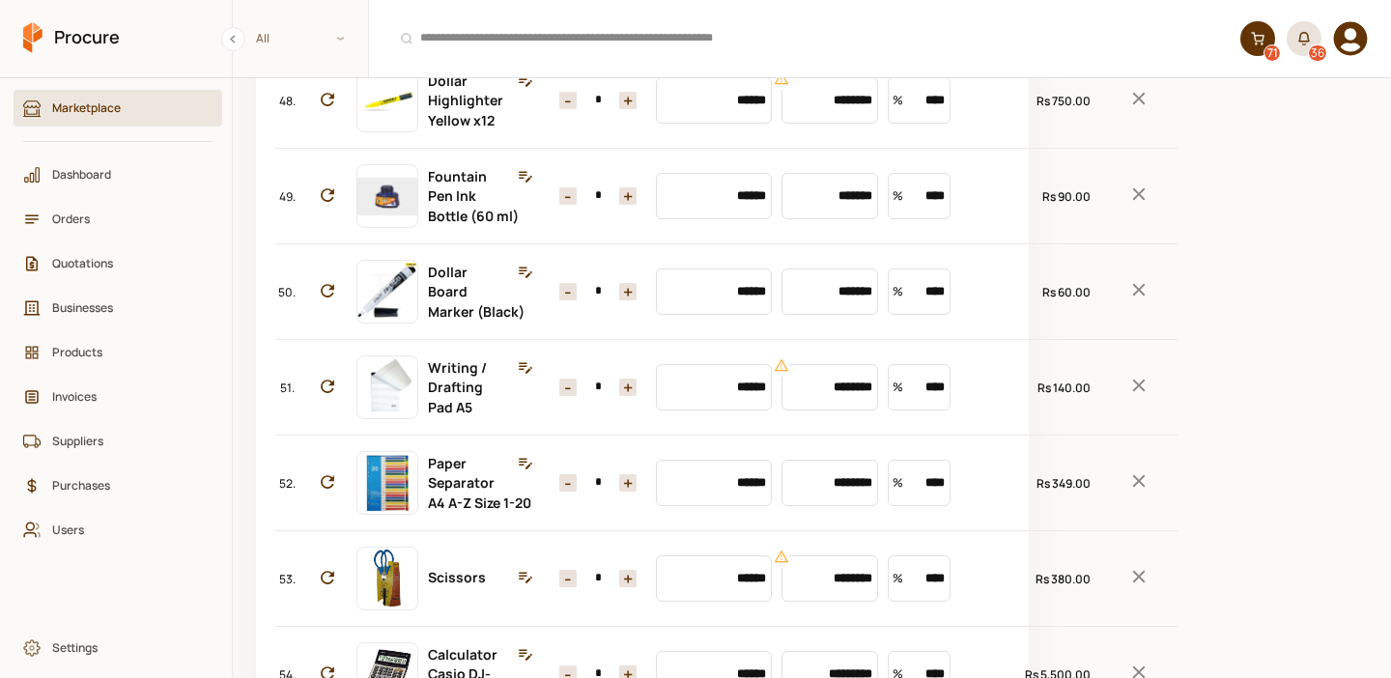
scroll to position [5019, 0]
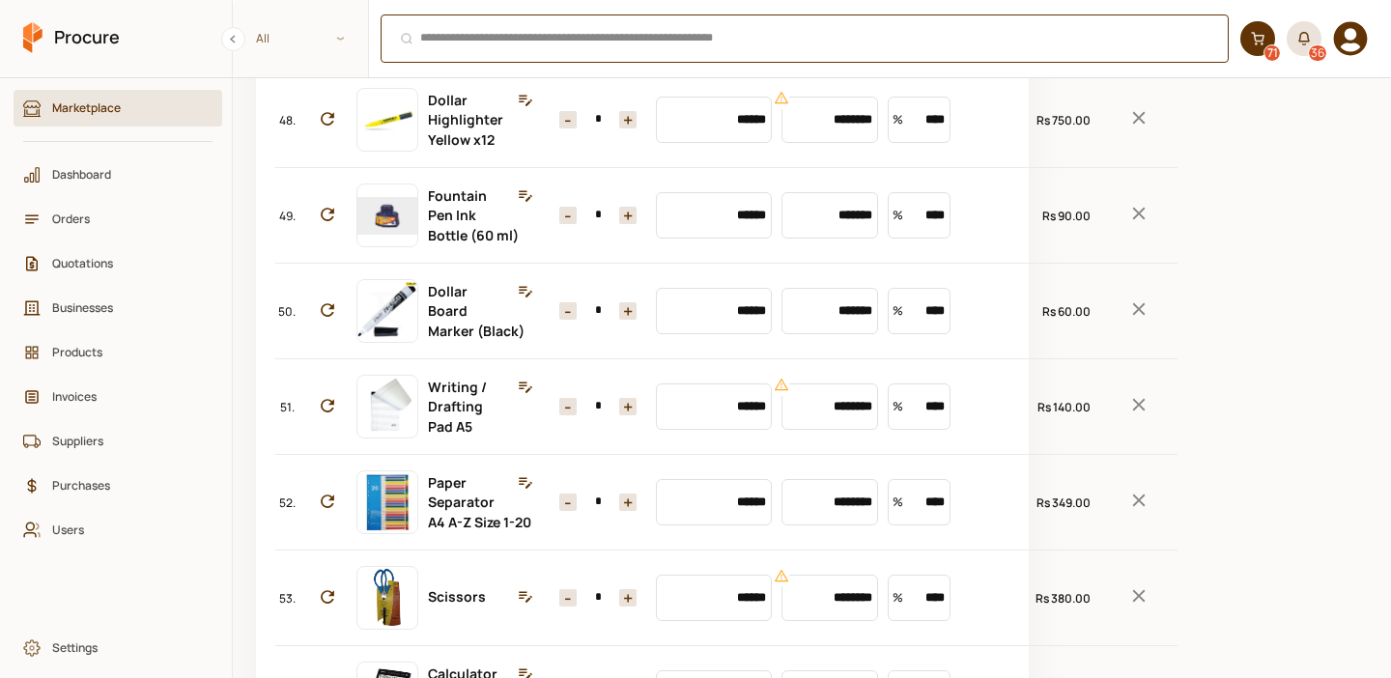
click at [496, 39] on div "⌘ + K" at bounding box center [805, 38] width 848 height 48
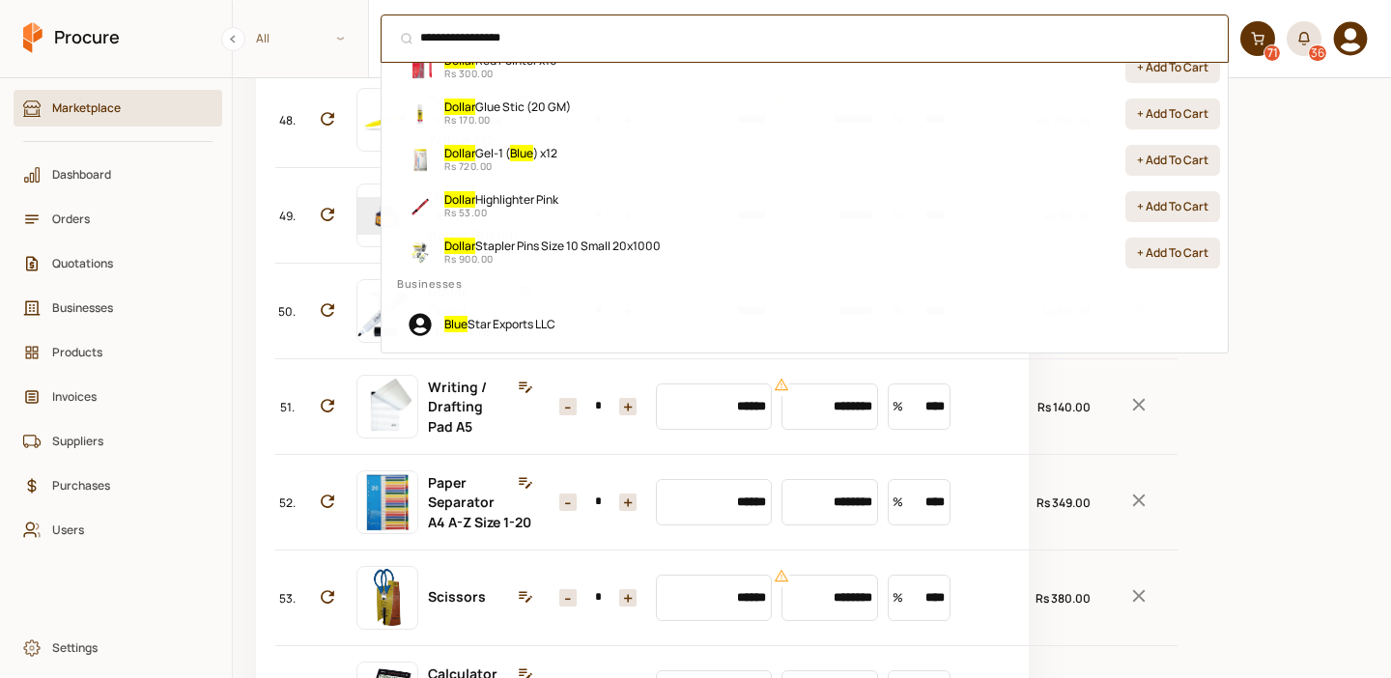
scroll to position [0, 0]
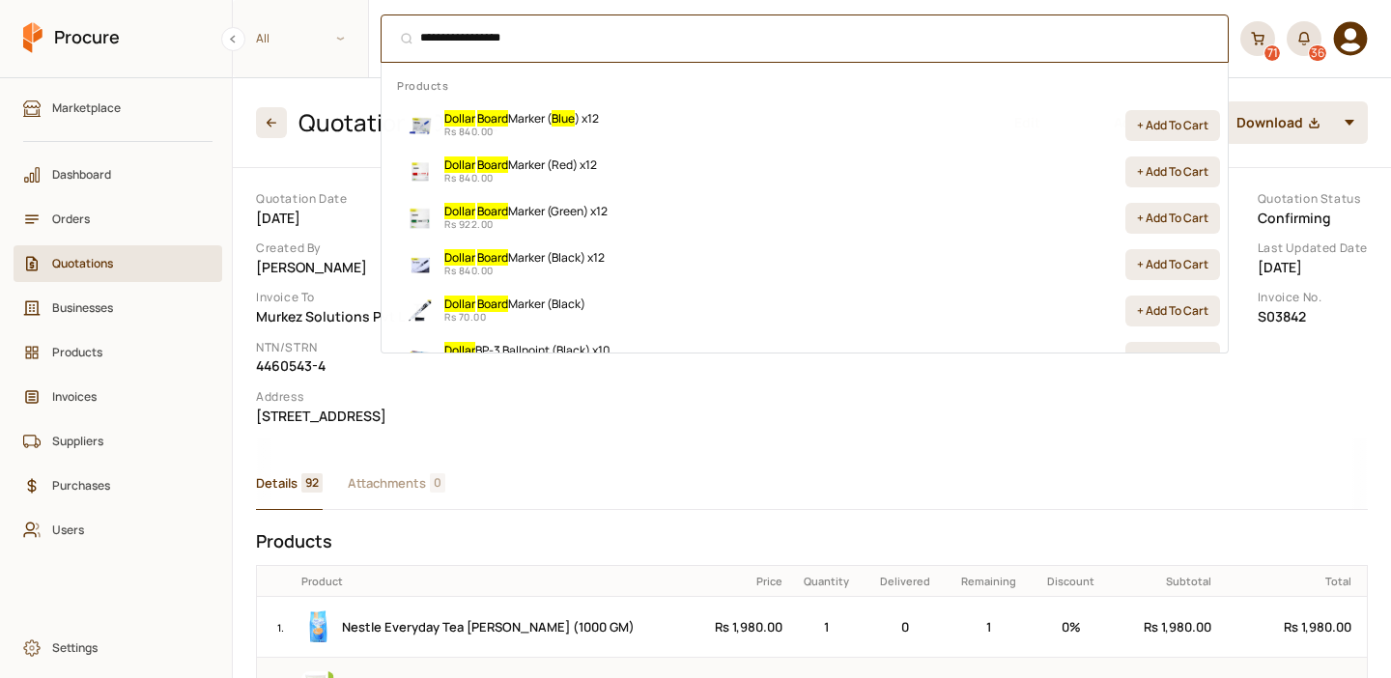
type input "**********"
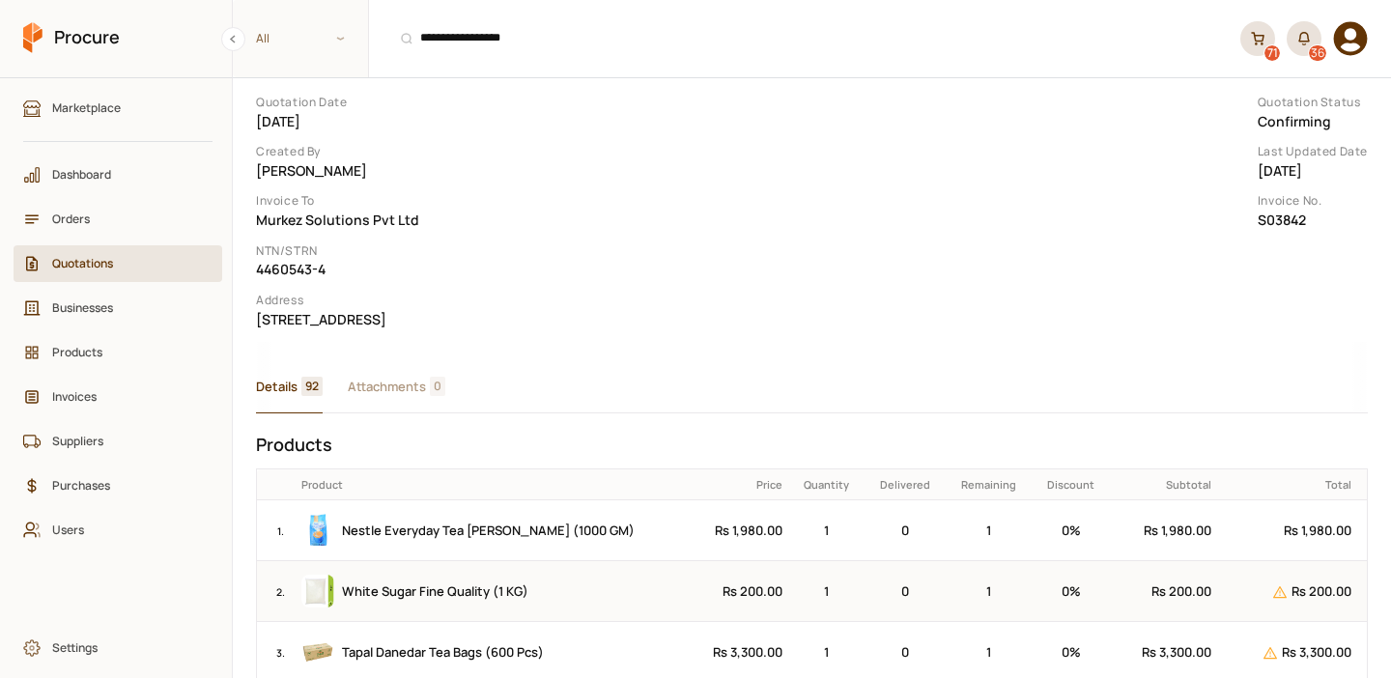
scroll to position [123, 0]
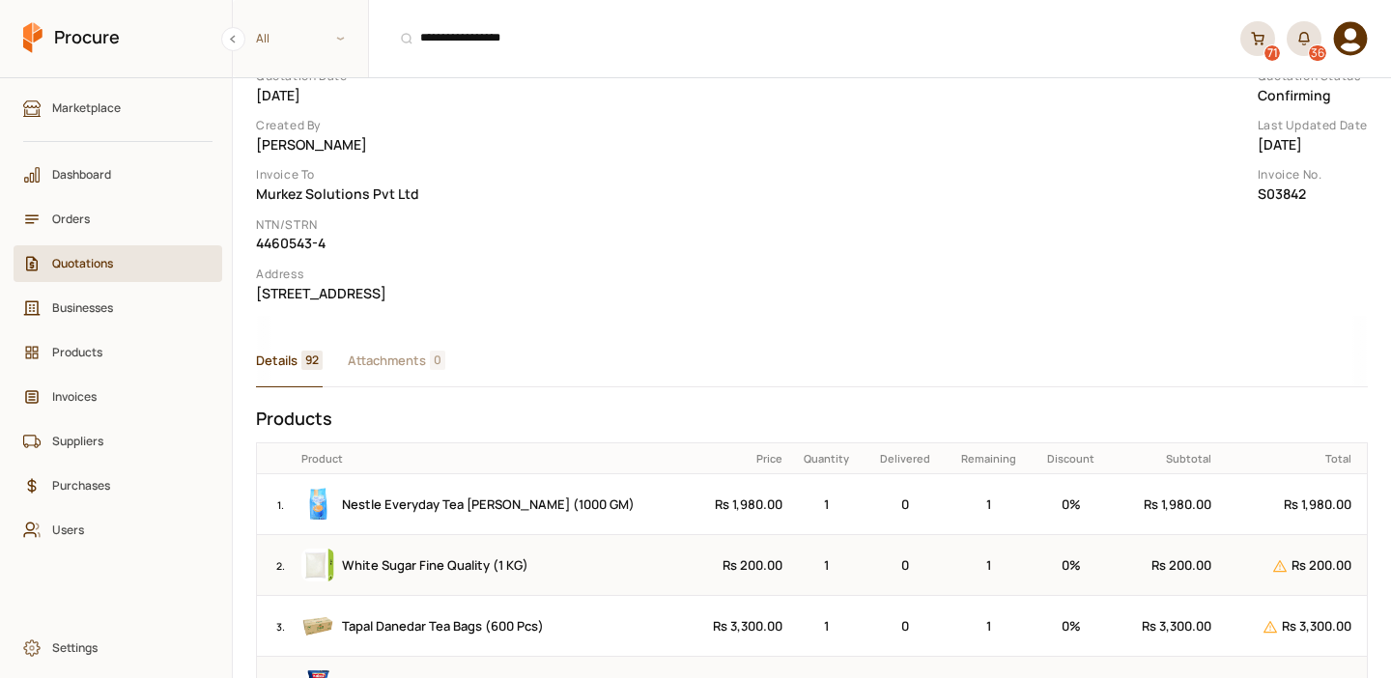
click at [1258, 47] on link "71" at bounding box center [1257, 38] width 35 height 35
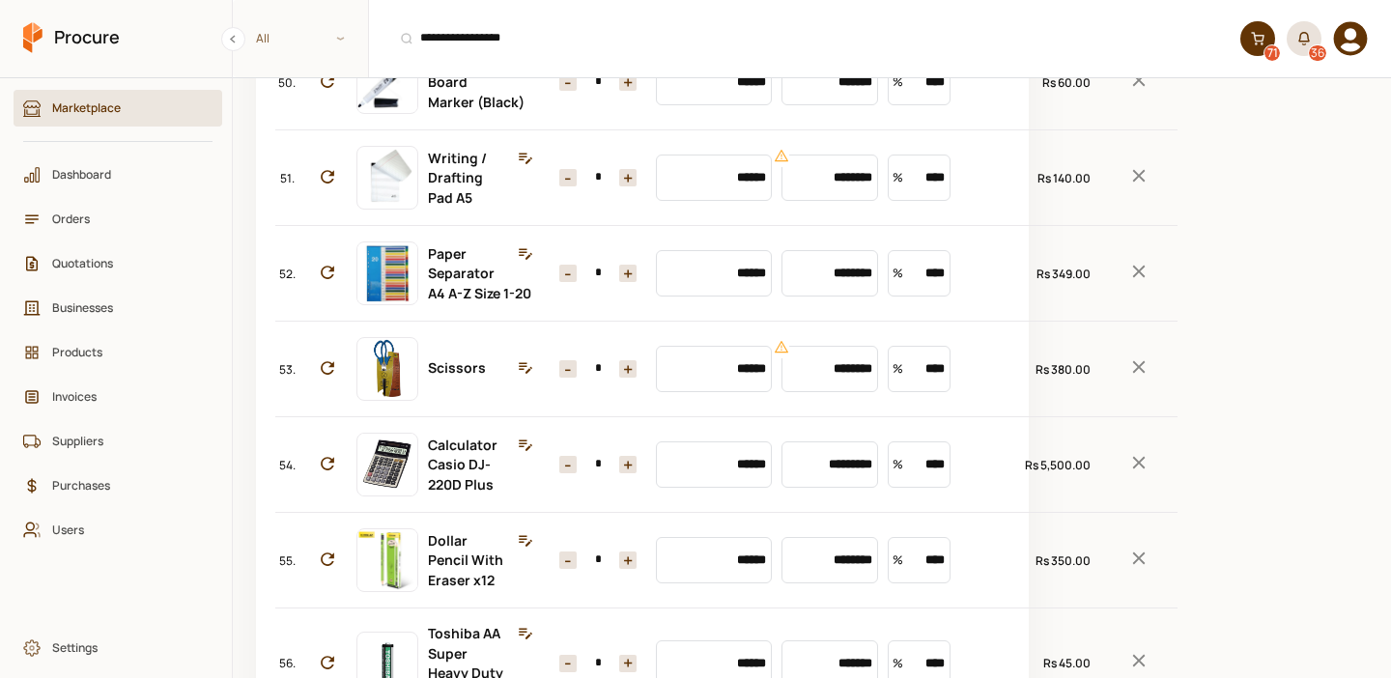
scroll to position [5250, 0]
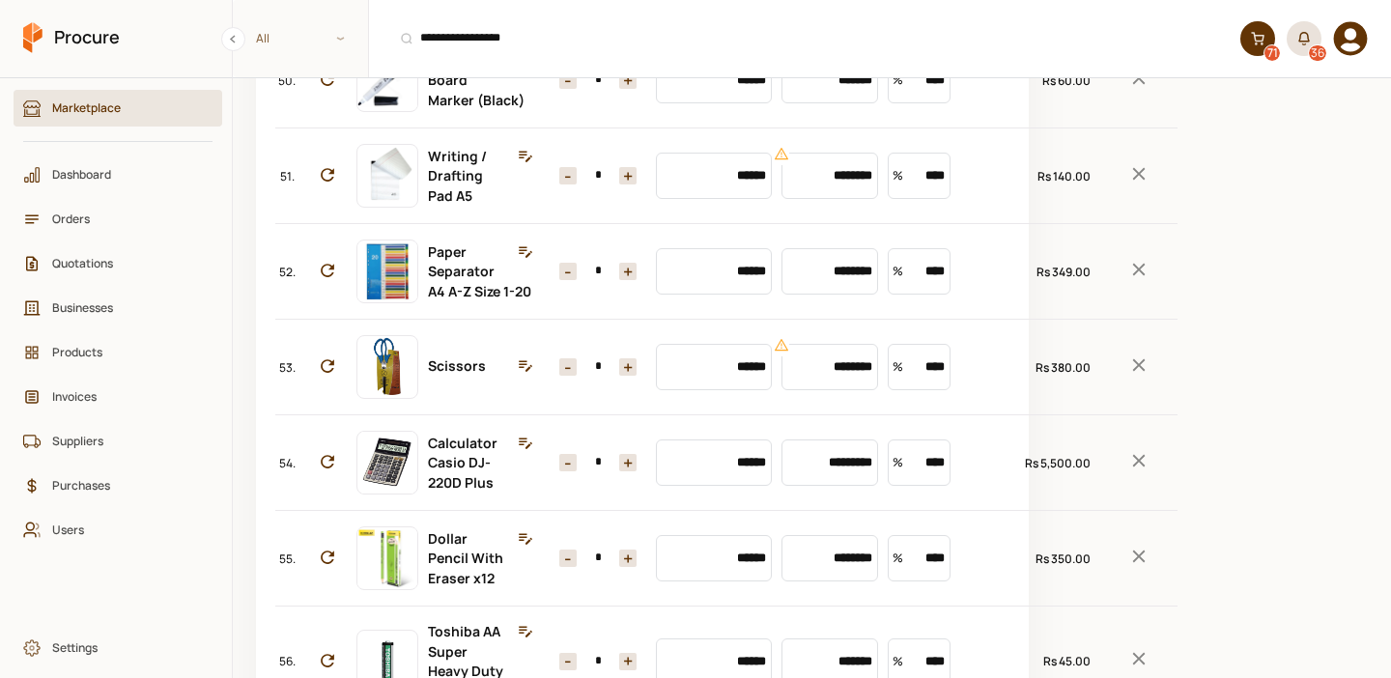
click at [590, 89] on input "*" at bounding box center [598, 79] width 43 height 17
type input "**"
click at [517, 69] on icon "button" at bounding box center [525, 59] width 17 height 17
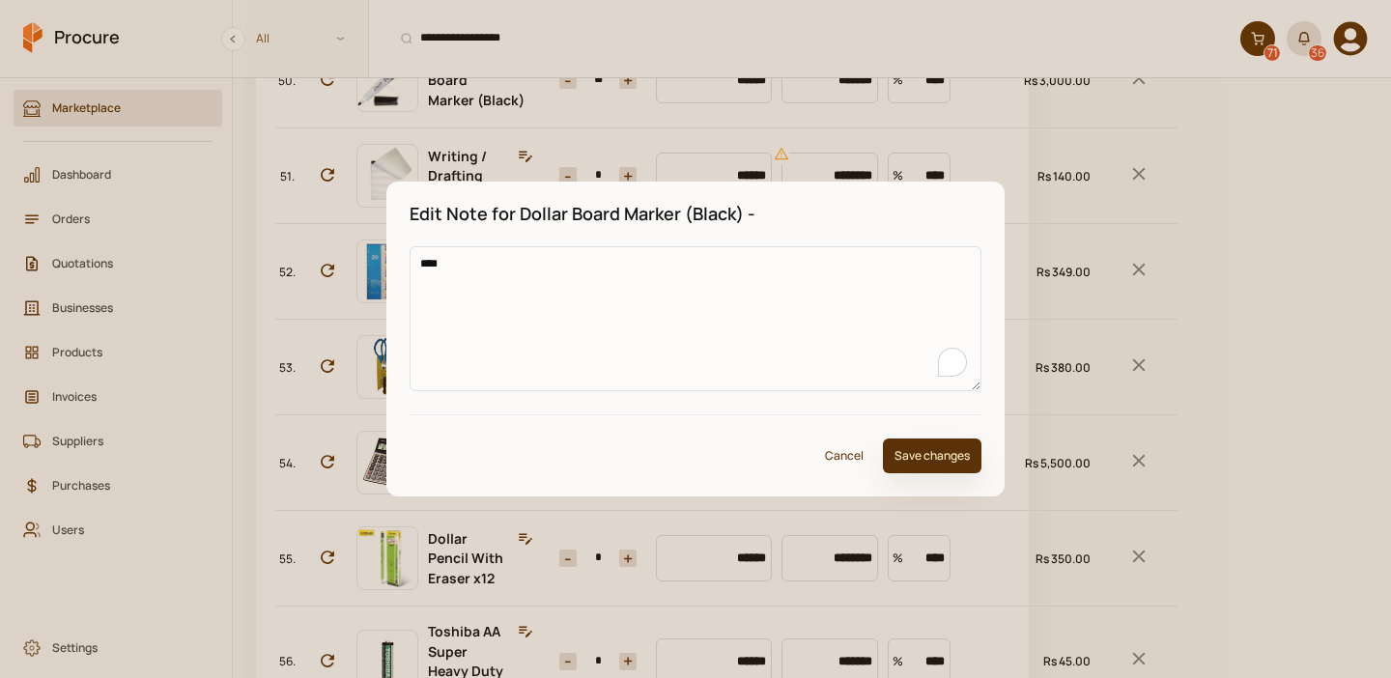
type textarea "****"
click at [949, 453] on button "Save changes" at bounding box center [932, 456] width 99 height 35
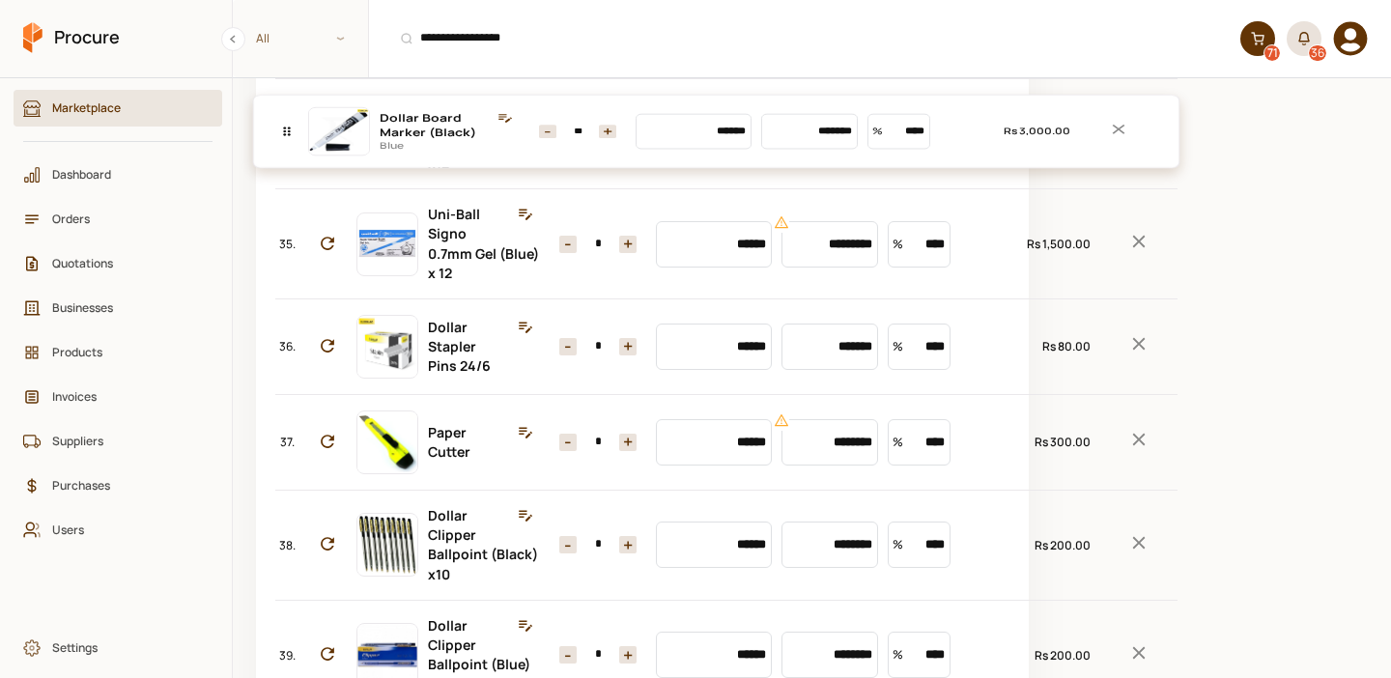
scroll to position [3678, 0]
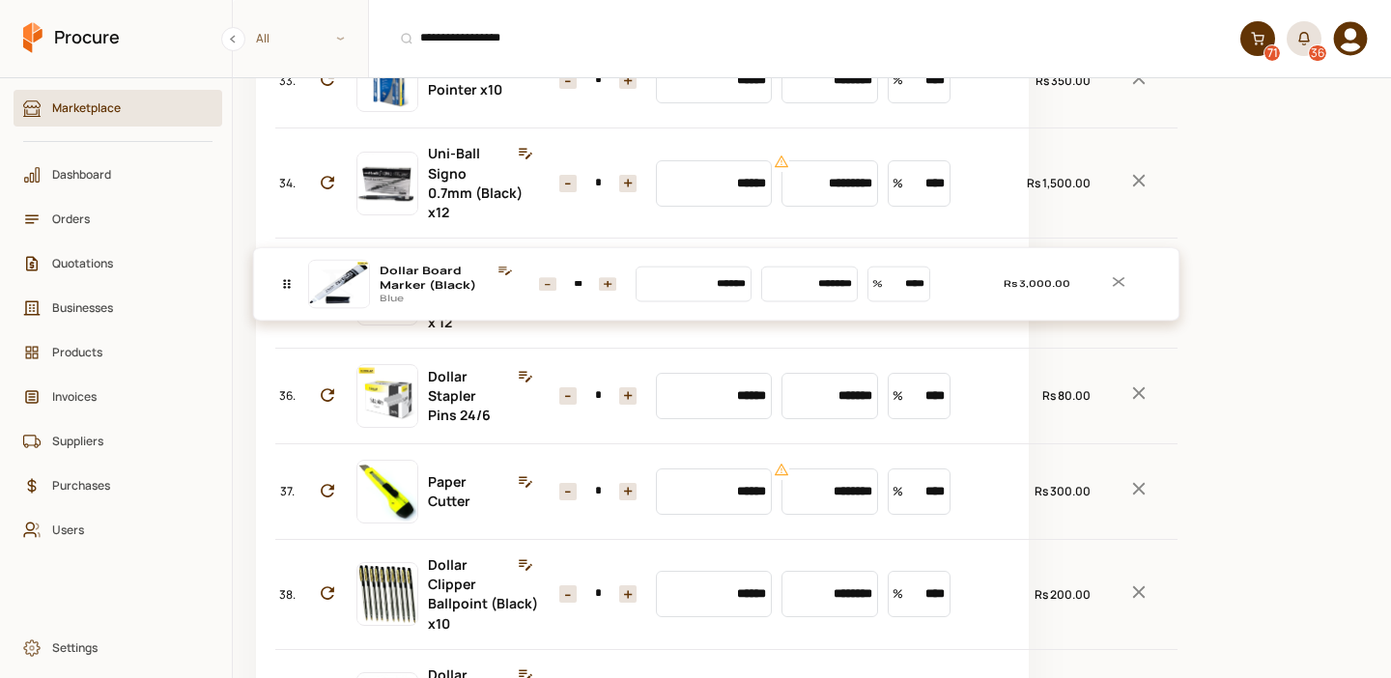
drag, startPoint x: 291, startPoint y: 461, endPoint x: 345, endPoint y: 460, distance: 54.1
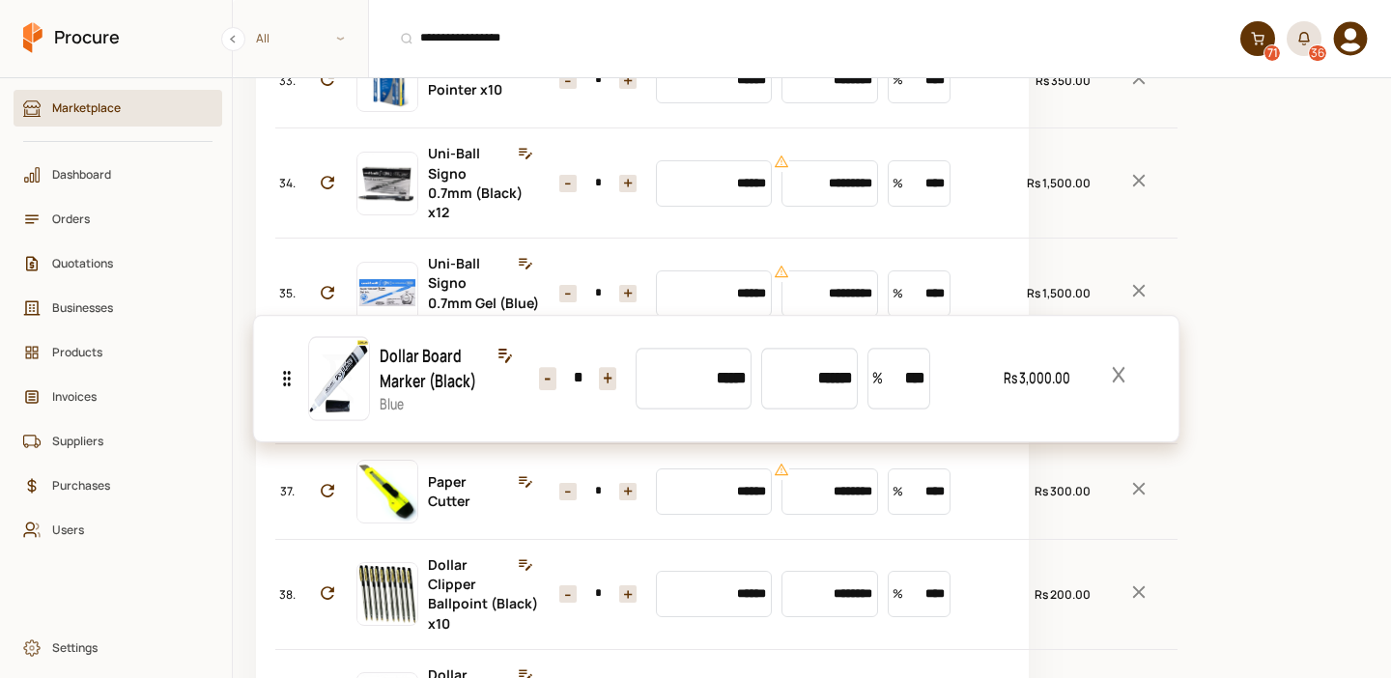
click at [328, 401] on div "No. Item Quantity Market Price Unit Price Discount Total 1. Nestle Everyday Tea…" at bounding box center [642, 153] width 734 height 7188
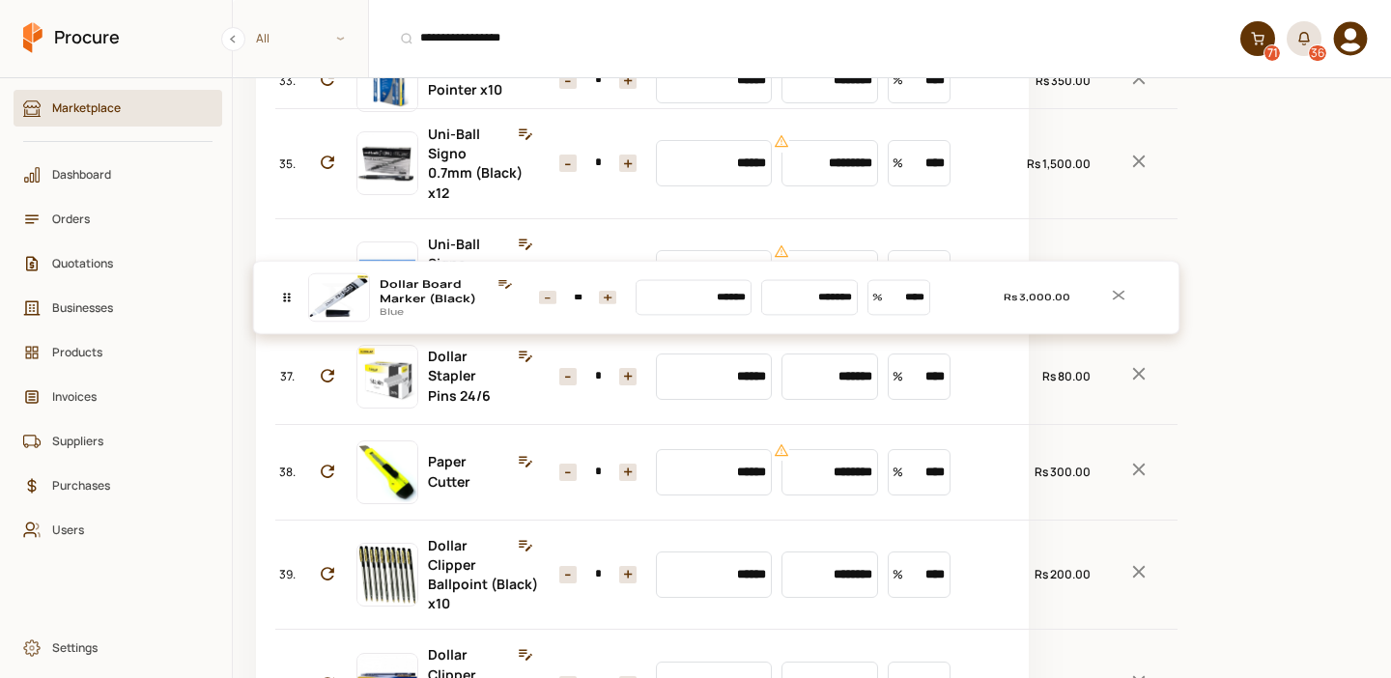
drag, startPoint x: 286, startPoint y: 412, endPoint x: 281, endPoint y: 307, distance: 105.4
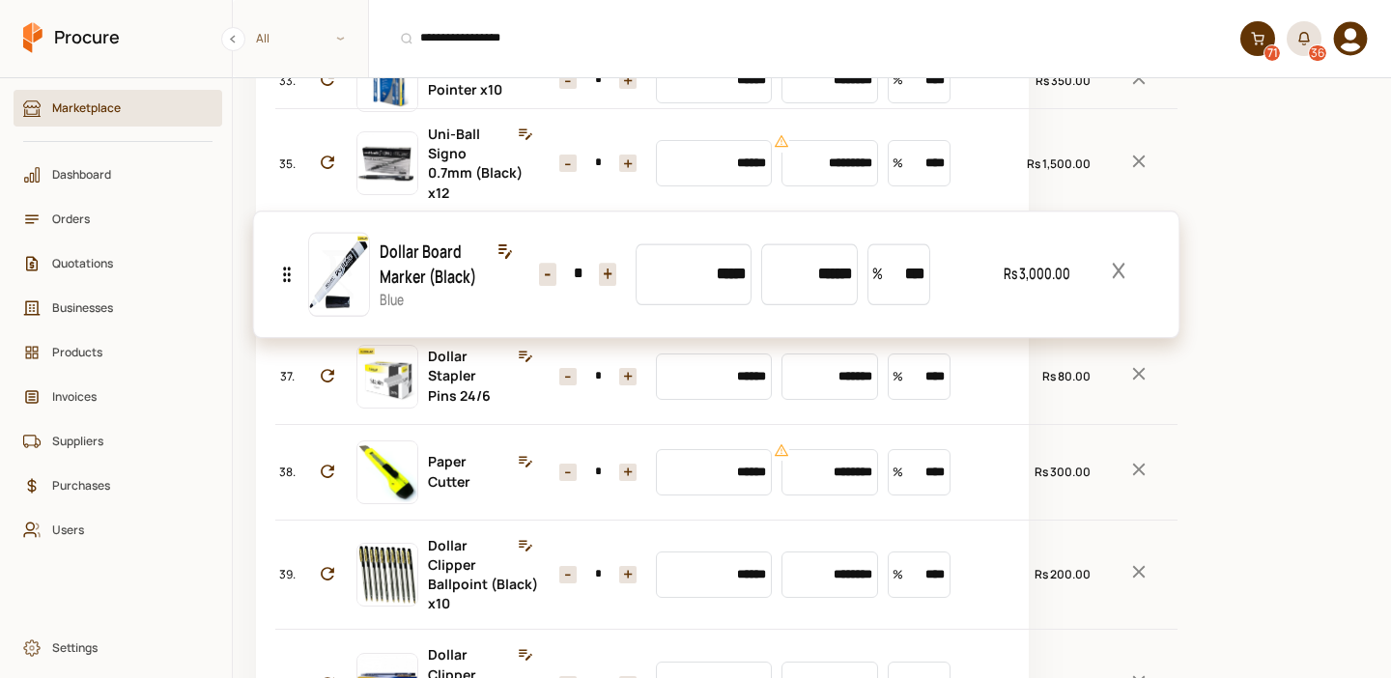
click at [281, 309] on div "No. Item Quantity Market Price Unit Price Discount Total 1. Nestle Everyday Tea…" at bounding box center [642, 153] width 734 height 7188
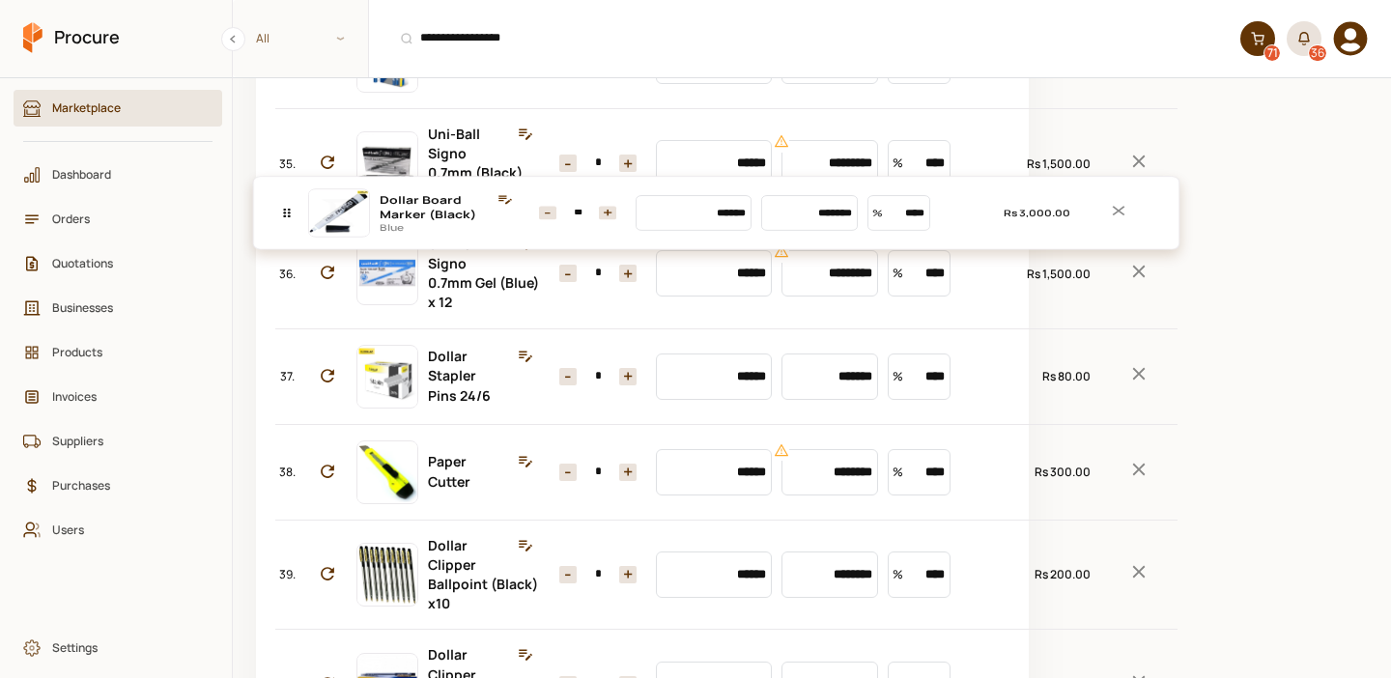
drag, startPoint x: 282, startPoint y: 315, endPoint x: 291, endPoint y: 225, distance: 90.3
click at [291, 225] on div "No. Item Quantity Market Price Unit Price Discount Total 1. Nestle Everyday Tea…" at bounding box center [642, 153] width 734 height 7188
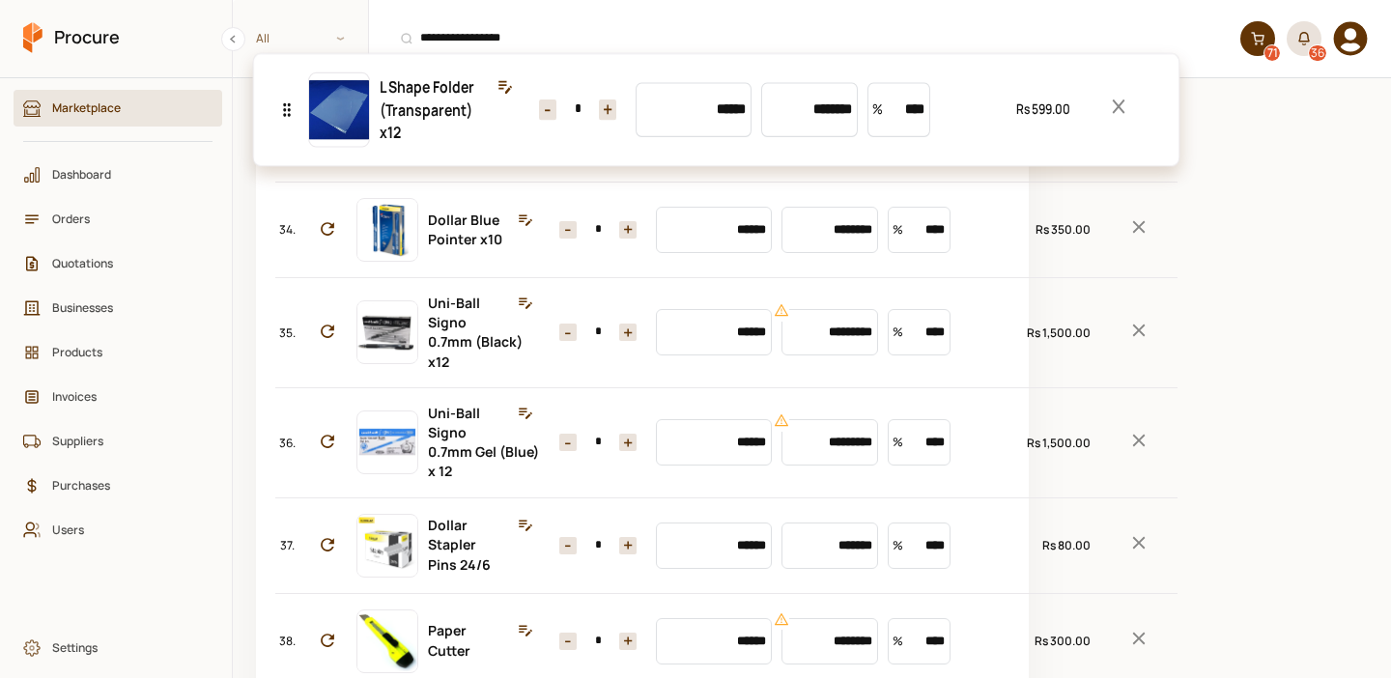
scroll to position [3581, 0]
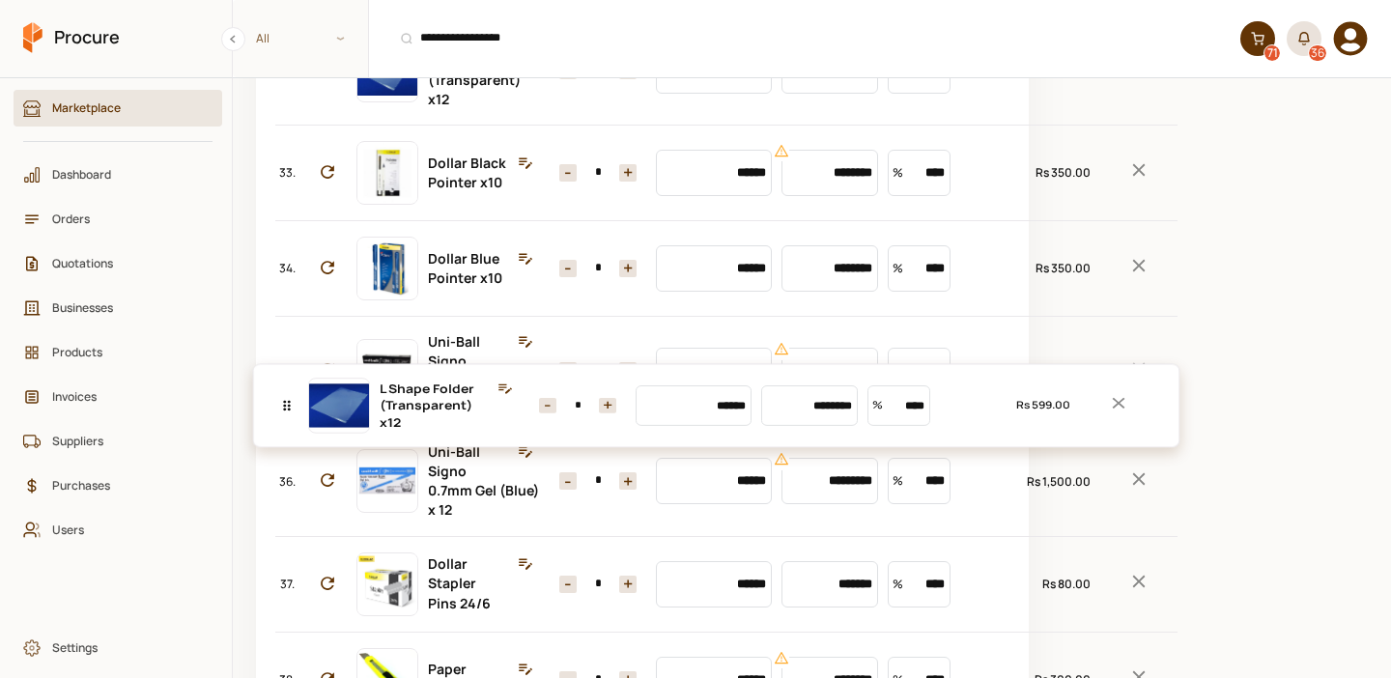
drag, startPoint x: 291, startPoint y: 363, endPoint x: 340, endPoint y: 411, distance: 69.0
click at [340, 411] on div "No. Item Quantity Market Price Unit Price Discount Total 1. Nestle Everyday Tea…" at bounding box center [642, 251] width 734 height 7188
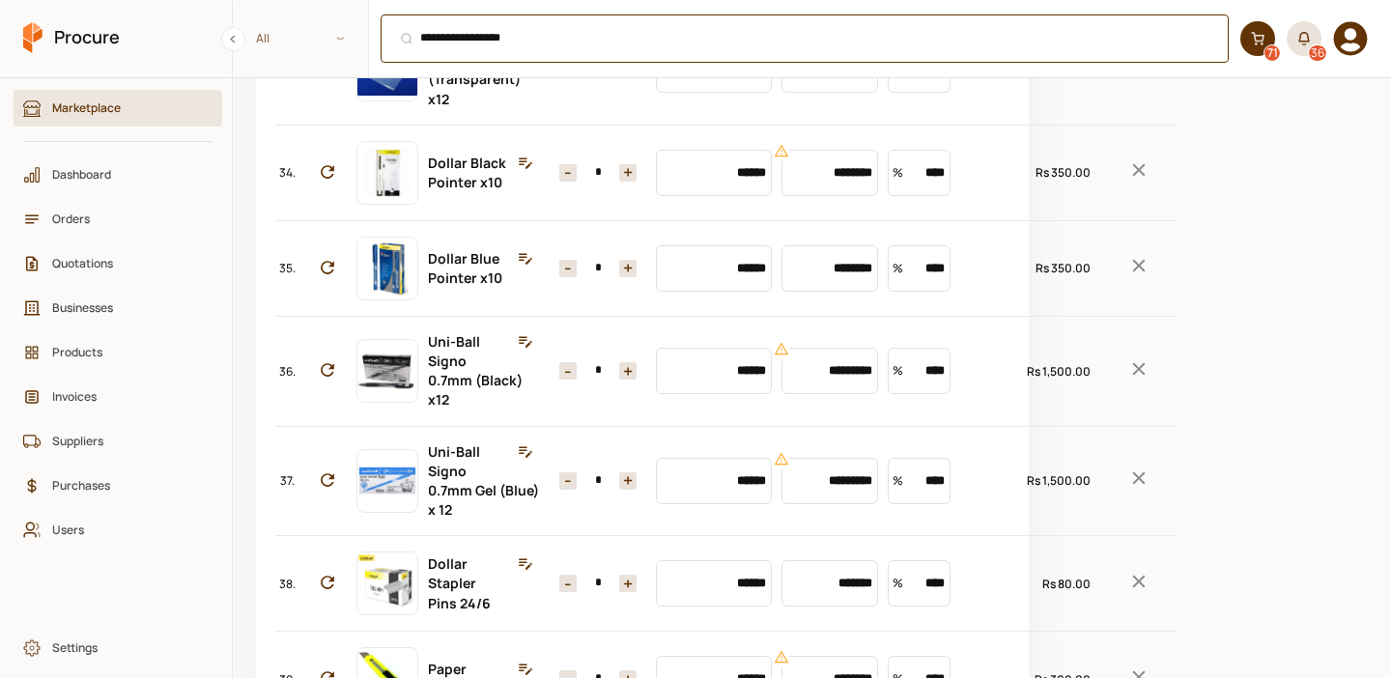
click at [538, 35] on div "**********" at bounding box center [805, 38] width 848 height 48
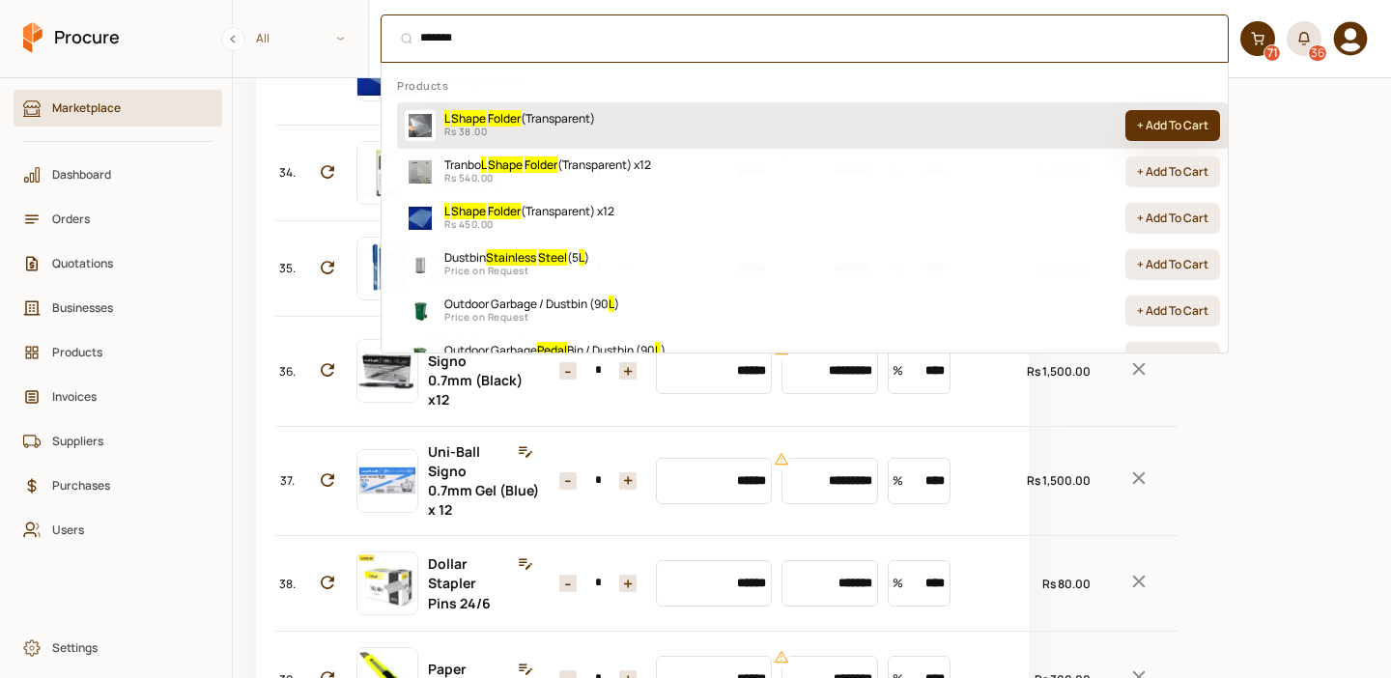
type input "*******"
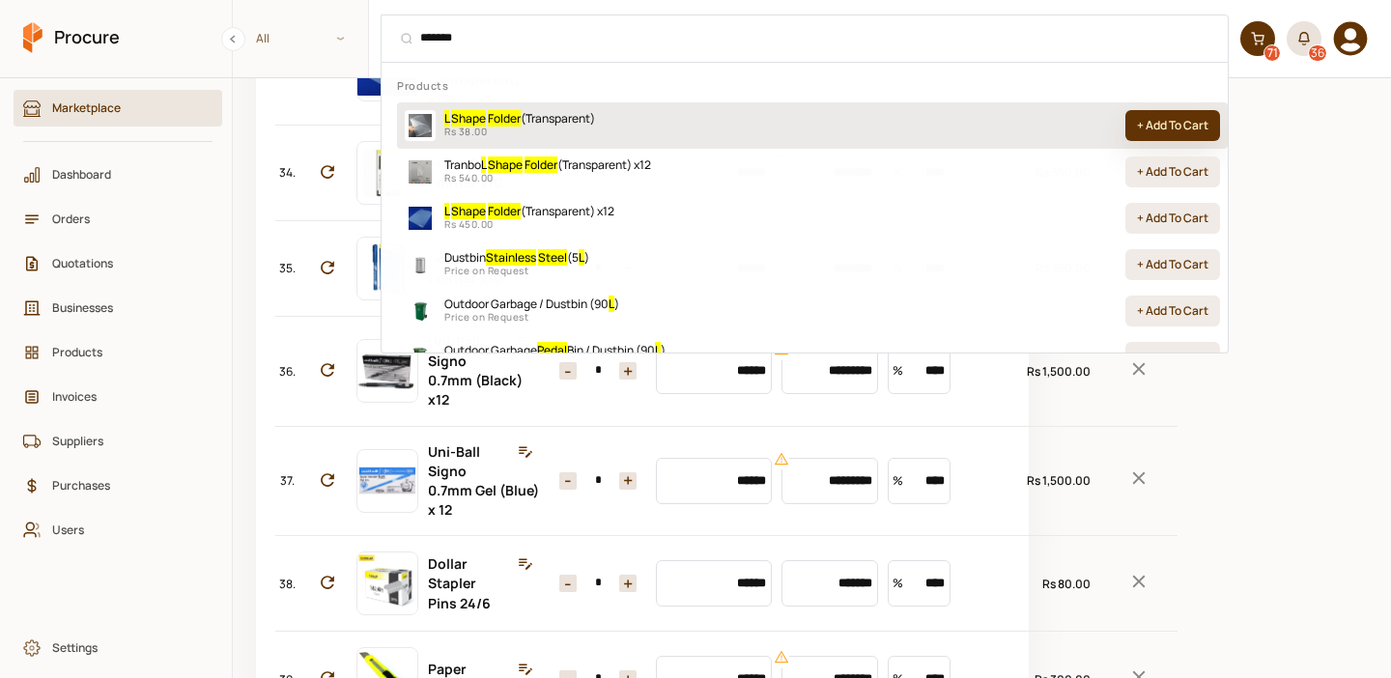
click at [1193, 128] on button "+ Add To Cart" at bounding box center [1172, 125] width 95 height 31
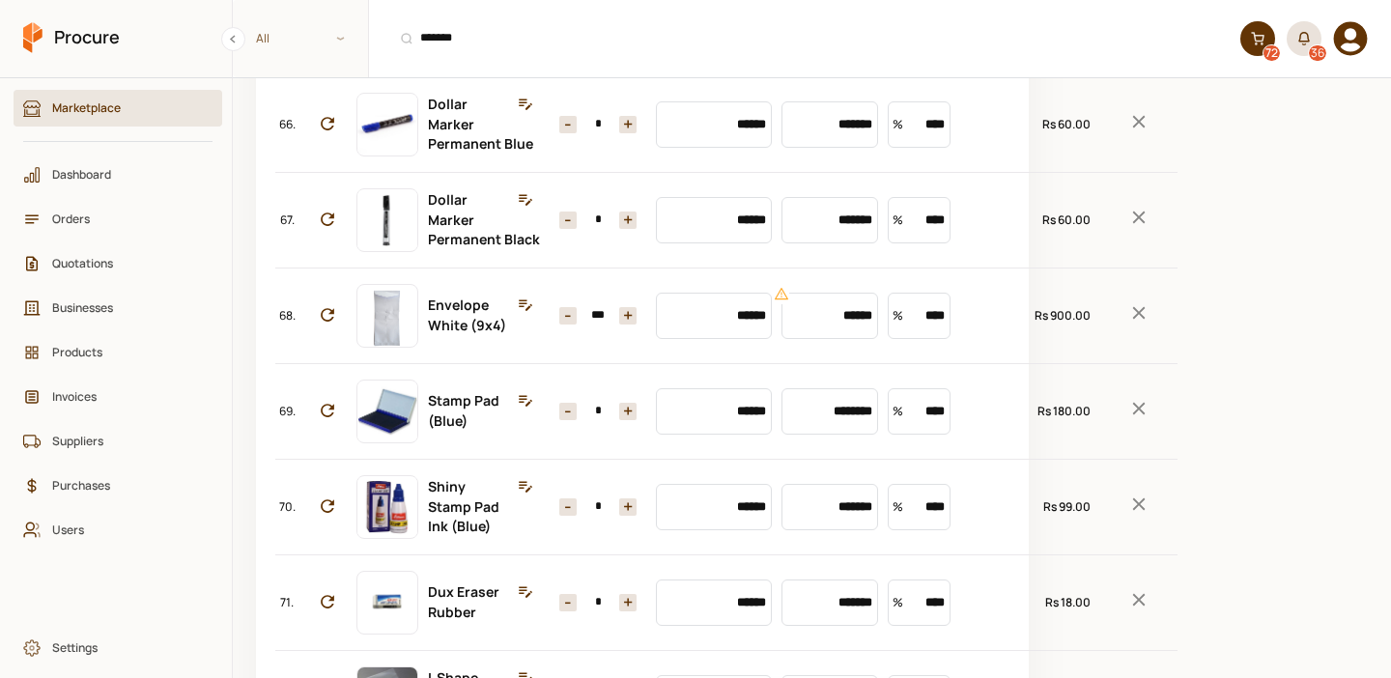
scroll to position [7664, 0]
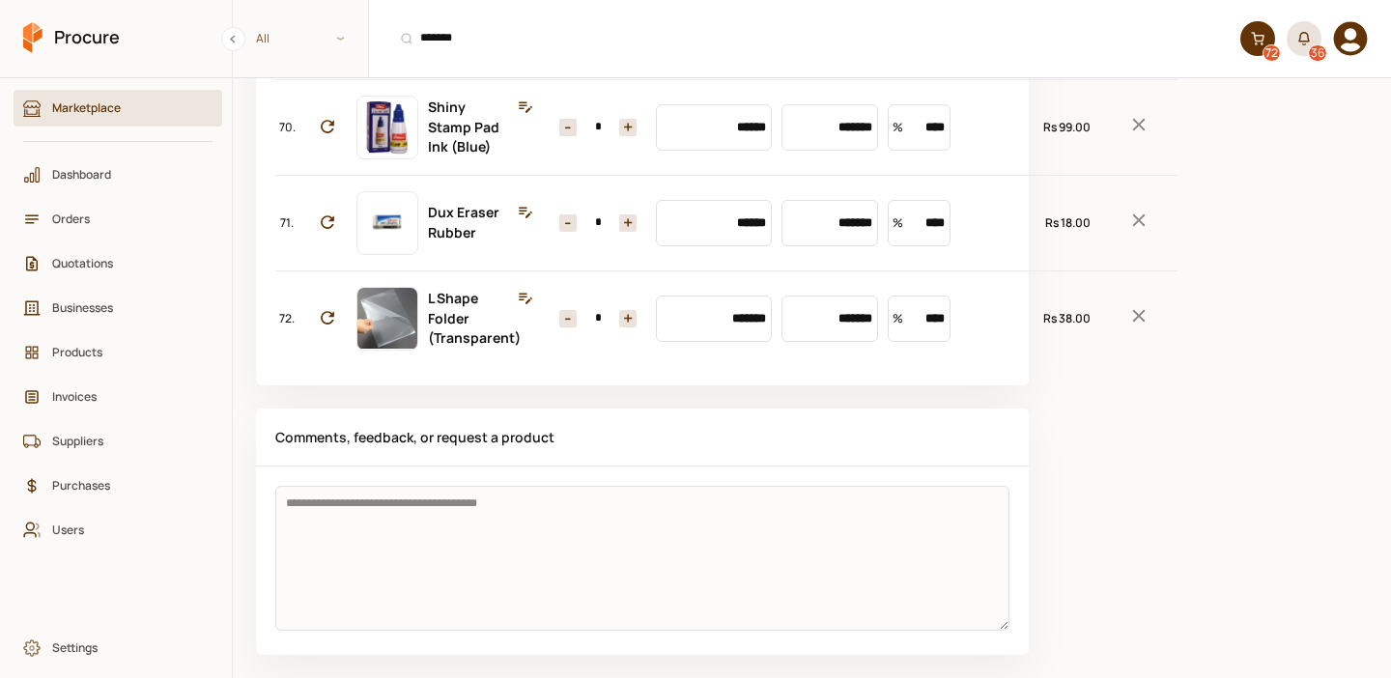
click at [291, 273] on div "72. L Shape Folder (Transparent) Quantity - * + Market ******* Price ******* Di…" at bounding box center [726, 318] width 902 height 95
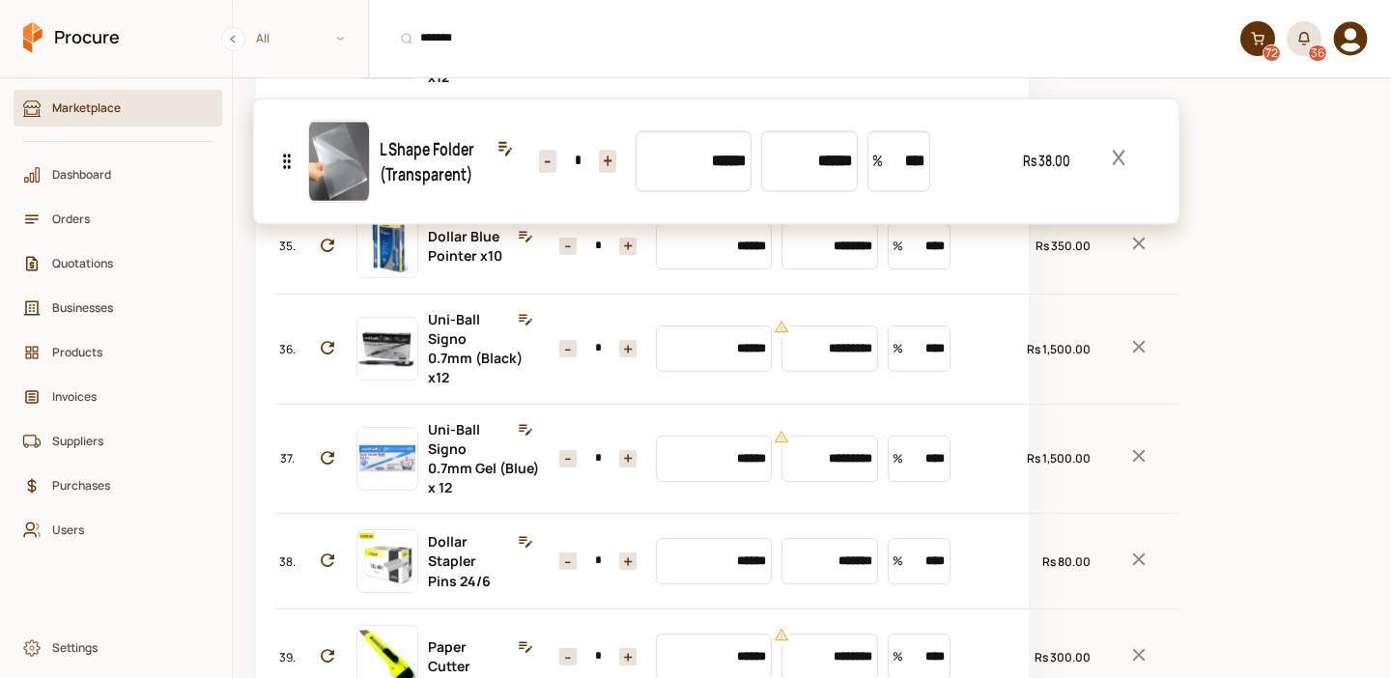
scroll to position [3692, 0]
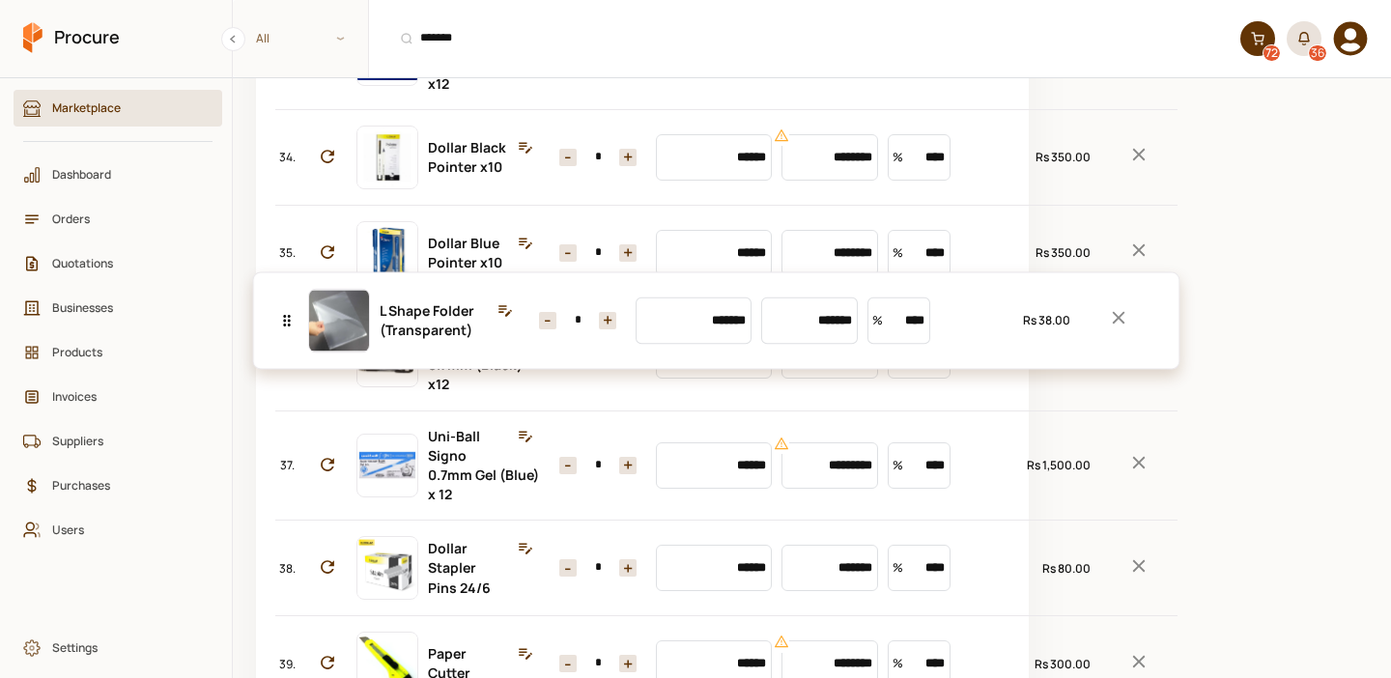
drag, startPoint x: 289, startPoint y: 320, endPoint x: 327, endPoint y: 327, distance: 39.4
click at [327, 327] on div "No. Item Quantity Market Price Unit Price Discount Total 1. Nestle Everyday Tea…" at bounding box center [642, 187] width 734 height 7283
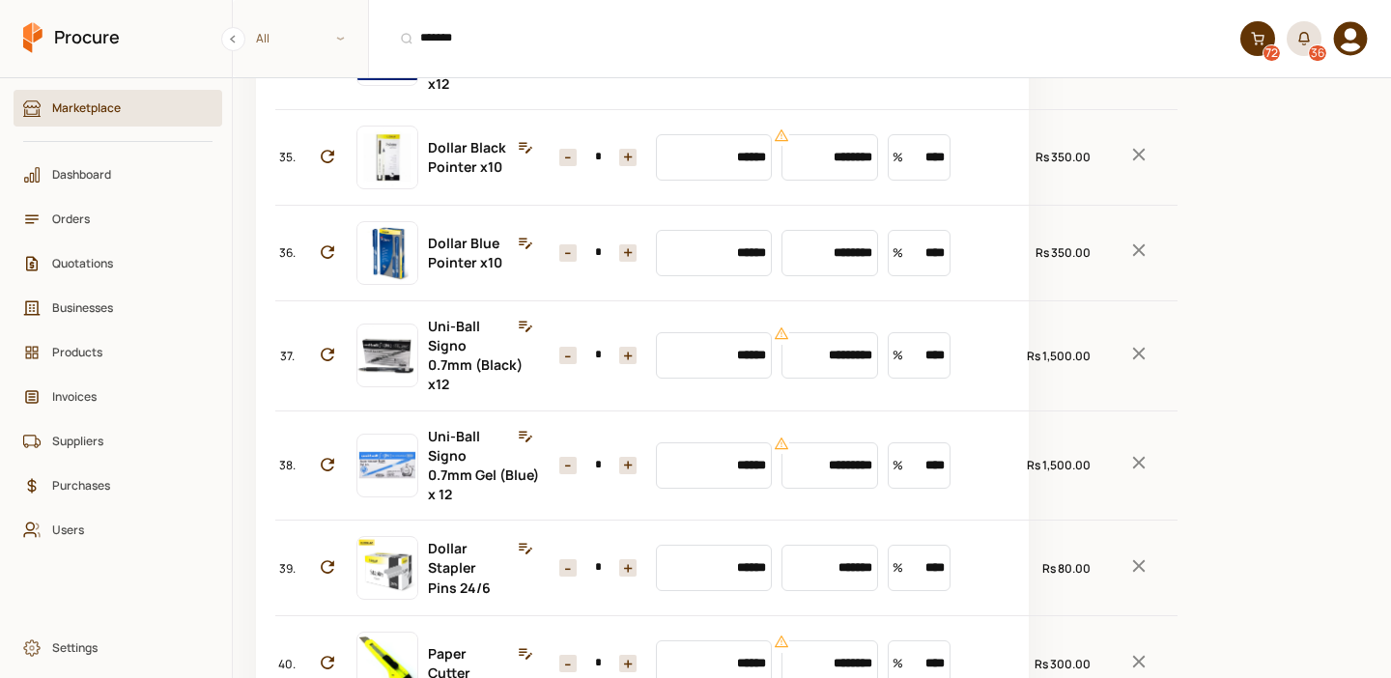
type input "**"
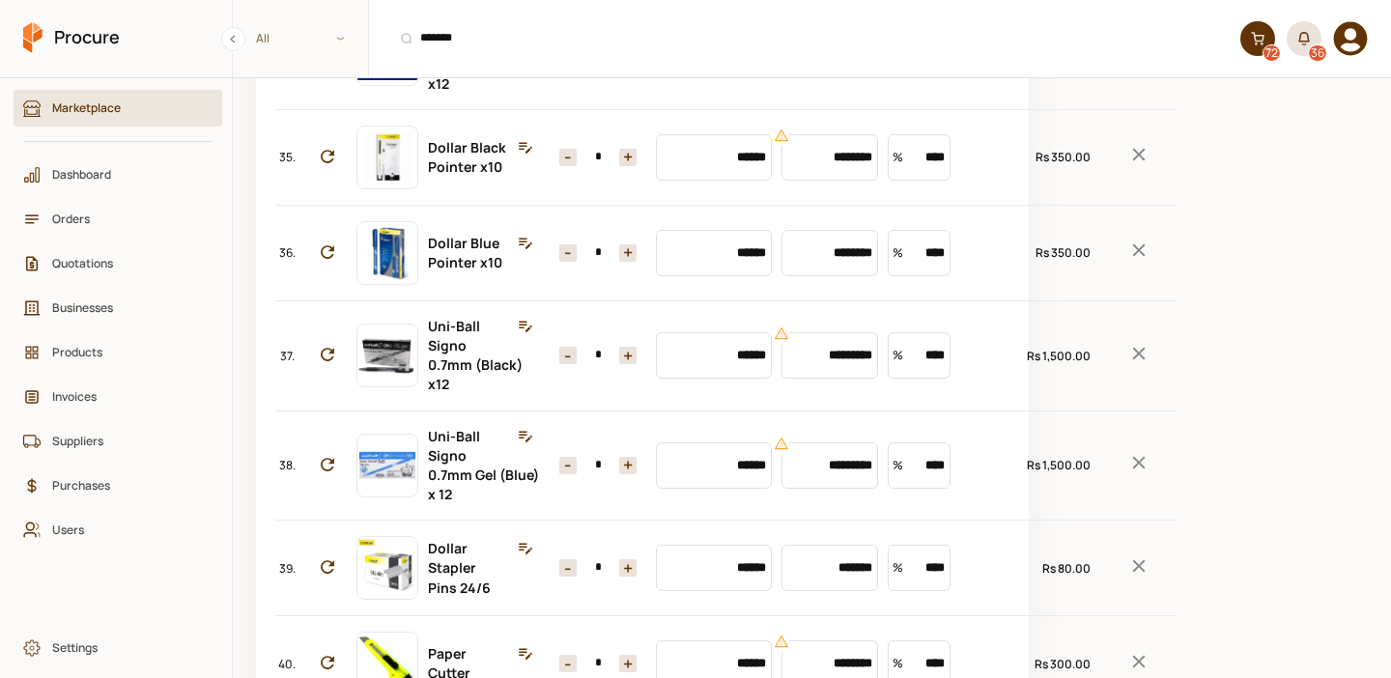
type input "*"
type input "*******"
type input "*"
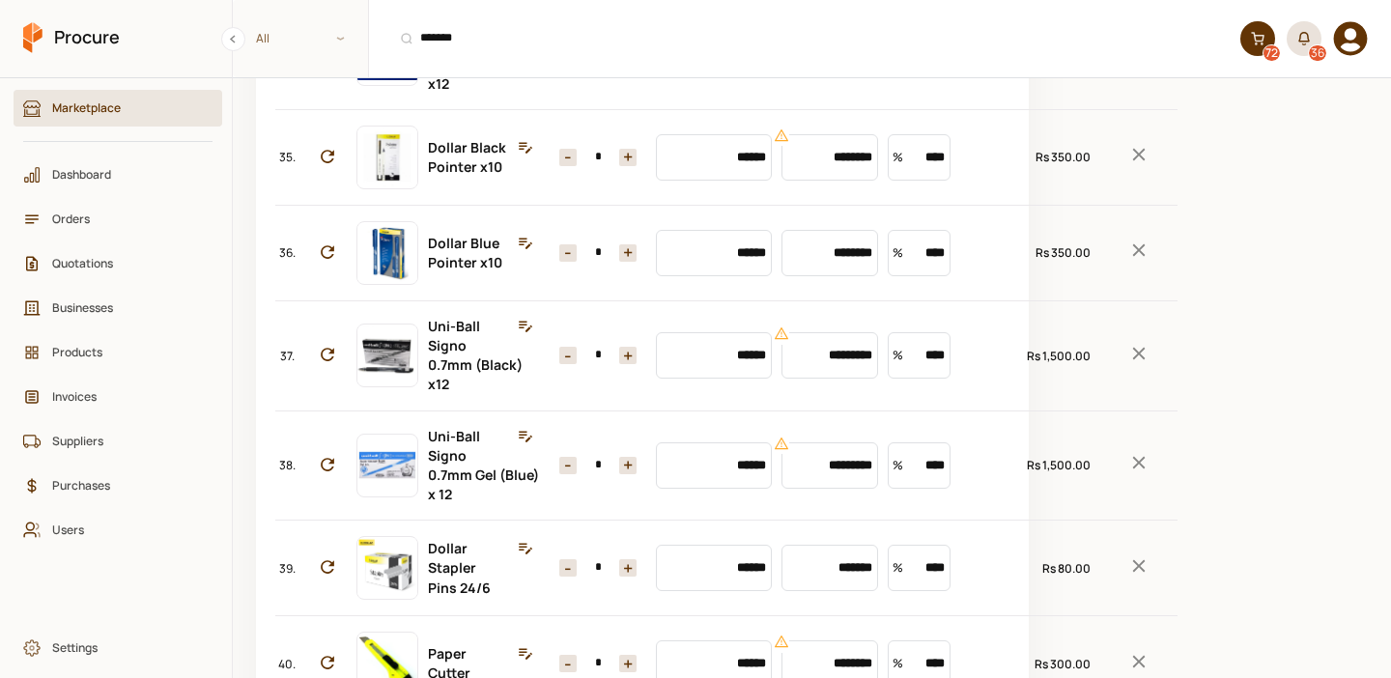
click at [1128, 63] on icon "Remove Item" at bounding box center [1138, 52] width 21 height 21
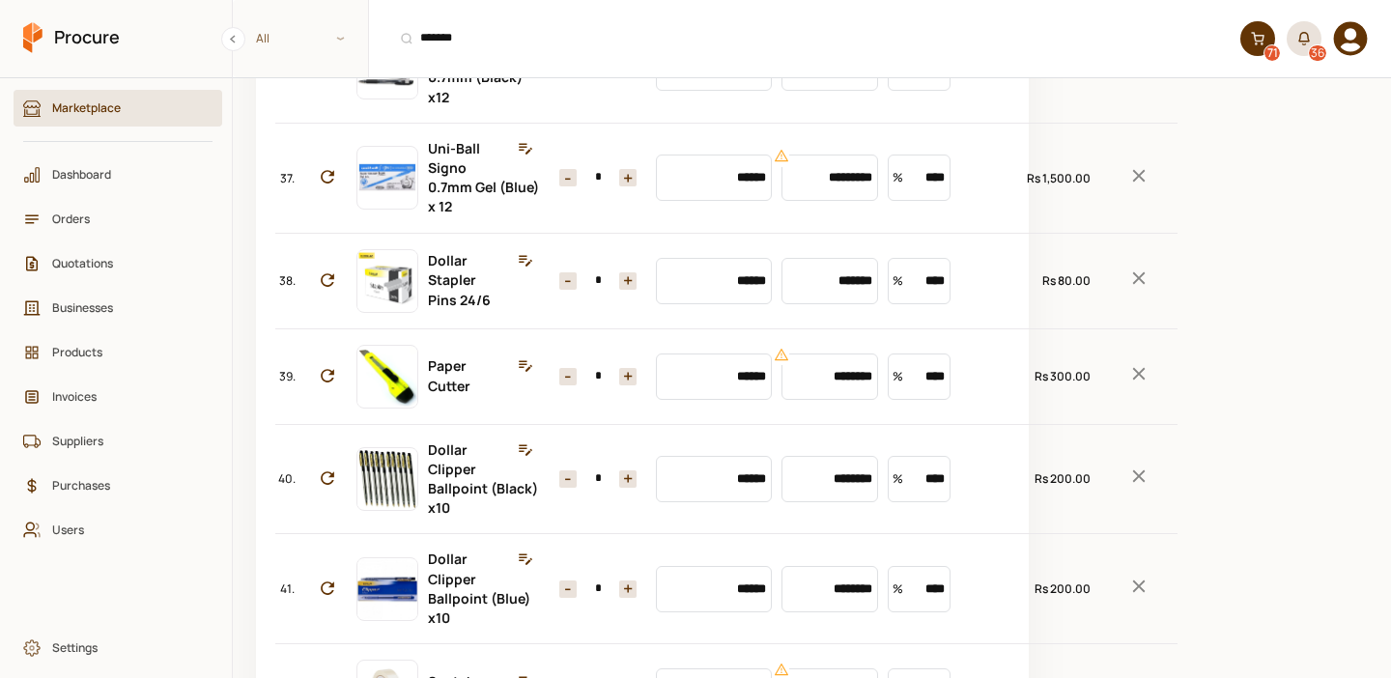
scroll to position [3881, 0]
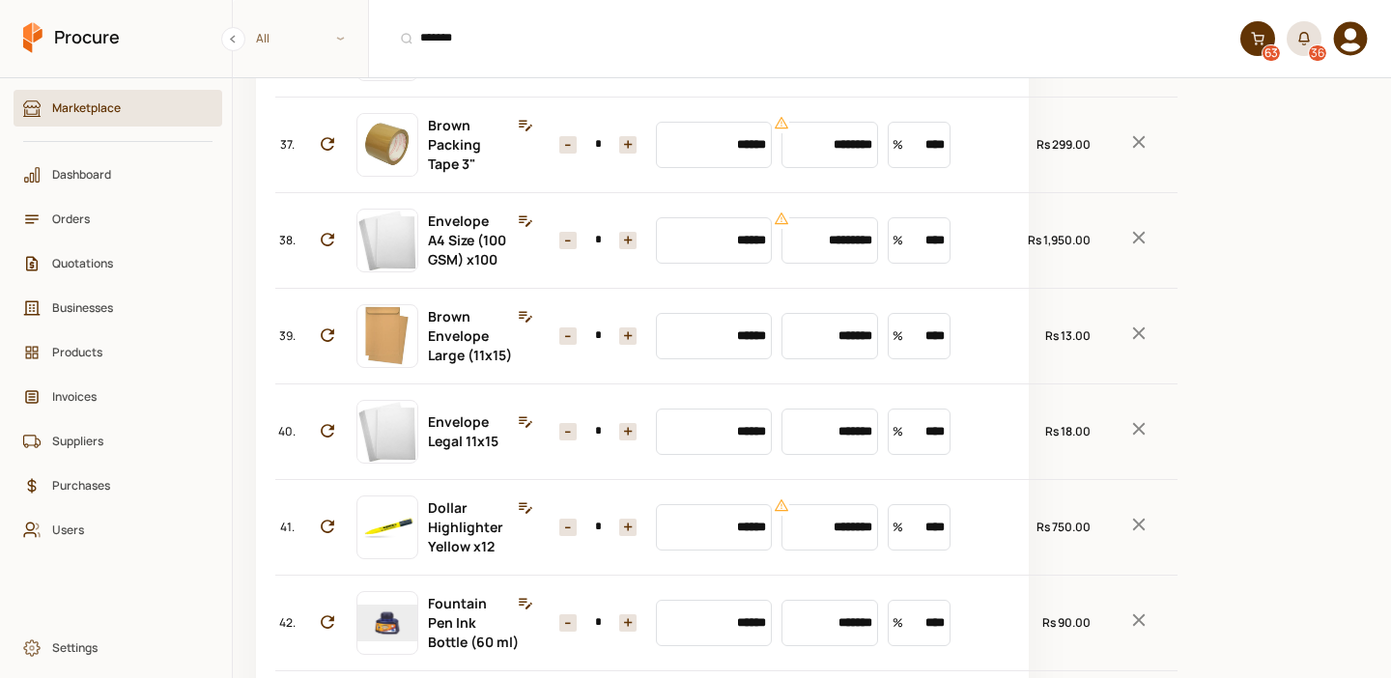
type input "*"
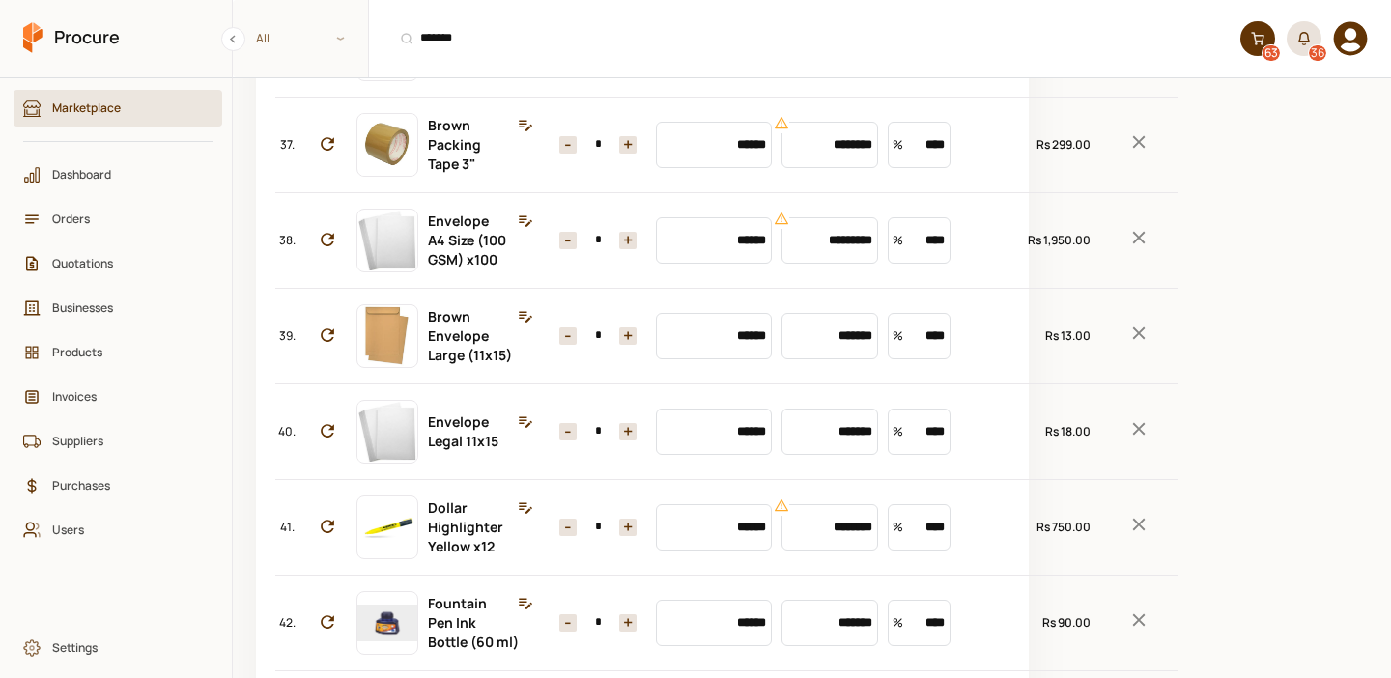
type input "*"
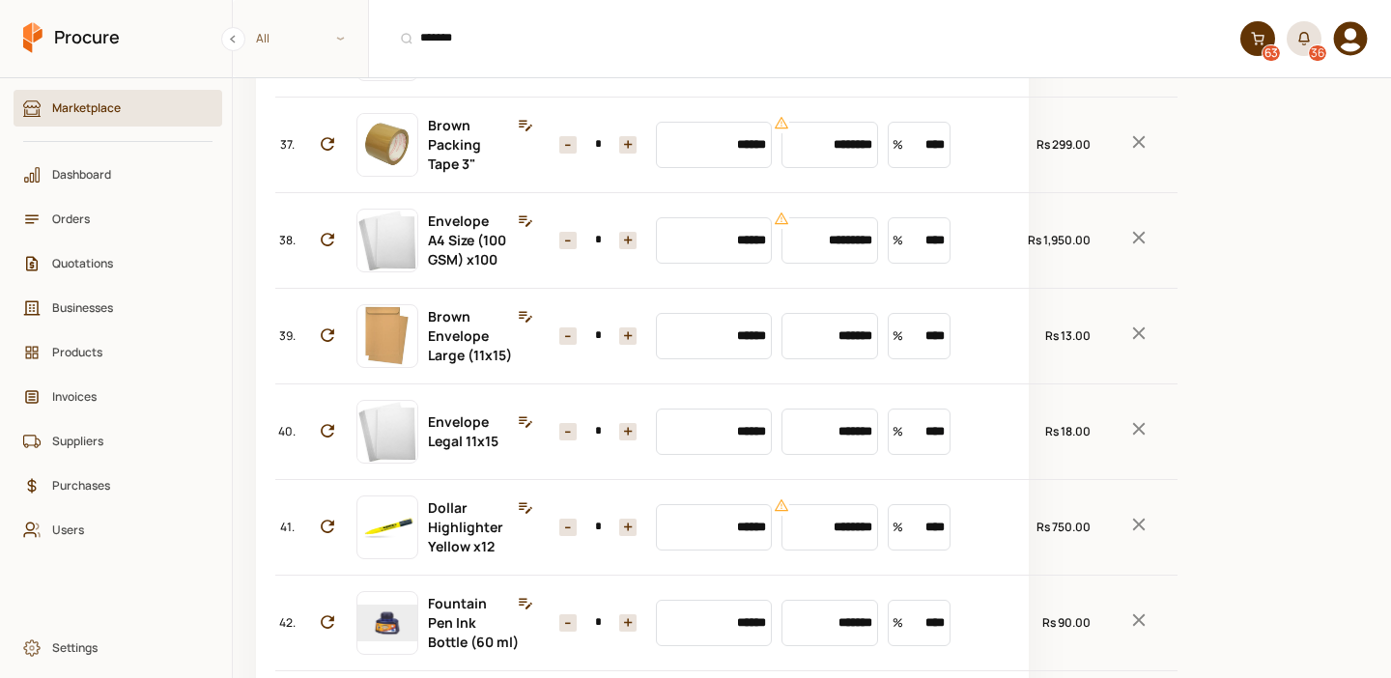
click at [619, 58] on button "+" at bounding box center [627, 49] width 17 height 17
type input "*"
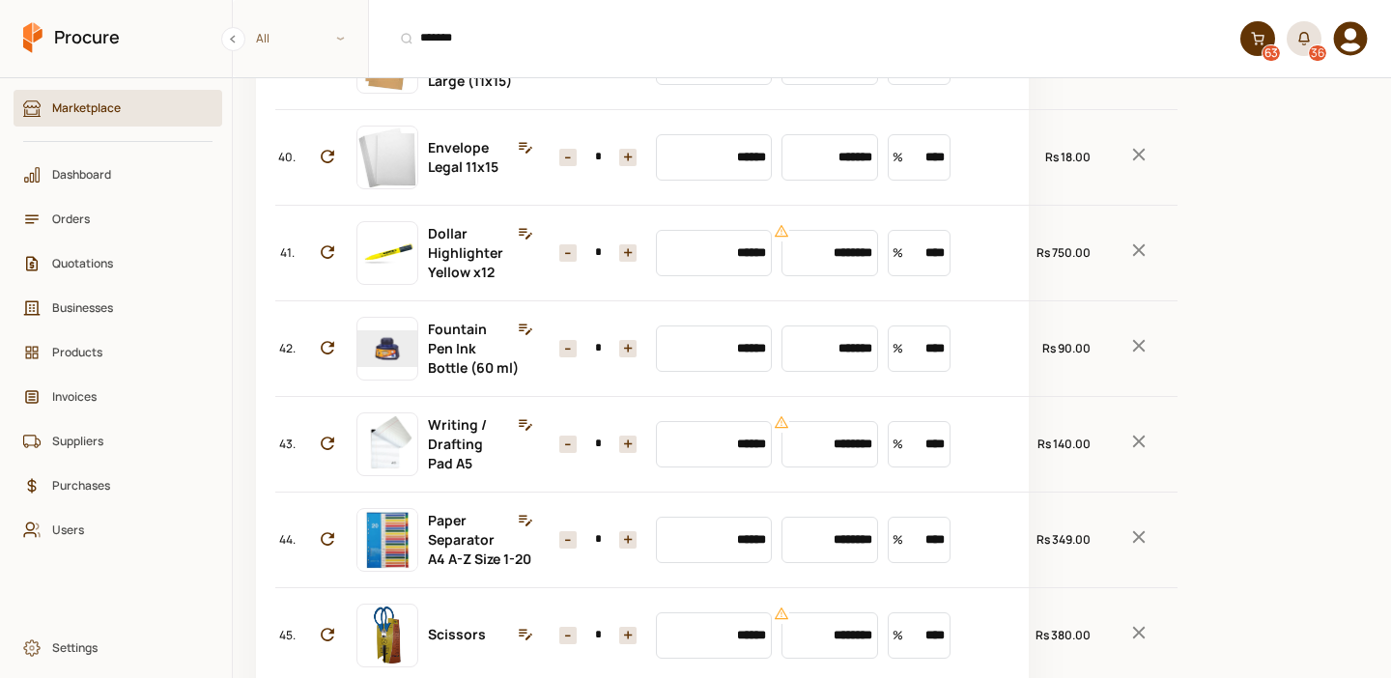
scroll to position [4156, 0]
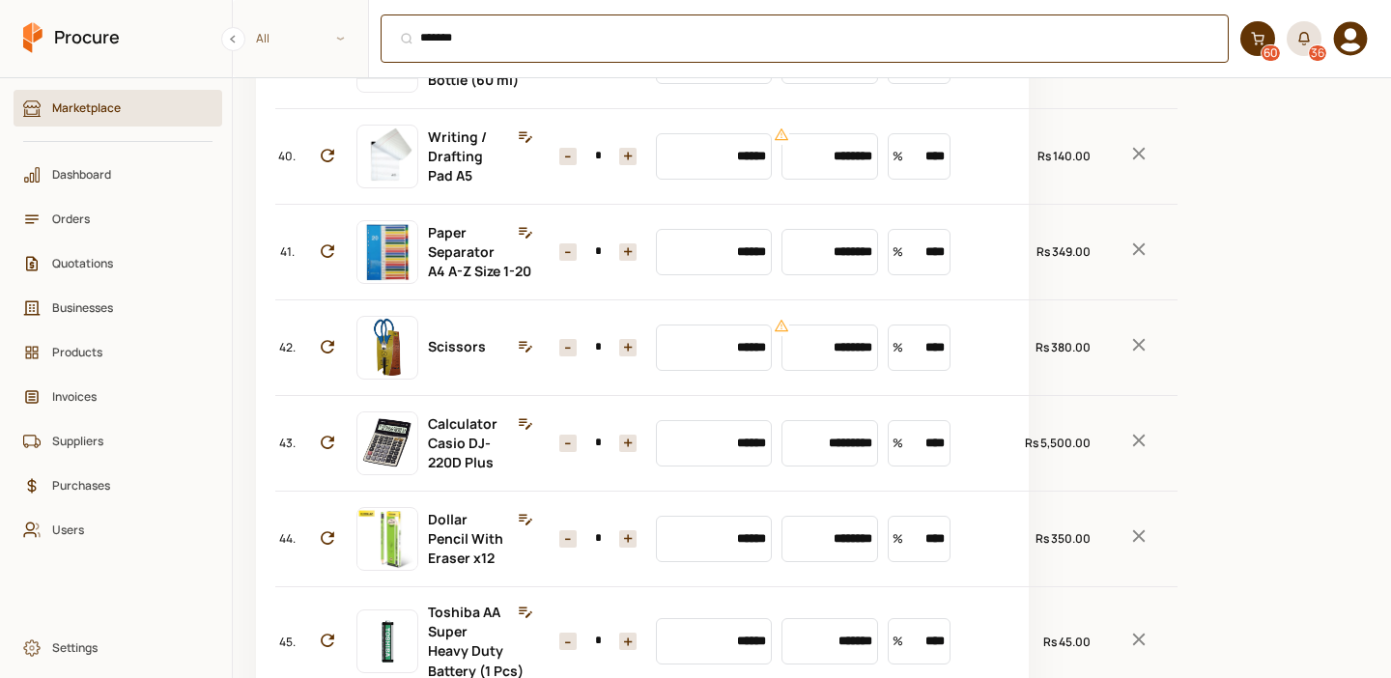
click at [498, 42] on div "******* ⌘ + K" at bounding box center [805, 38] width 848 height 48
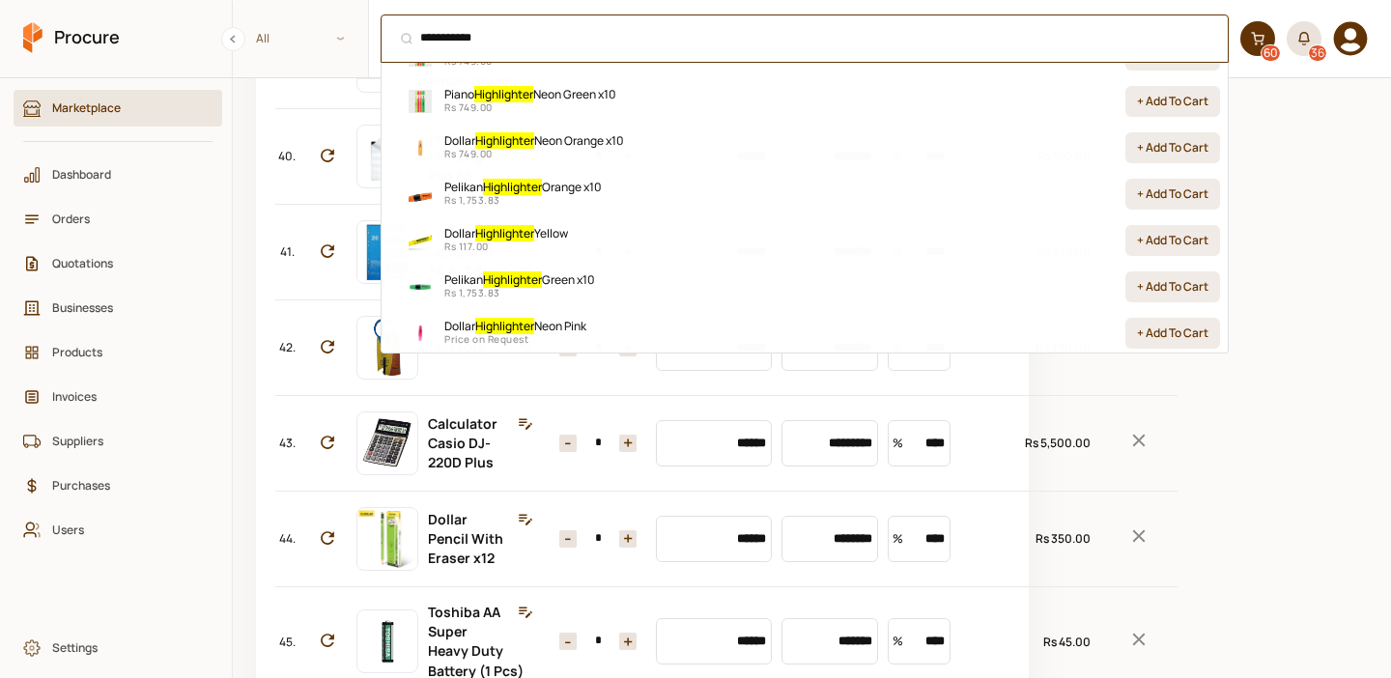
scroll to position [541, 0]
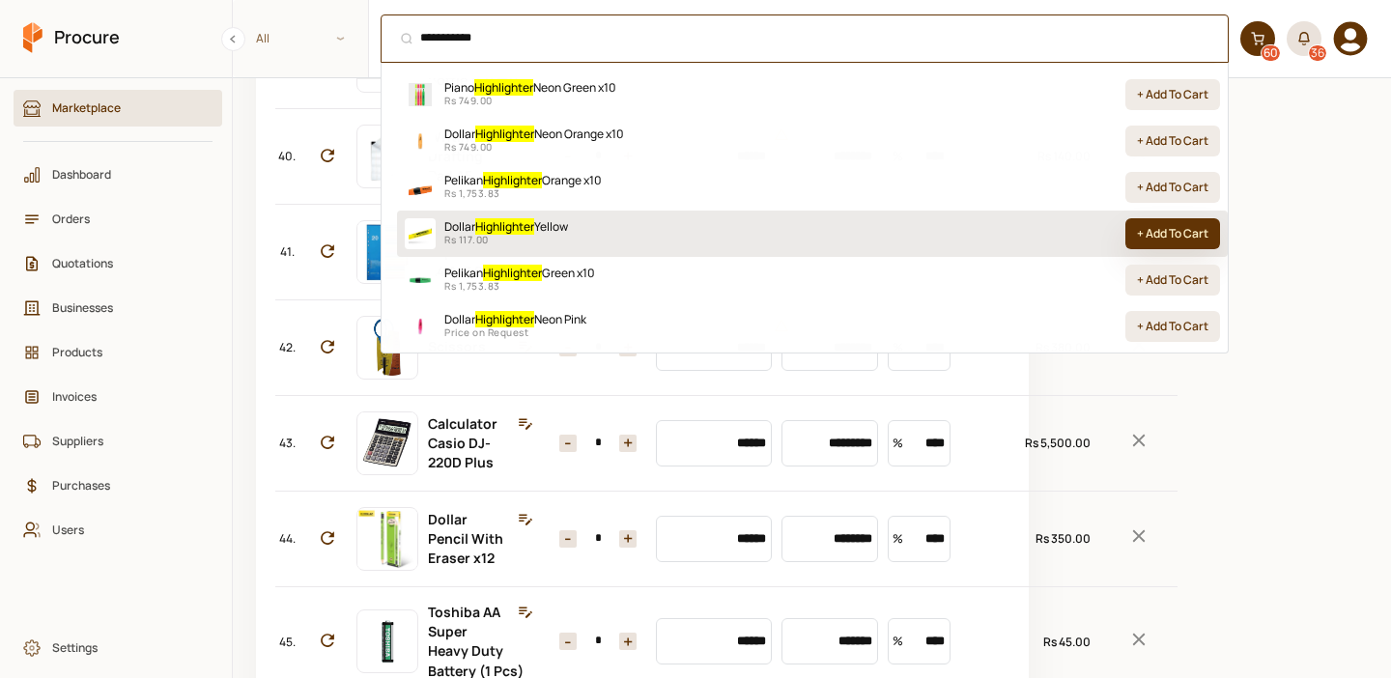
type input "**********"
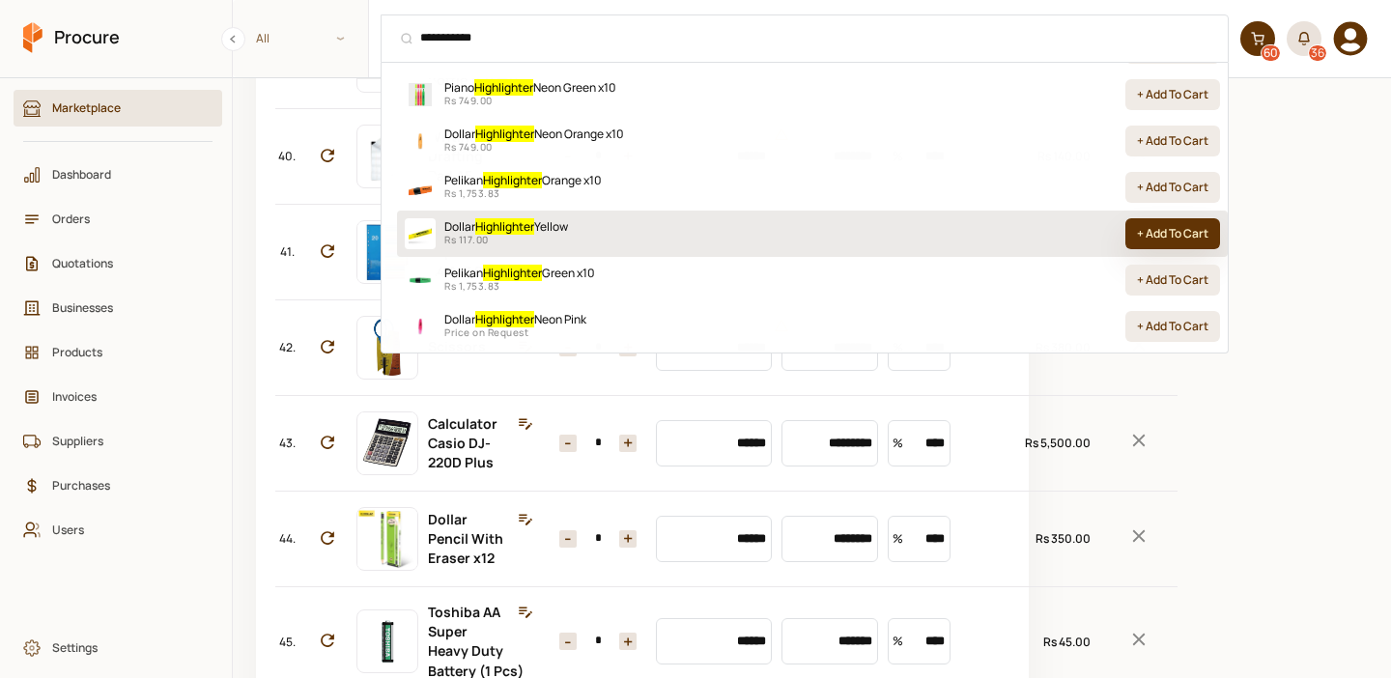
click at [1175, 227] on button "+ Add To Cart" at bounding box center [1172, 233] width 95 height 31
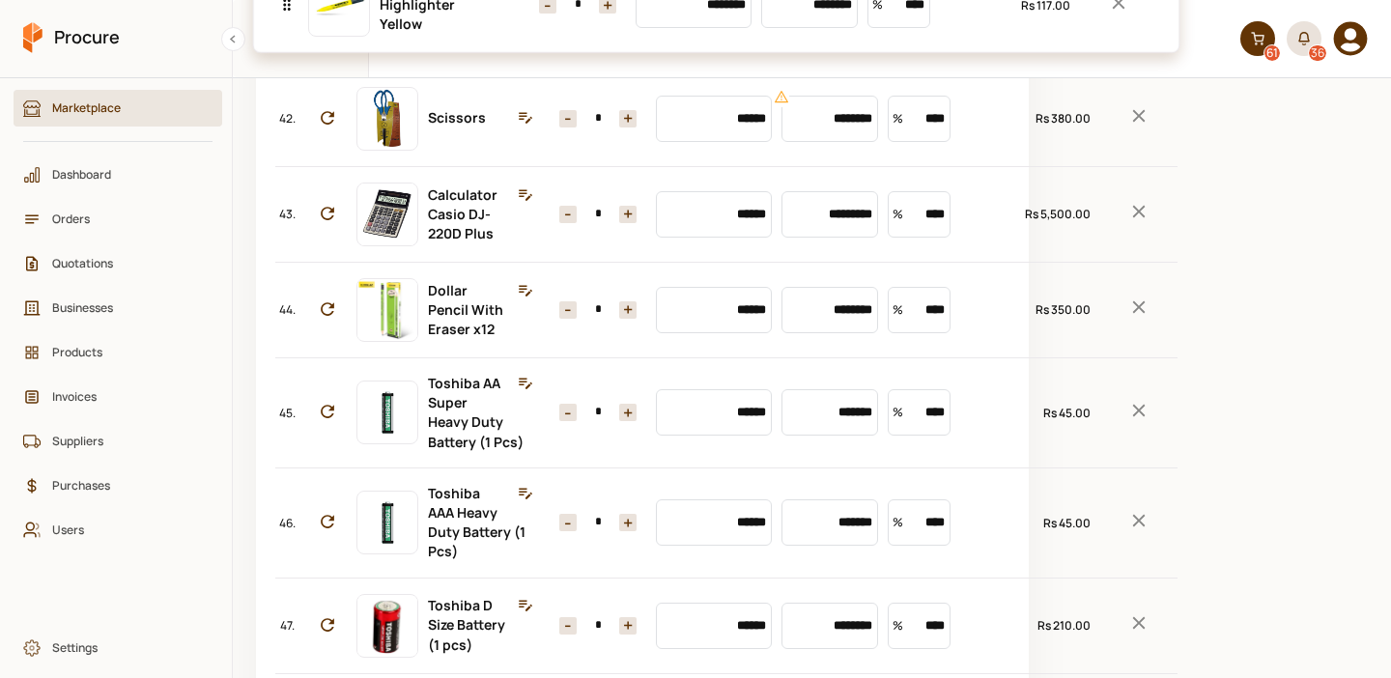
scroll to position [4035, 0]
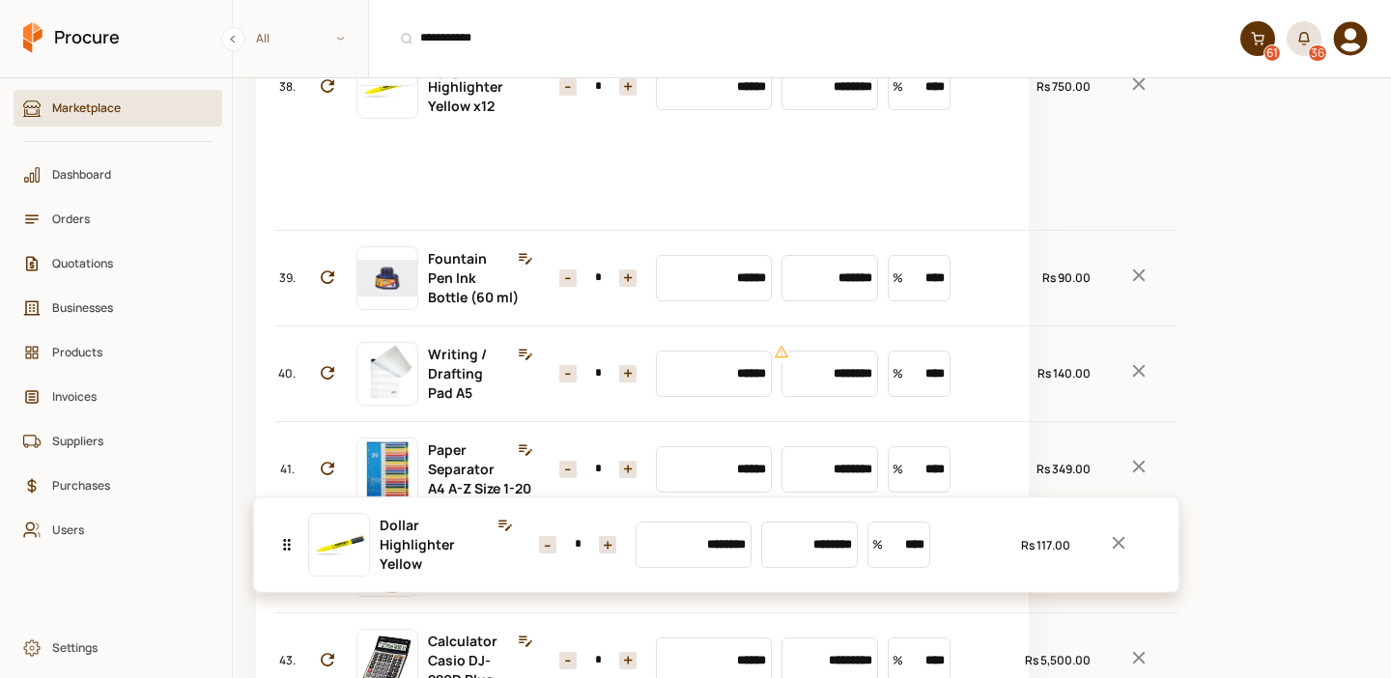
drag, startPoint x: 283, startPoint y: 317, endPoint x: 418, endPoint y: 536, distance: 257.6
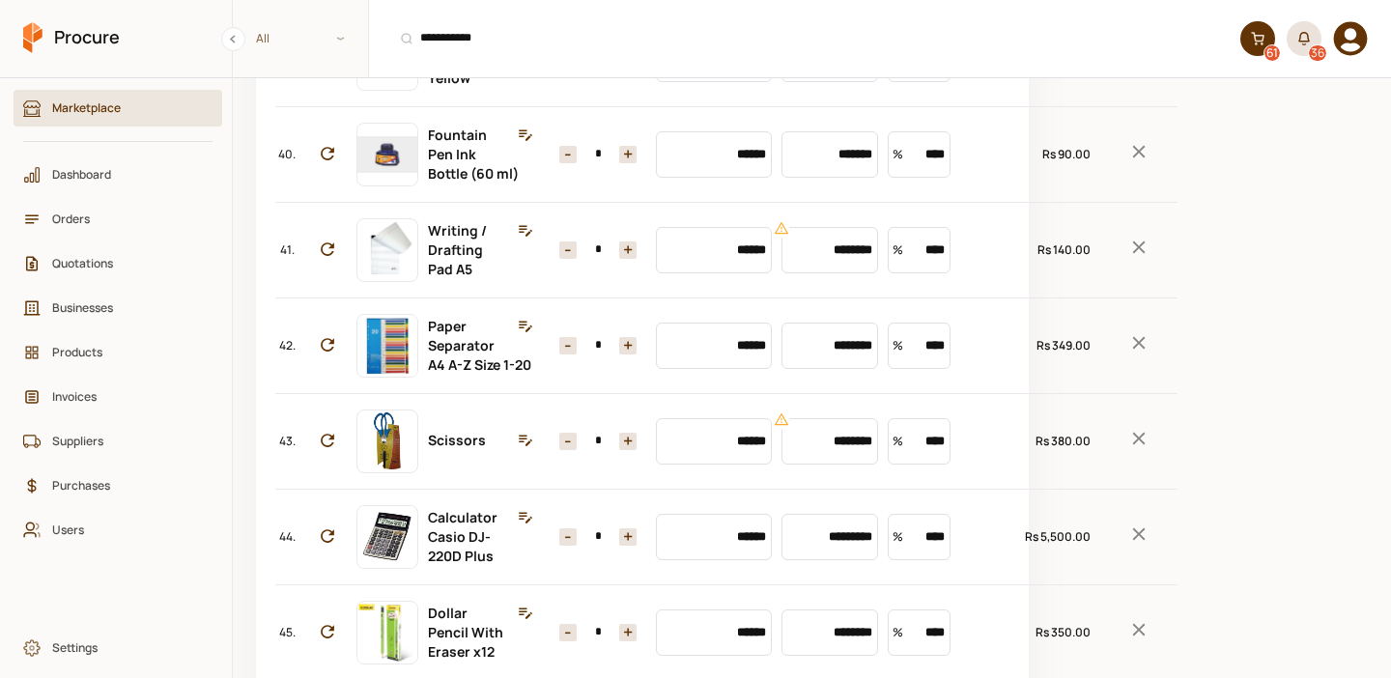
scroll to position [4192, 0]
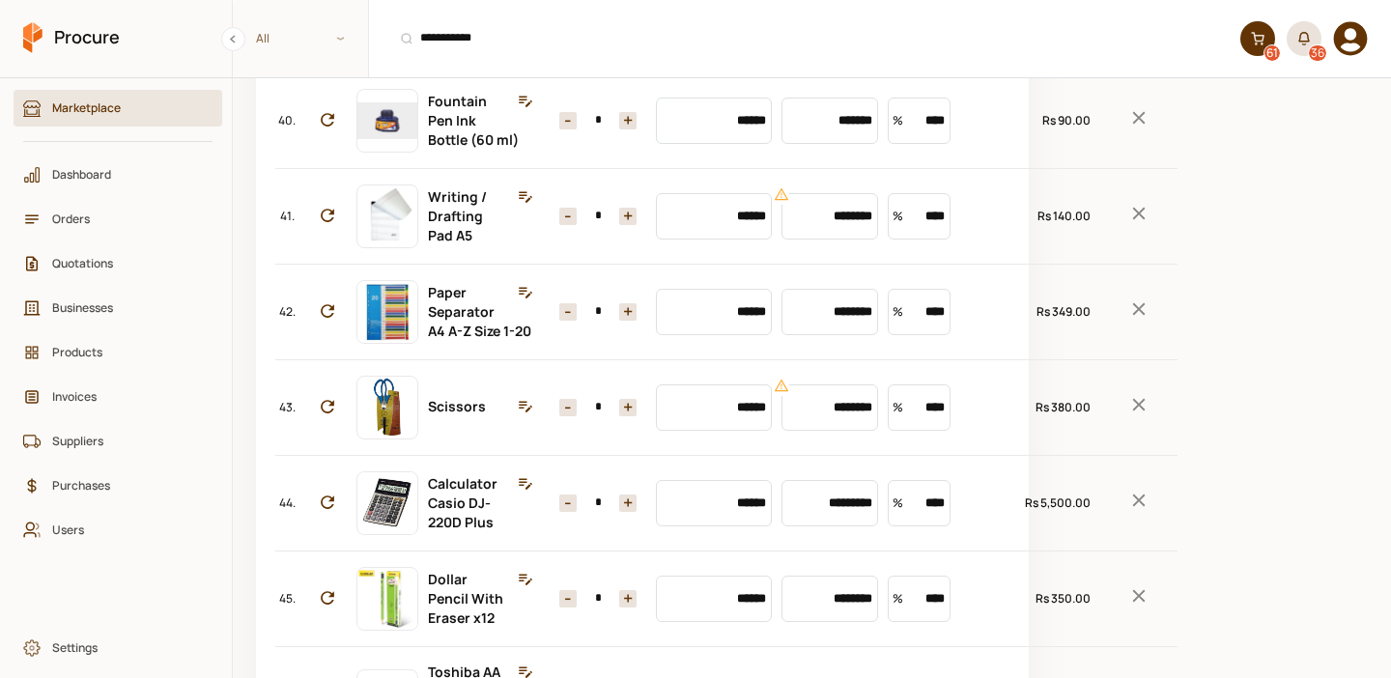
click at [813, 48] on input "********" at bounding box center [829, 25] width 97 height 46
click at [592, 34] on input "*" at bounding box center [598, 24] width 43 height 17
type input "*******"
type input "**"
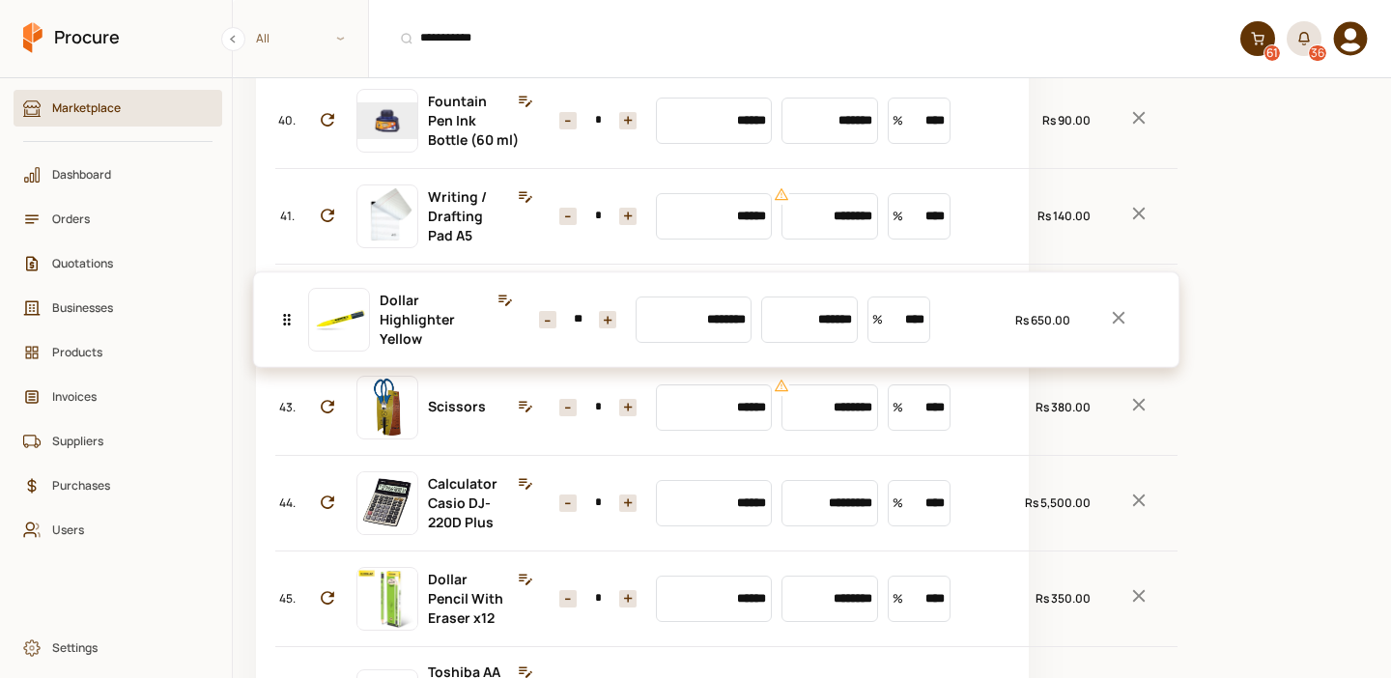
drag, startPoint x: 285, startPoint y: 390, endPoint x: 299, endPoint y: 310, distance: 81.5
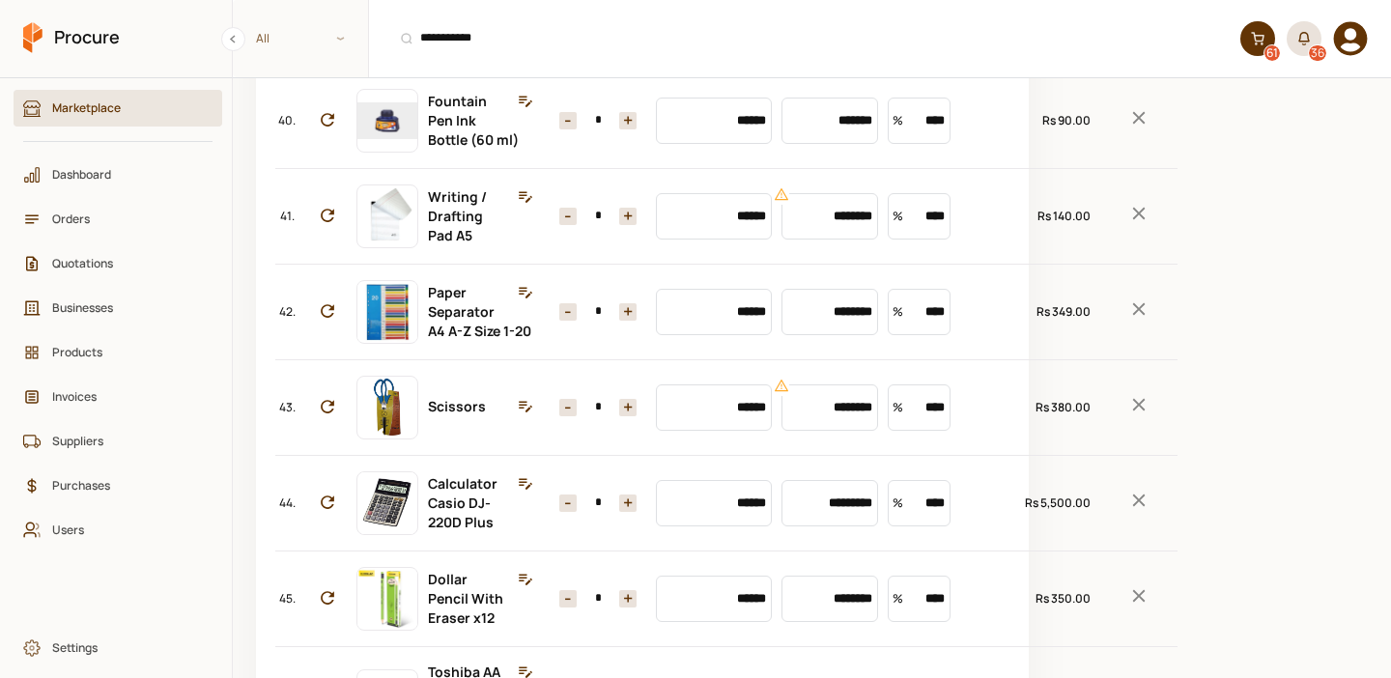
click at [1128, 33] on icon "Remove Item" at bounding box center [1138, 22] width 21 height 21
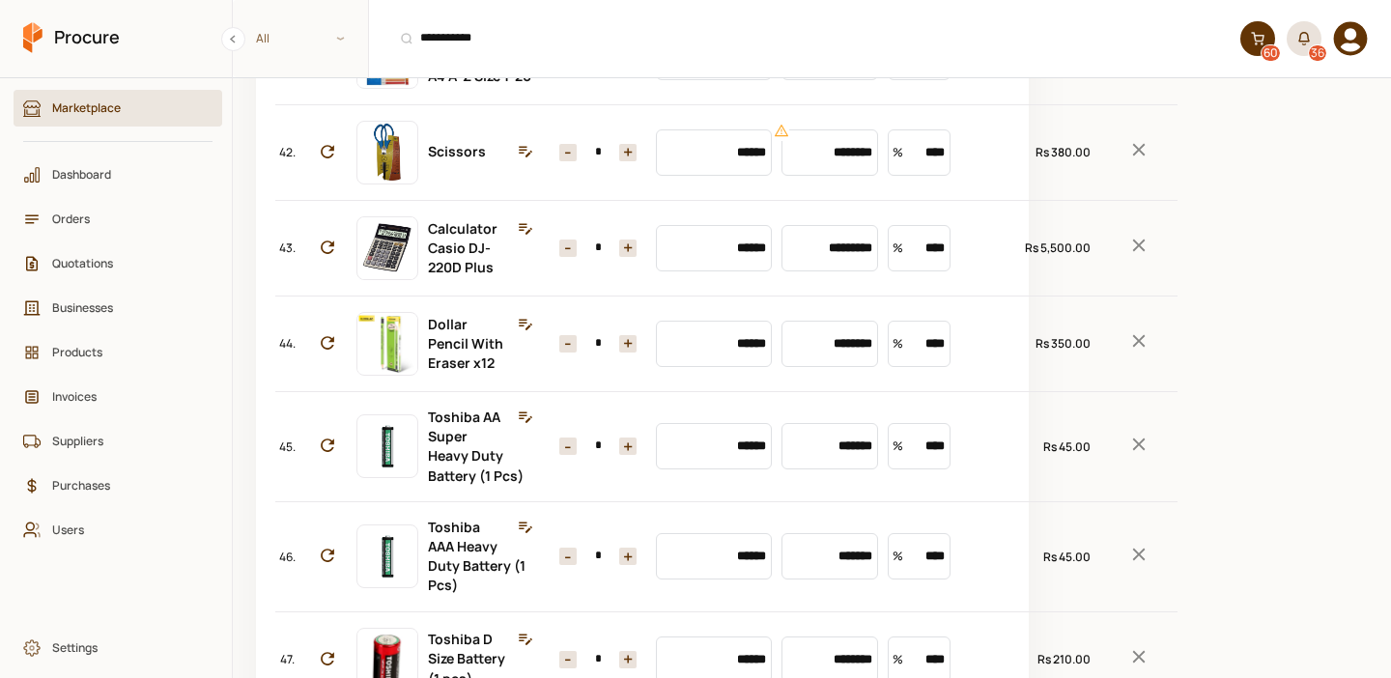
scroll to position [4403, 0]
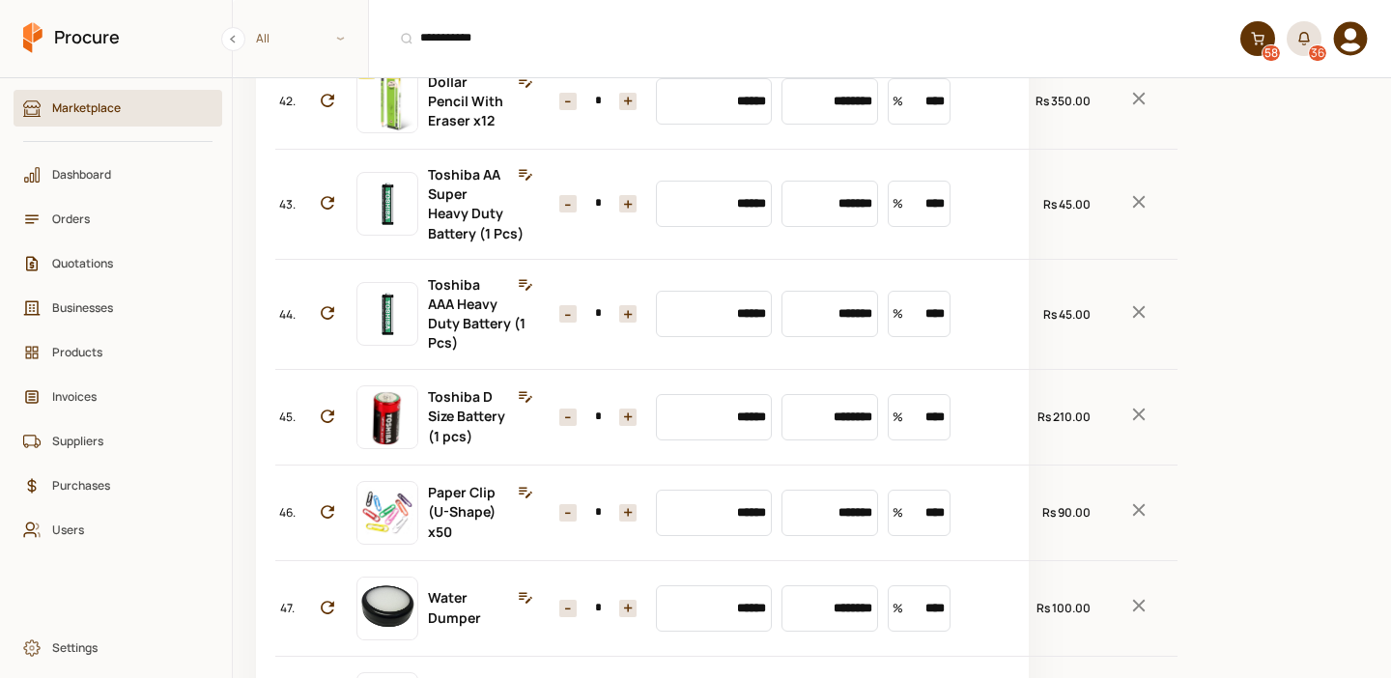
type input "**"
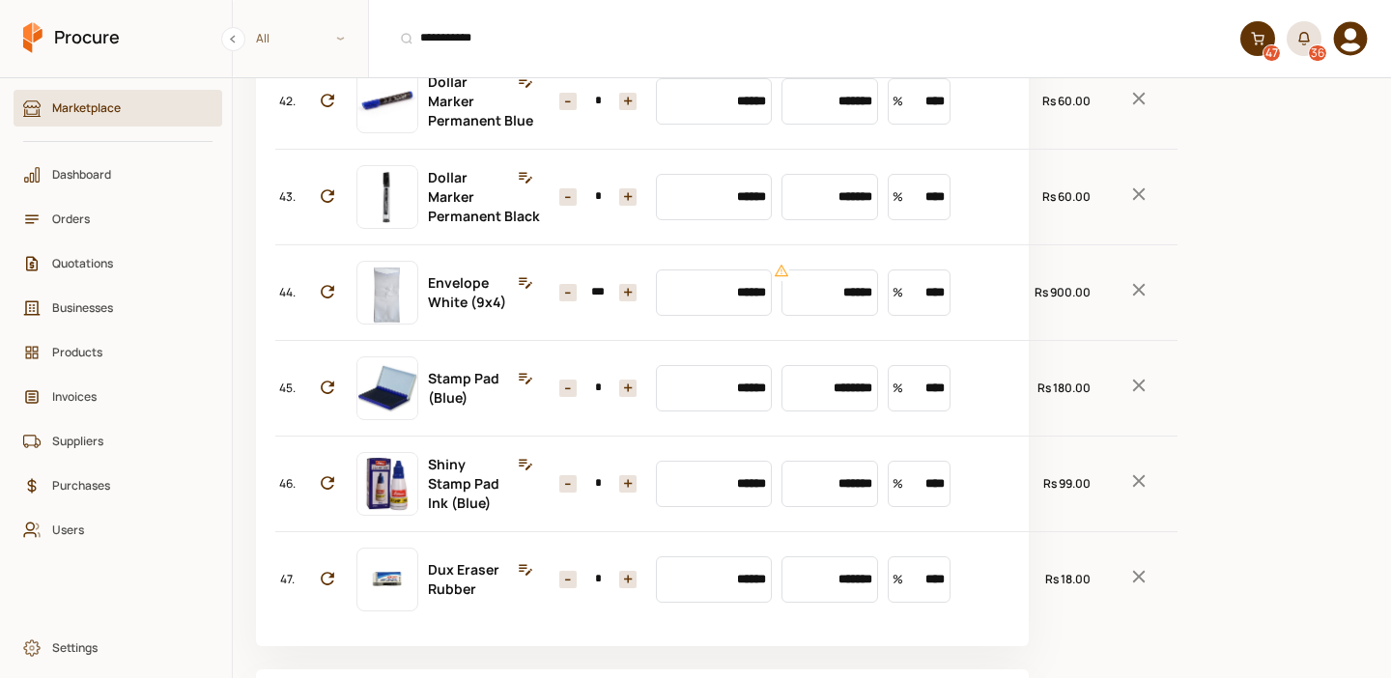
click at [1133, 10] on icon "Remove Item" at bounding box center [1139, 3] width 13 height 13
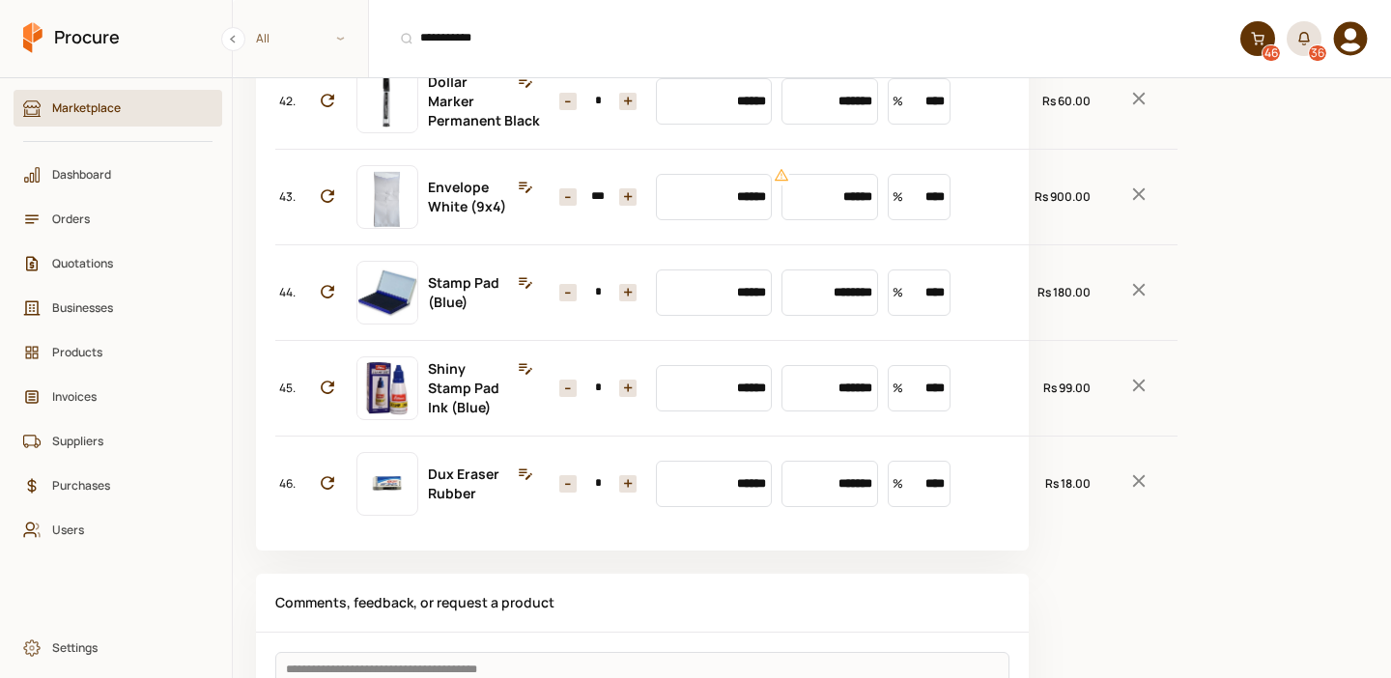
click at [1133, 10] on icon "Remove Item" at bounding box center [1139, 3] width 13 height 13
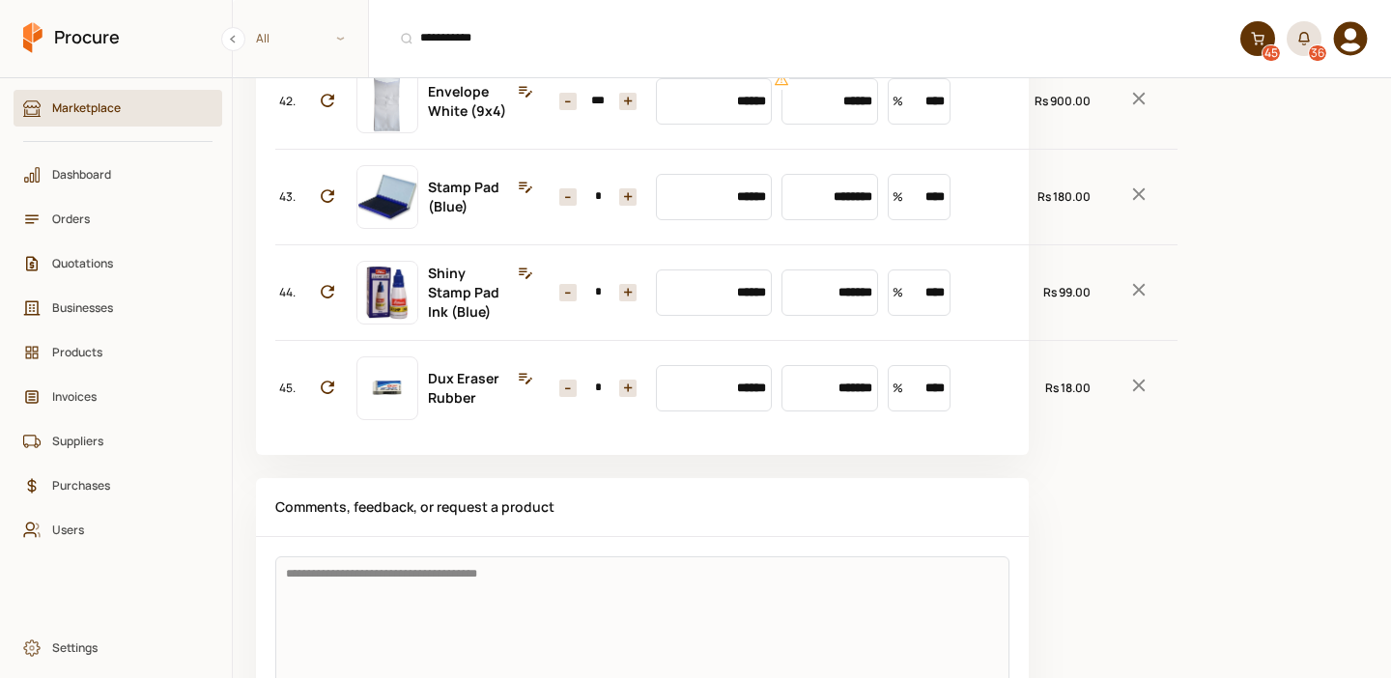
click at [1133, 10] on icon "Remove Item" at bounding box center [1139, 3] width 13 height 13
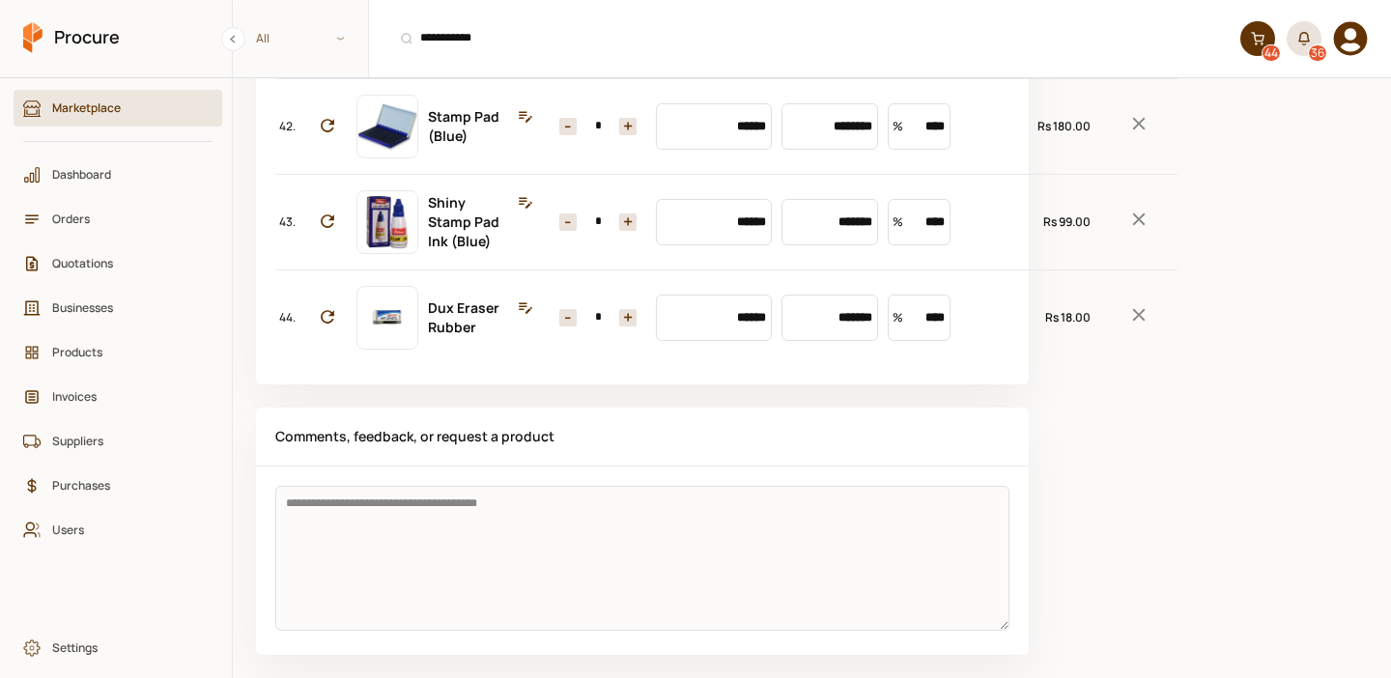
click at [1128, 39] on icon "Remove Item" at bounding box center [1138, 27] width 21 height 21
click at [1128, 134] on icon "Remove Item" at bounding box center [1138, 123] width 21 height 21
click at [1128, 230] on icon "Remove Item" at bounding box center [1138, 219] width 21 height 21
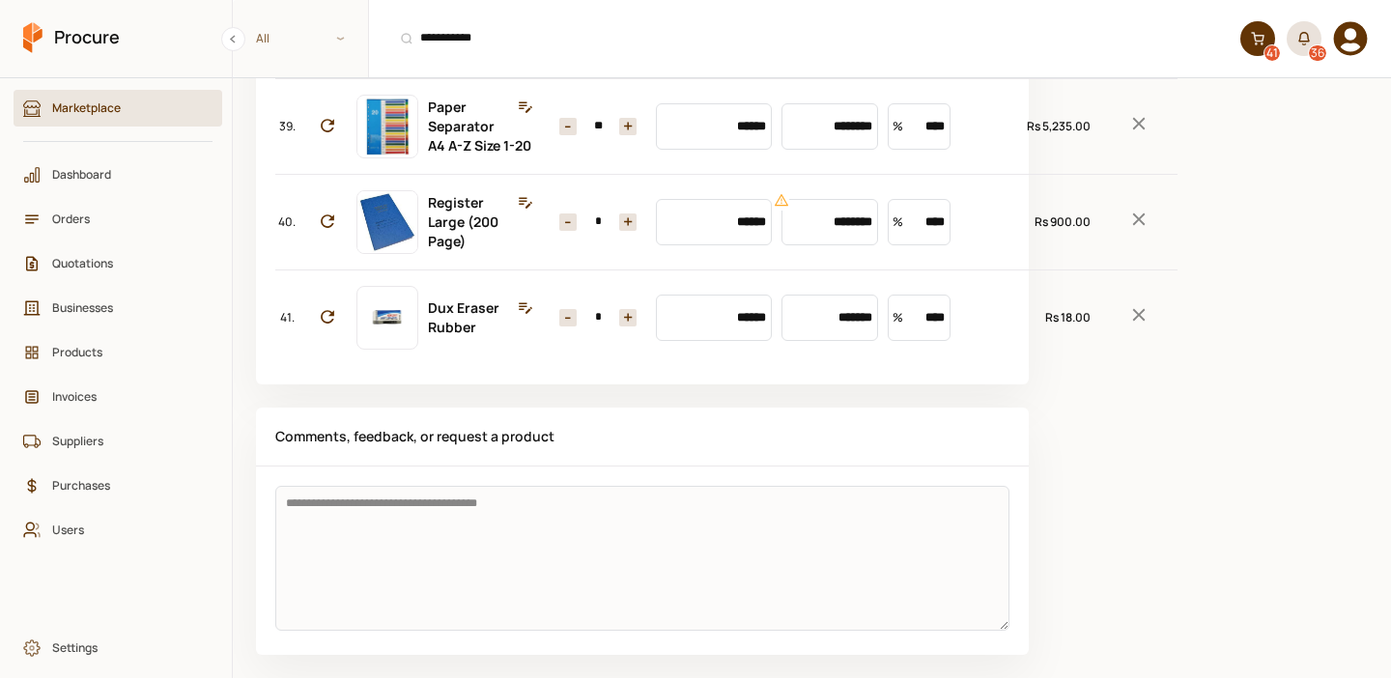
click at [1128, 326] on icon "Remove Item" at bounding box center [1138, 314] width 21 height 21
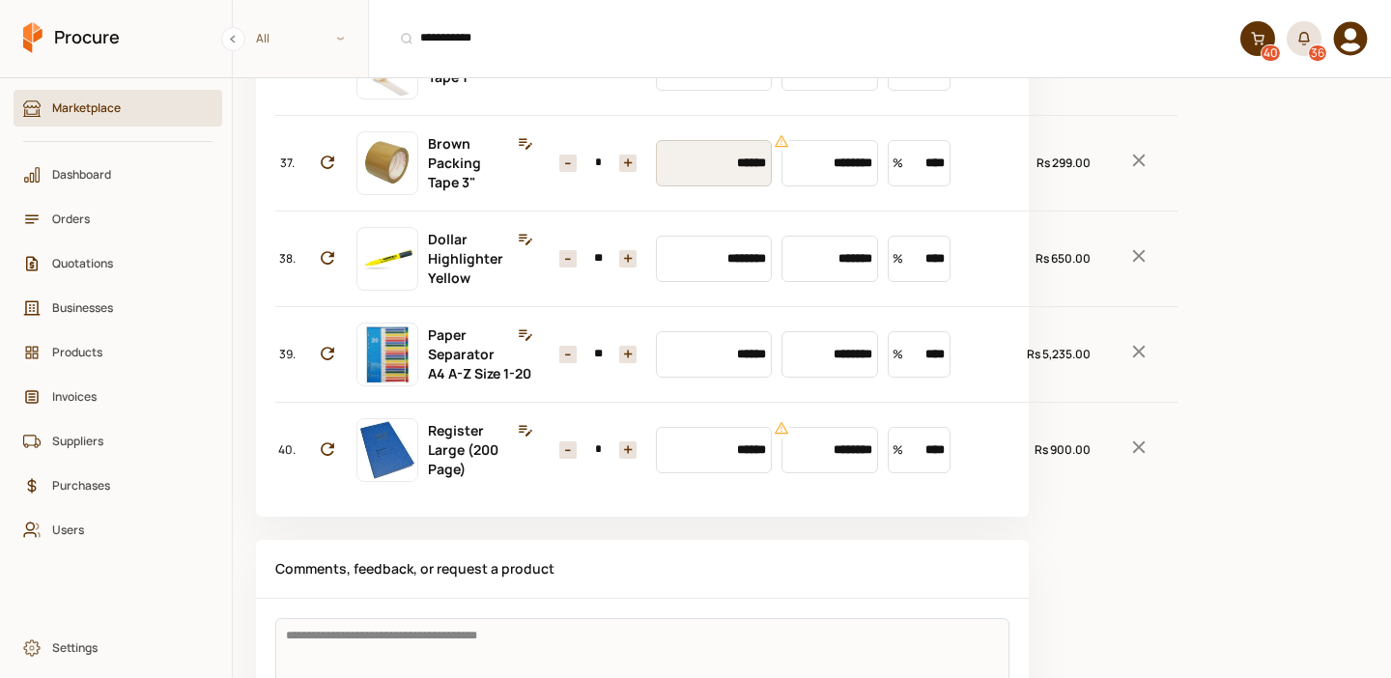
scroll to position [3964, 0]
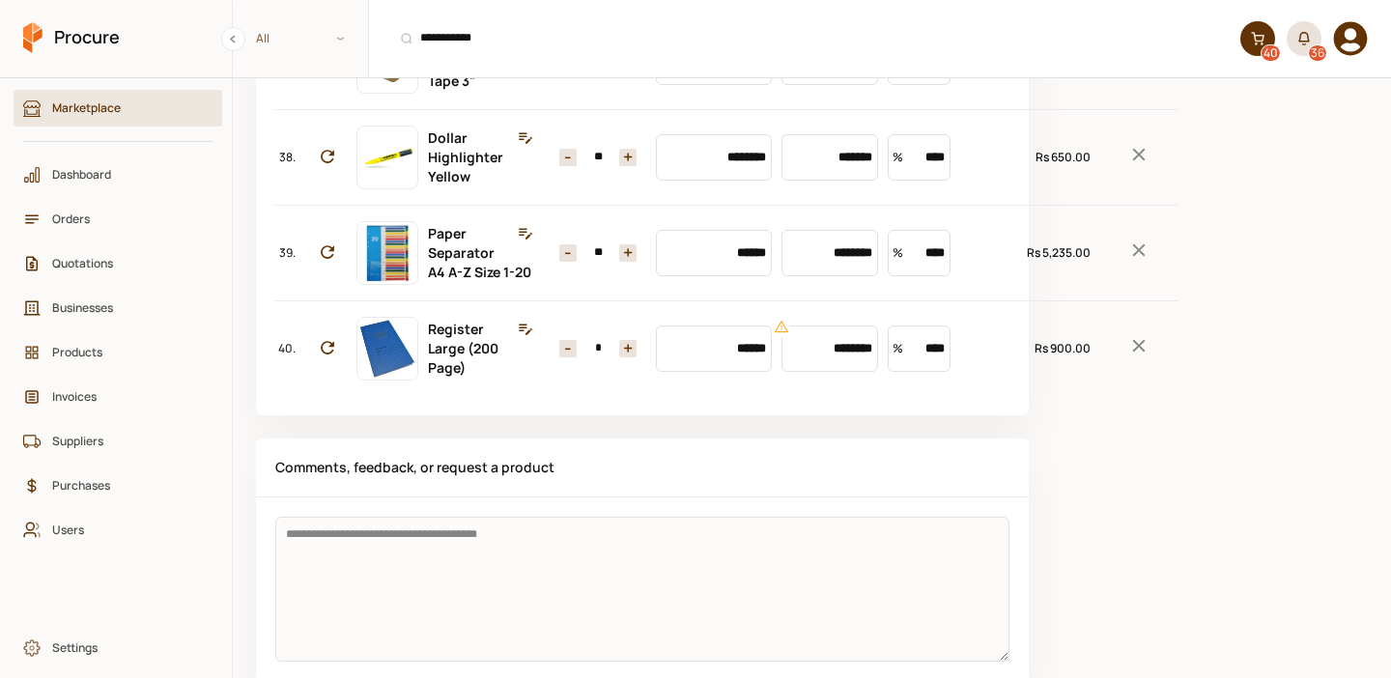
click at [1128, 70] on icon "Remove Item" at bounding box center [1138, 58] width 21 height 21
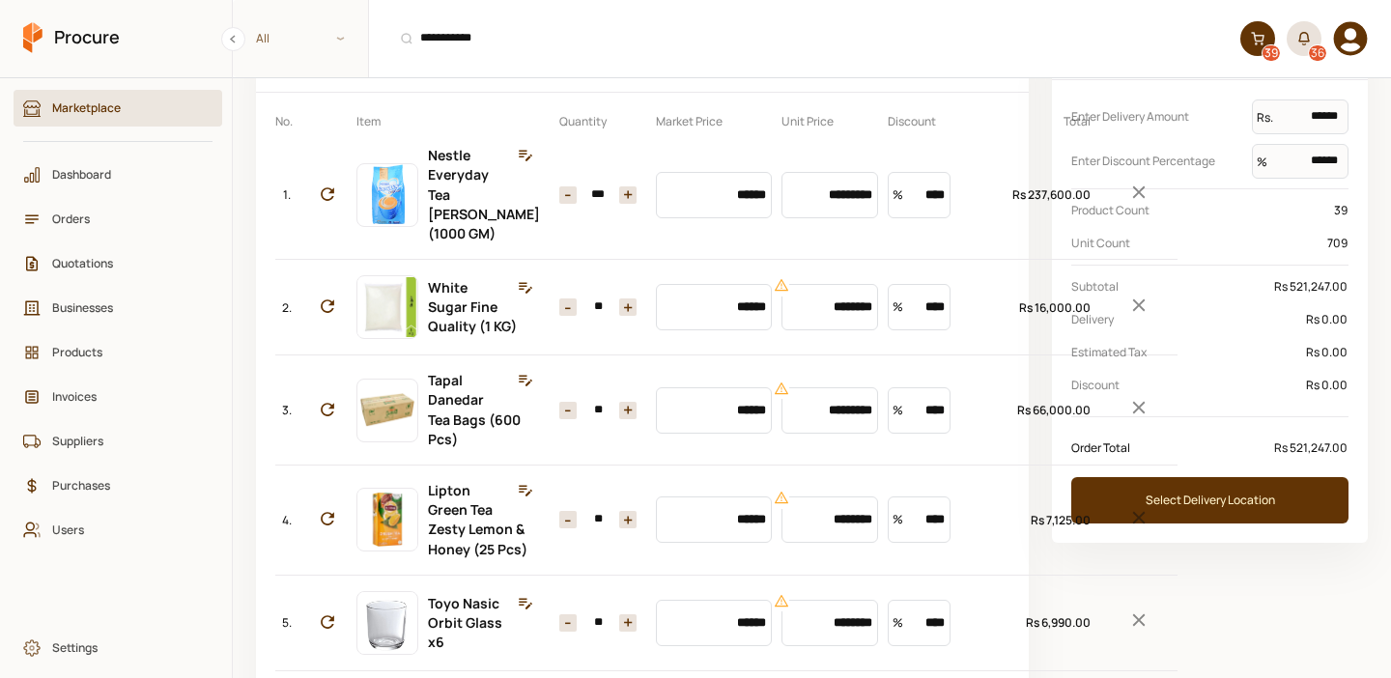
scroll to position [127, 0]
click at [1277, 503] on button "Select Delivery Location" at bounding box center [1209, 499] width 277 height 46
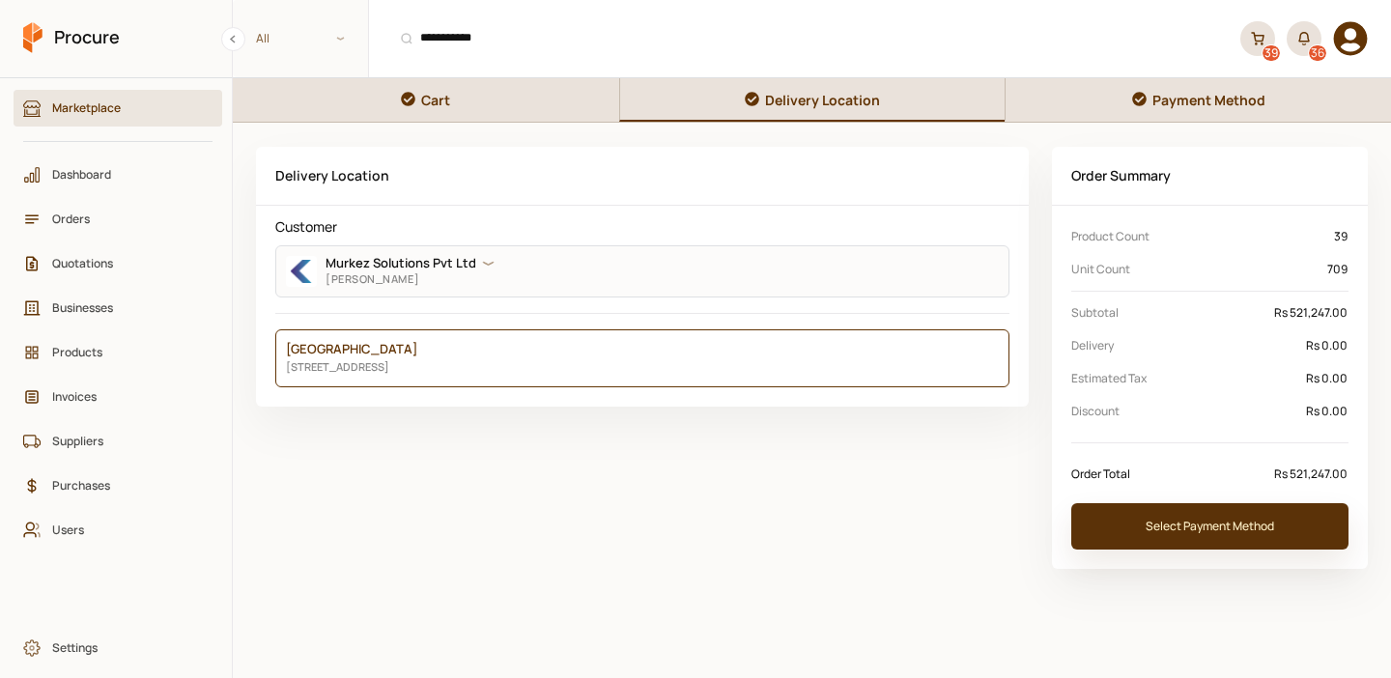
click at [1247, 532] on button "Select Payment Method" at bounding box center [1209, 526] width 277 height 46
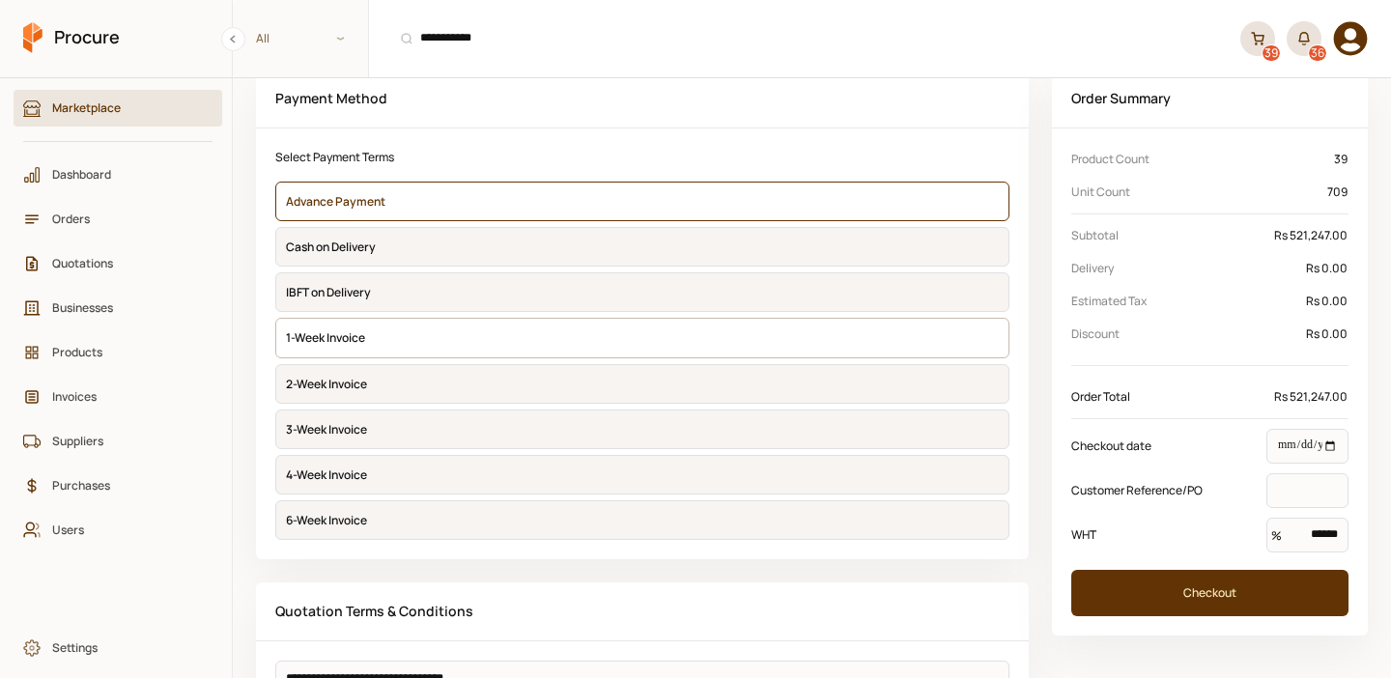
scroll to position [78, 0]
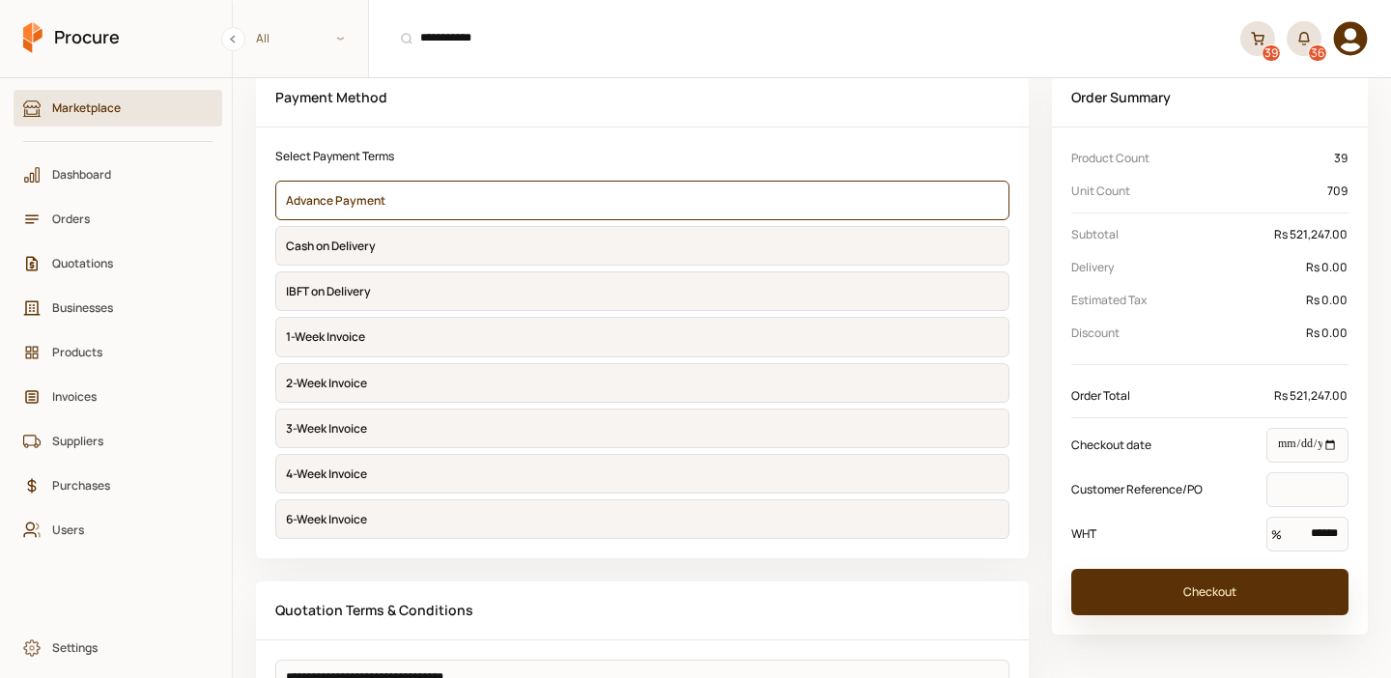
click at [1230, 593] on button "Checkout" at bounding box center [1209, 592] width 277 height 46
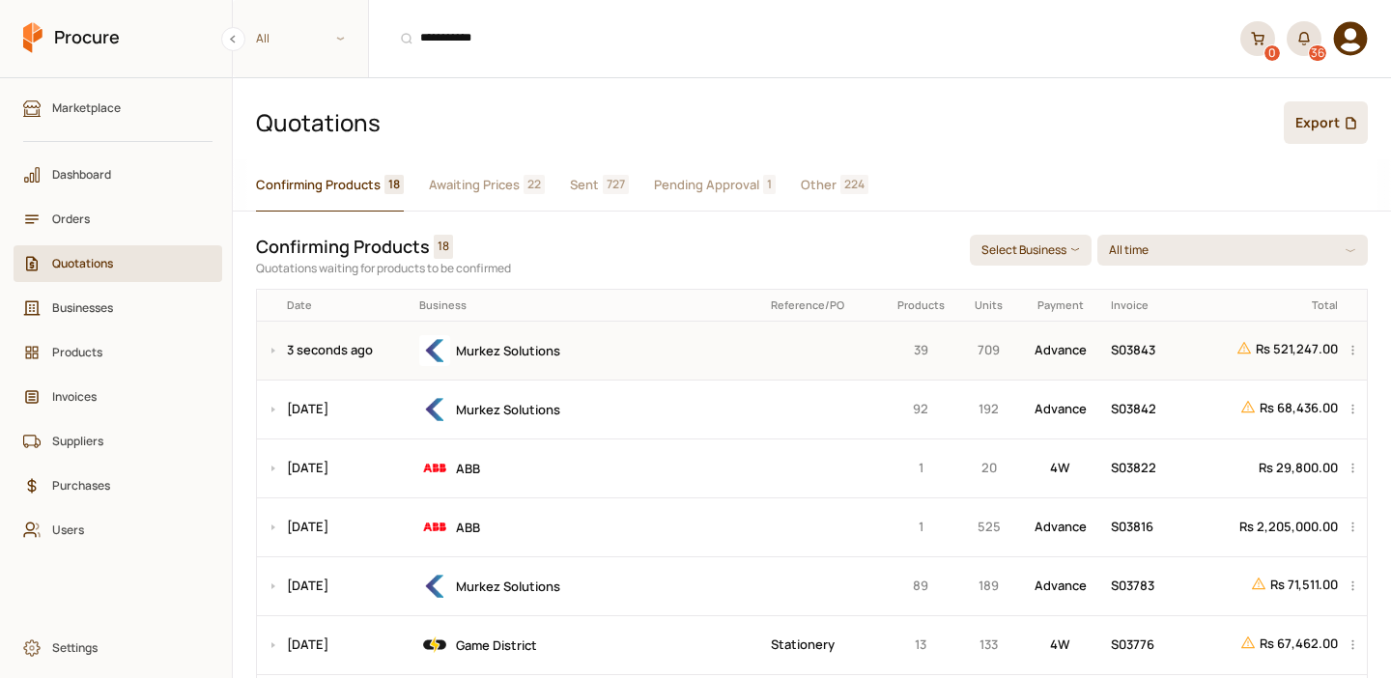
click at [723, 359] on div "Murkez Solutions" at bounding box center [588, 350] width 338 height 31
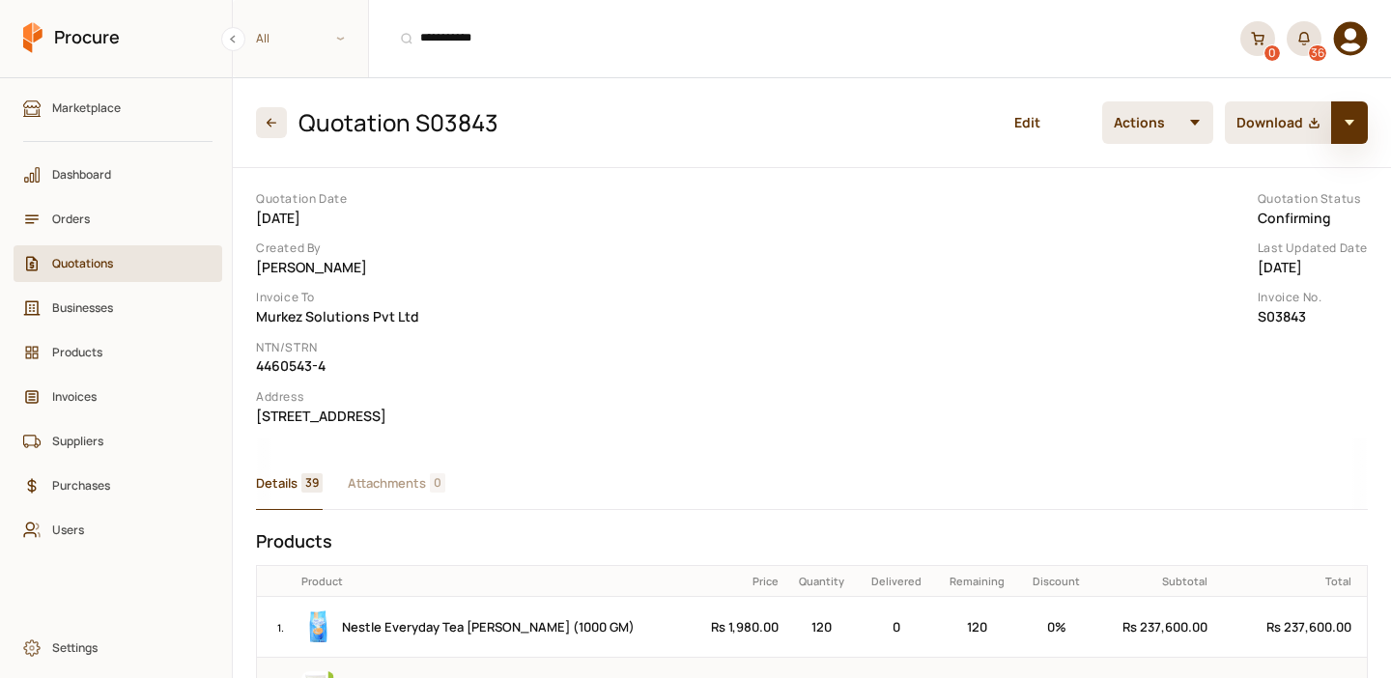
click at [1351, 134] on button "button" at bounding box center [1349, 122] width 37 height 43
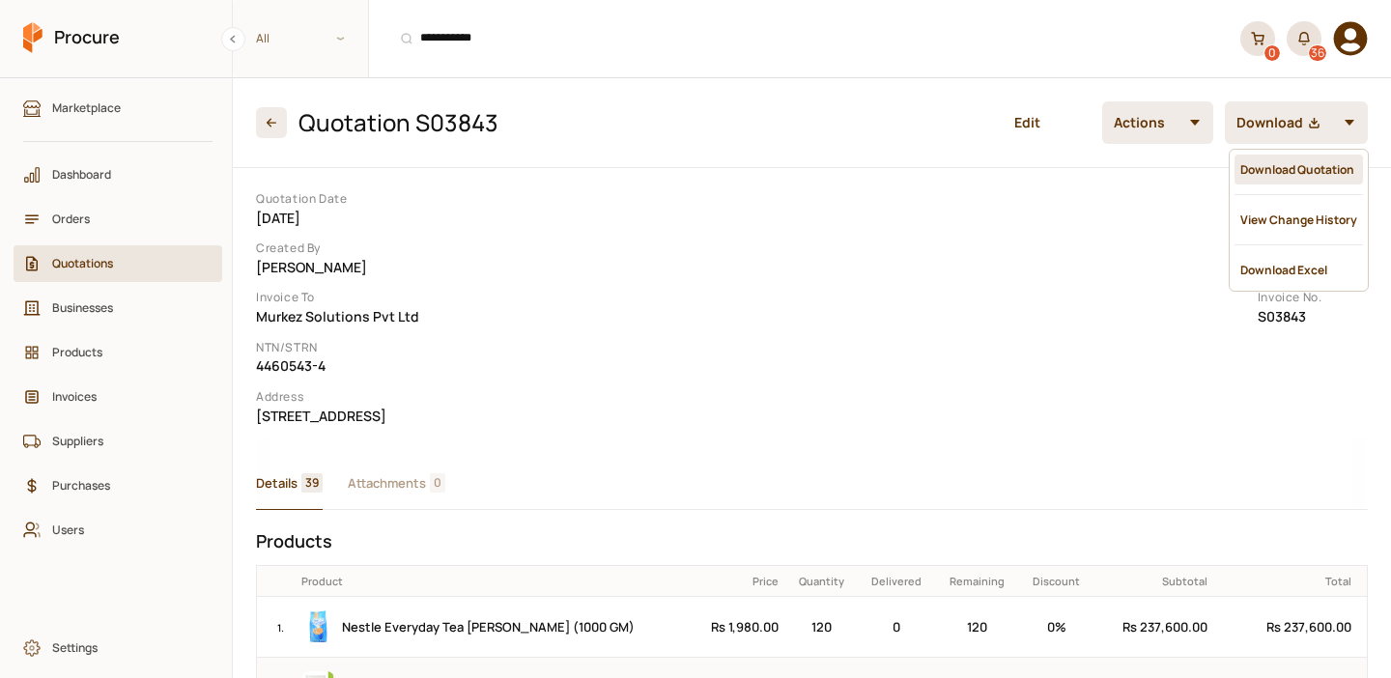
click at [1296, 167] on div "Download Quotation" at bounding box center [1298, 170] width 128 height 30
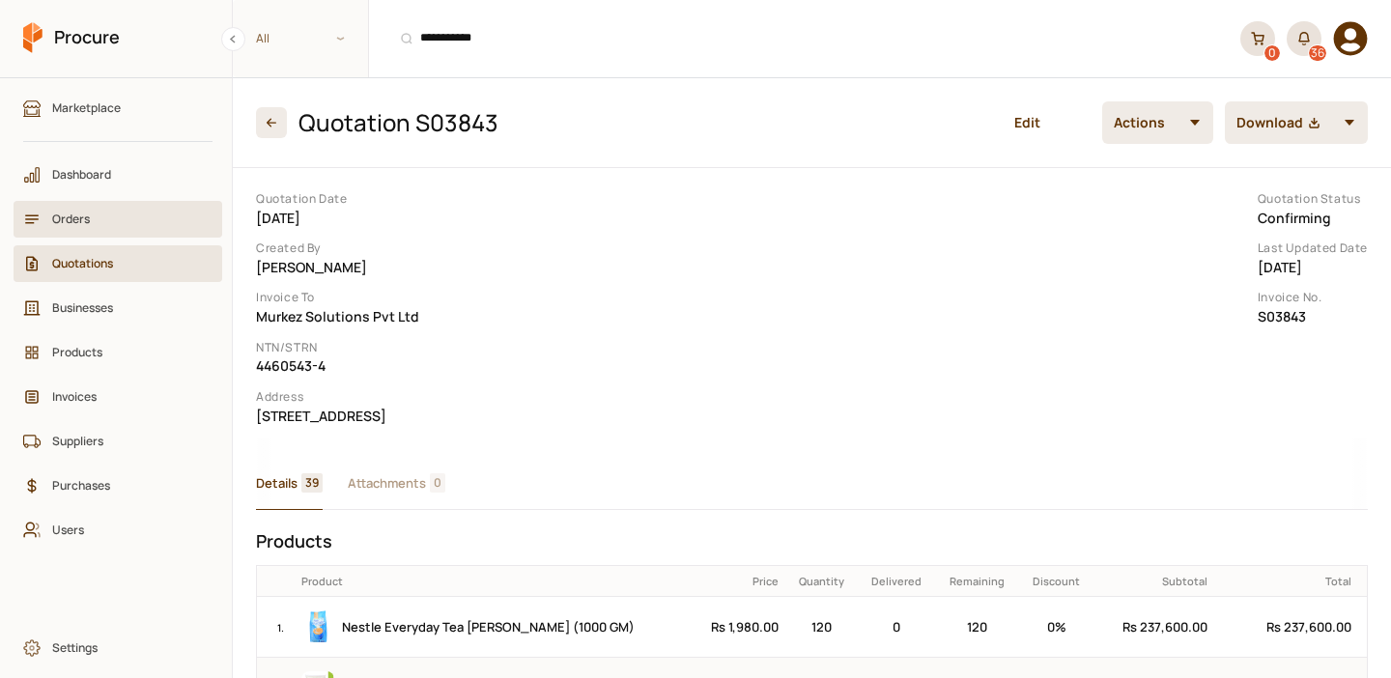
click at [95, 216] on span "Orders" at bounding box center [124, 219] width 145 height 18
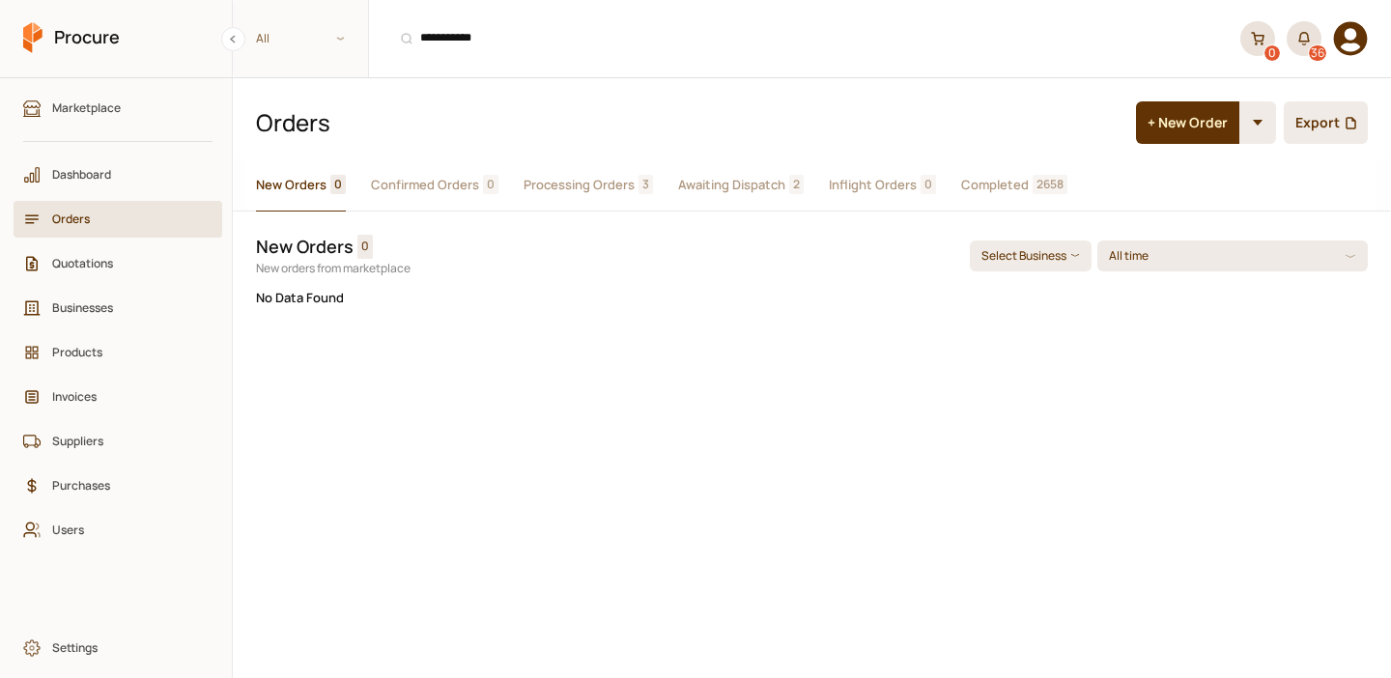
click at [763, 179] on span "Awaiting Dispatch" at bounding box center [731, 185] width 107 height 20
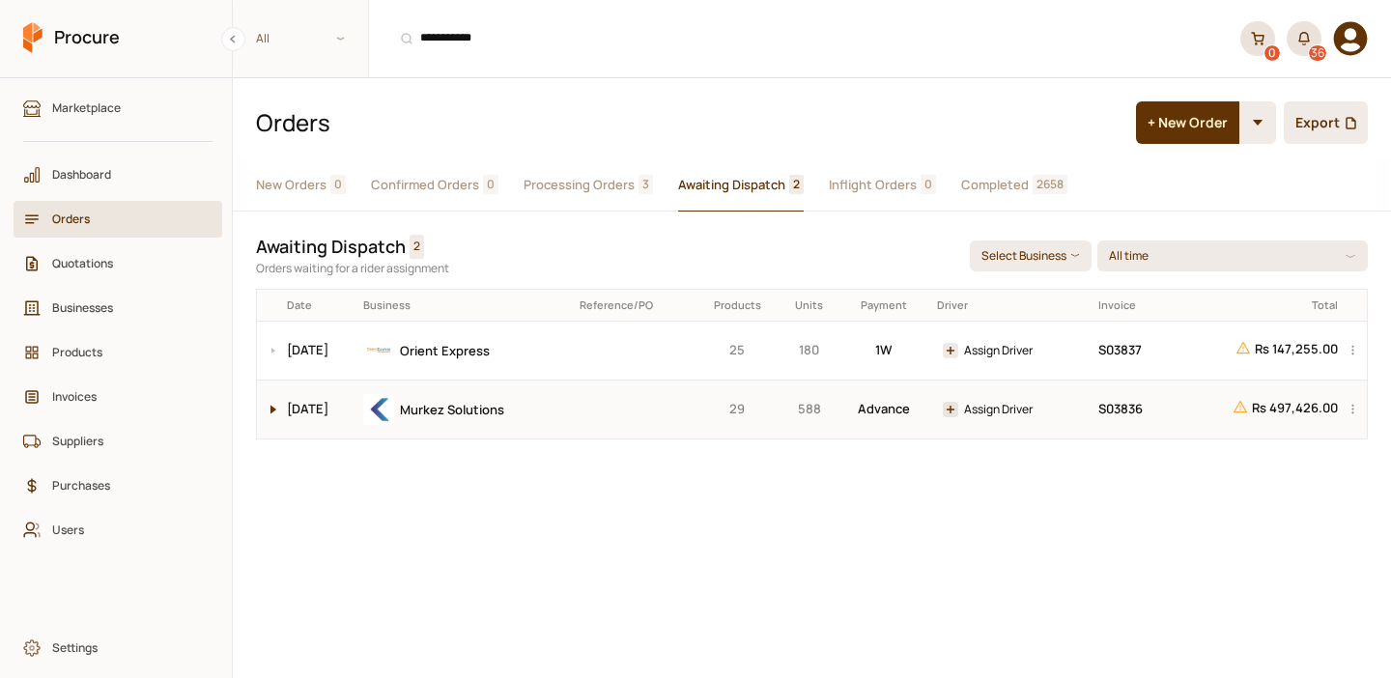
click at [263, 408] on button at bounding box center [268, 410] width 23 height 58
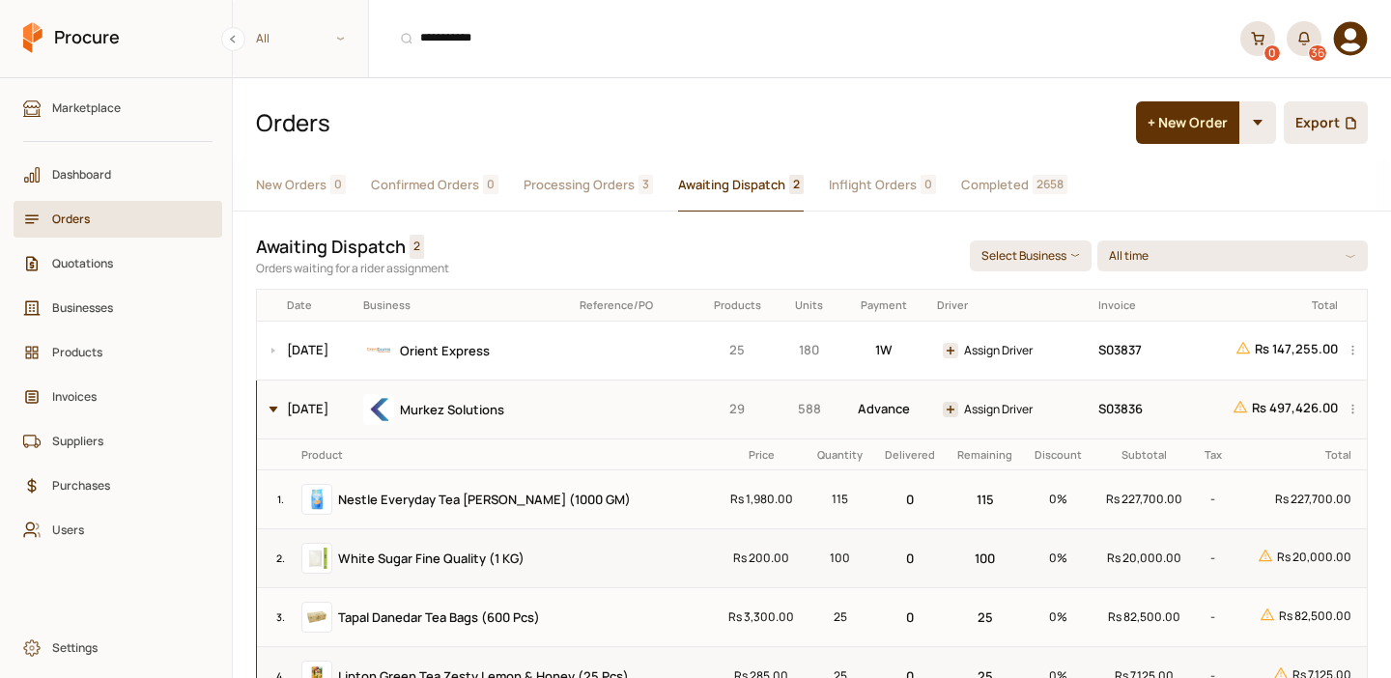
click at [275, 401] on button at bounding box center [268, 410] width 23 height 58
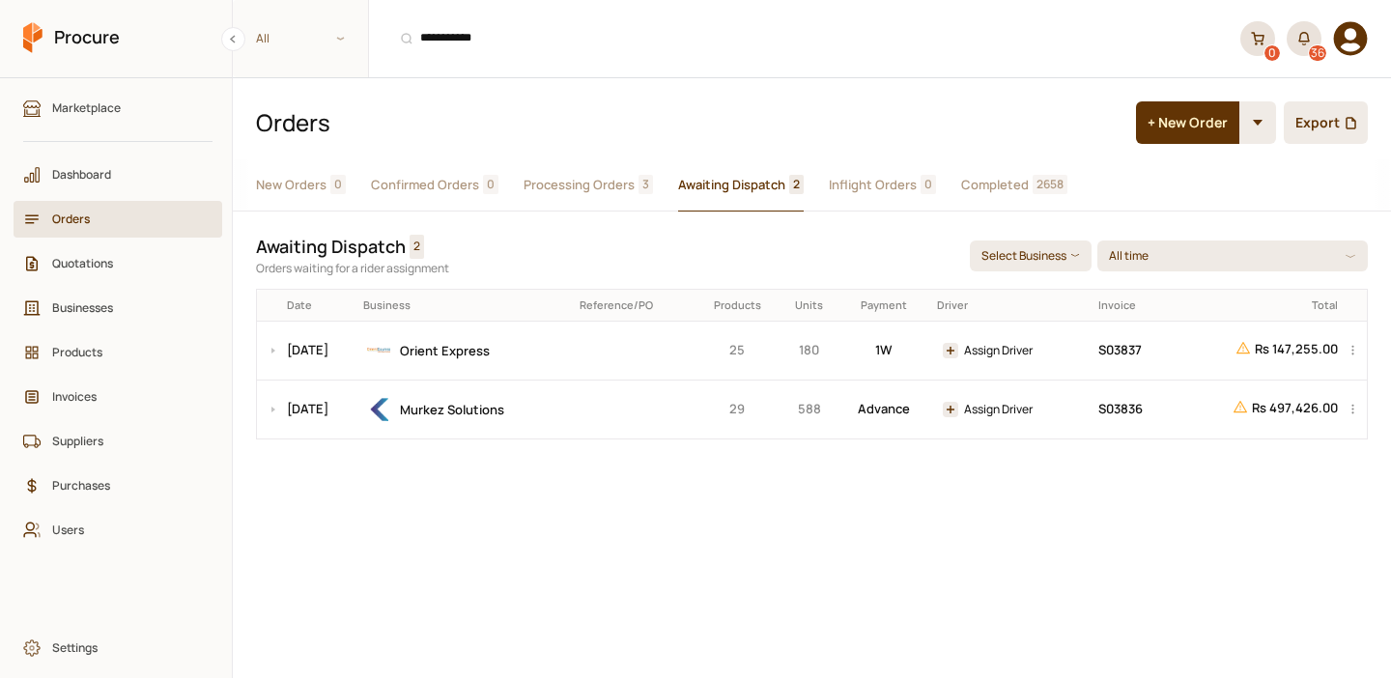
click at [598, 180] on span "Processing Orders" at bounding box center [579, 185] width 111 height 20
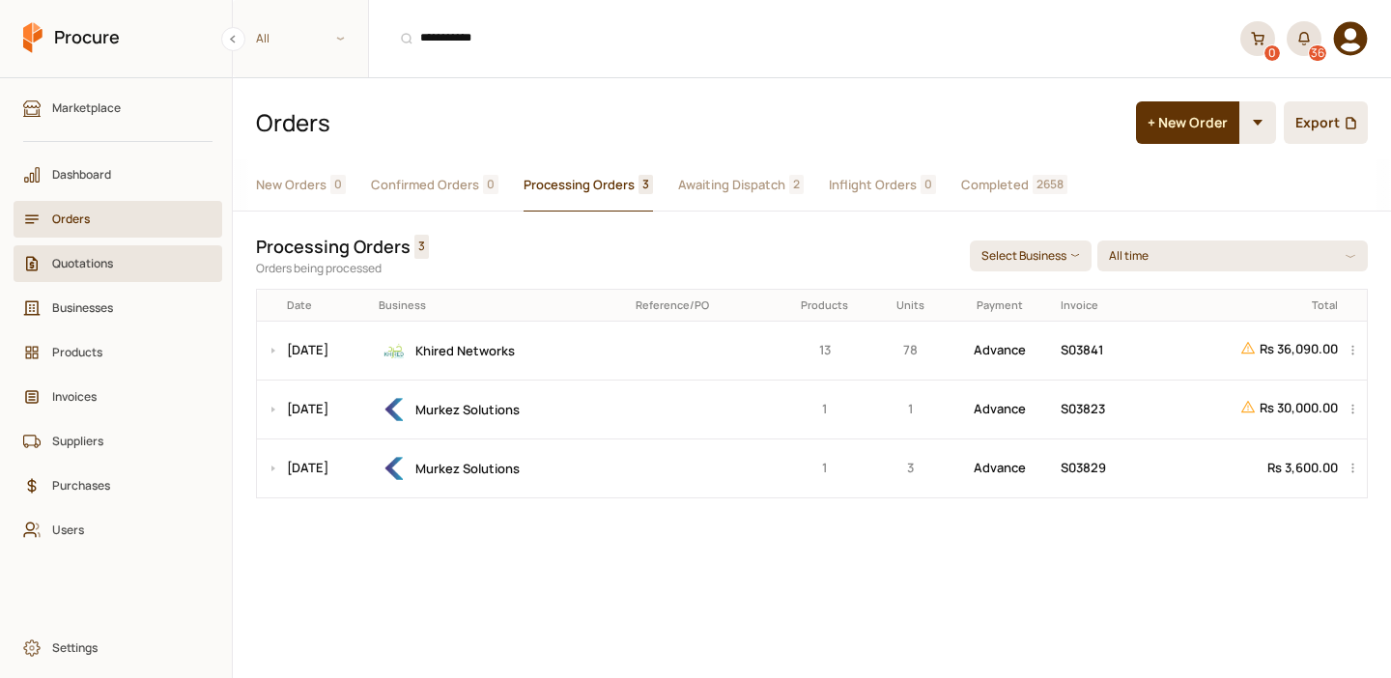
click at [105, 246] on link "Quotations" at bounding box center [118, 263] width 209 height 37
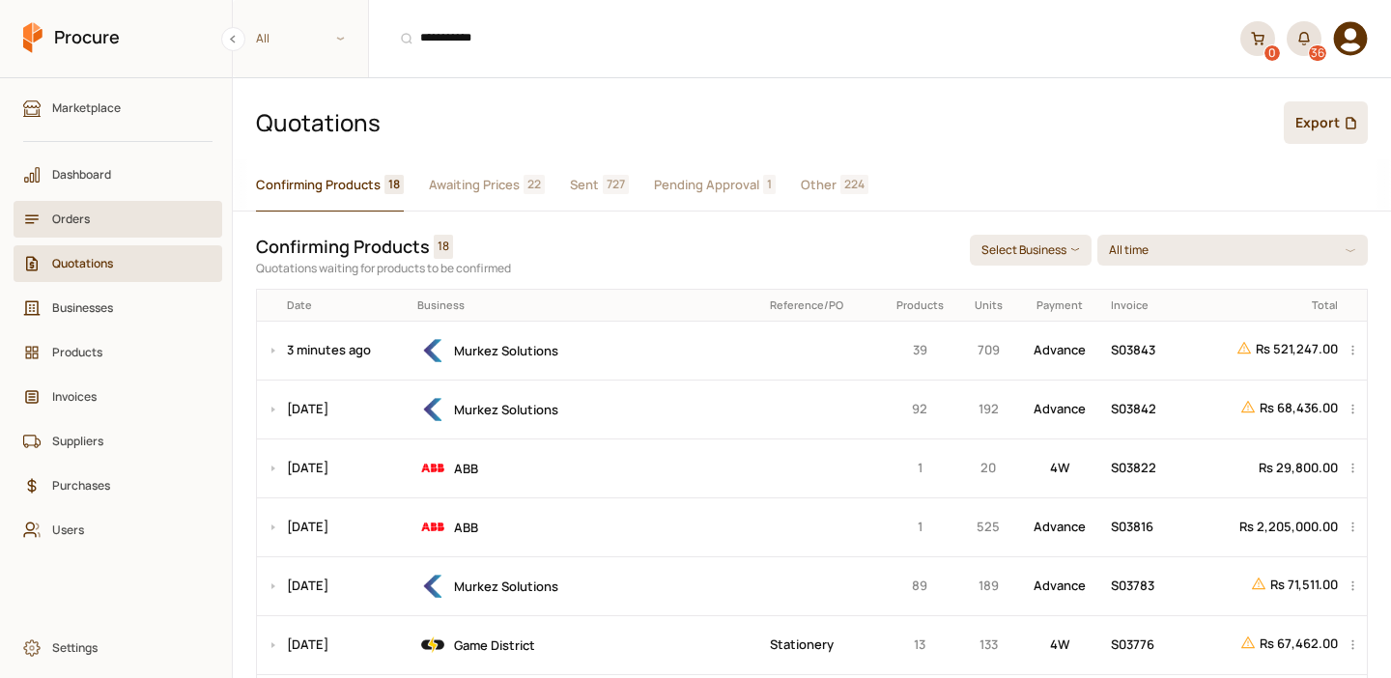
click at [102, 212] on span "Orders" at bounding box center [124, 219] width 145 height 18
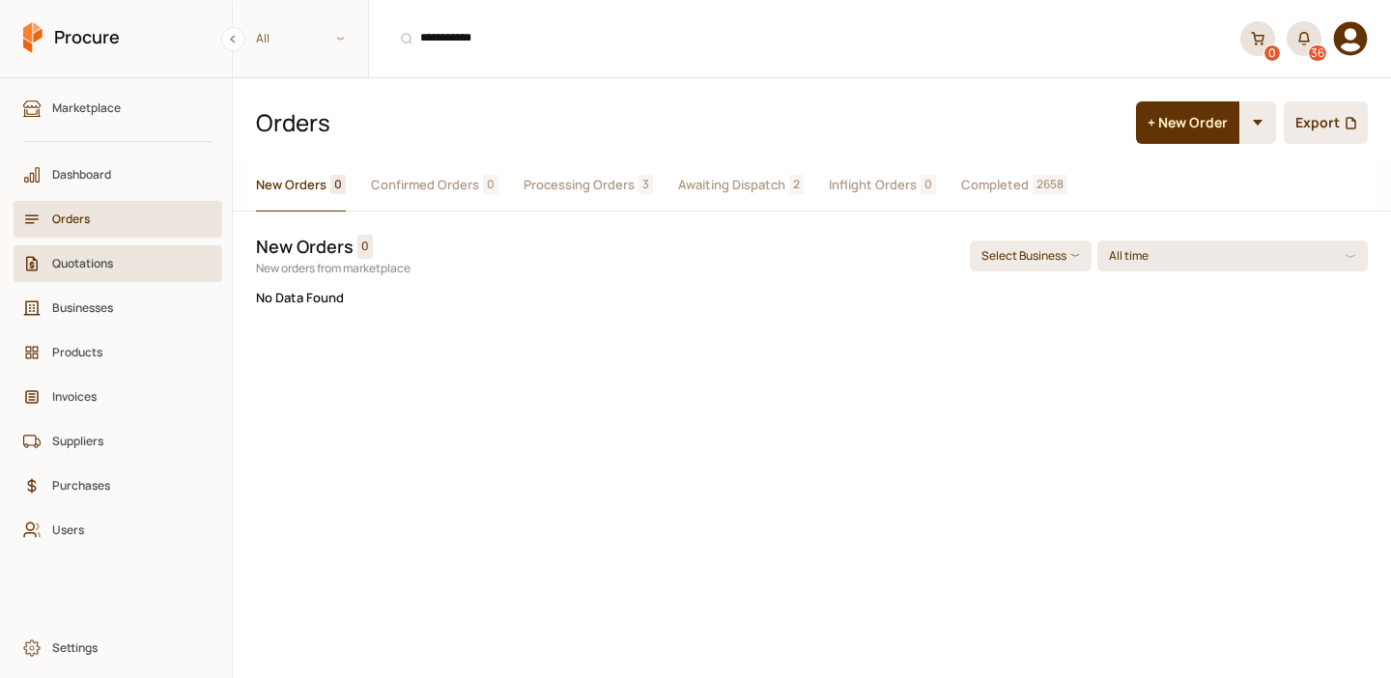
click at [108, 252] on link "Quotations" at bounding box center [118, 263] width 209 height 37
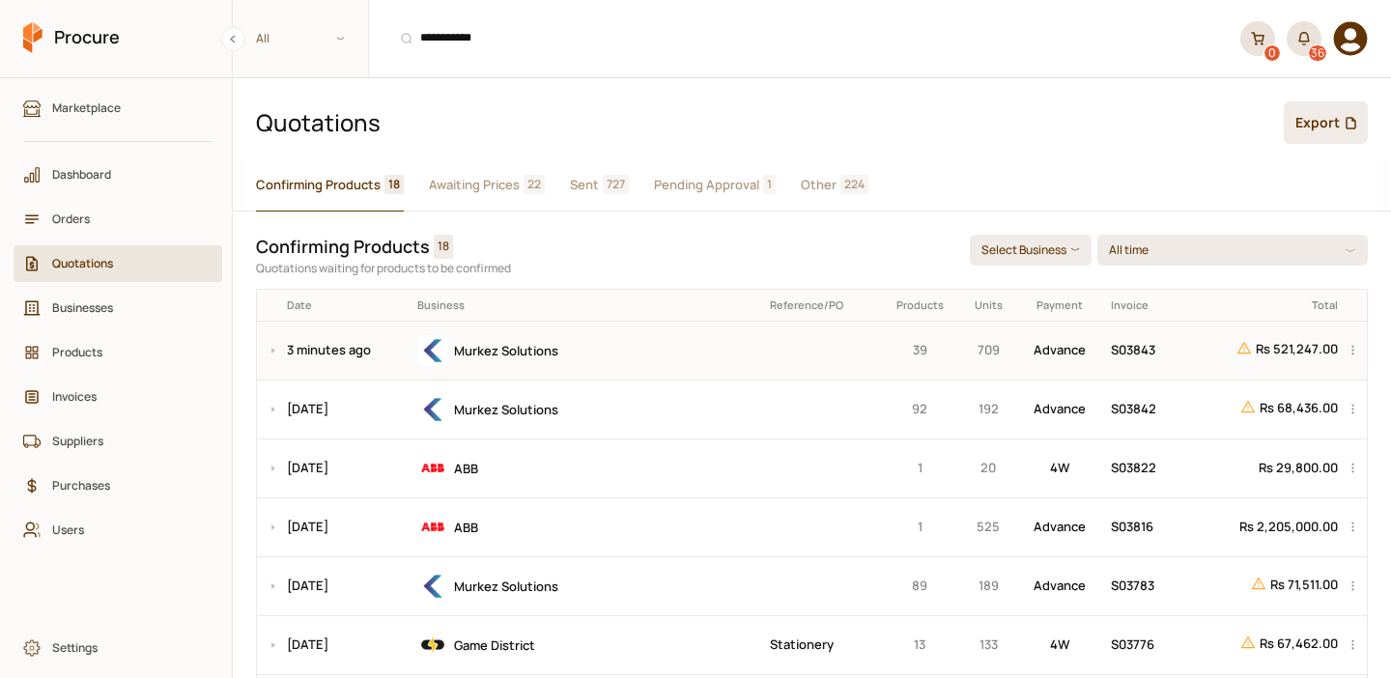
click at [629, 354] on div "Murkez Solutions" at bounding box center [586, 350] width 339 height 31
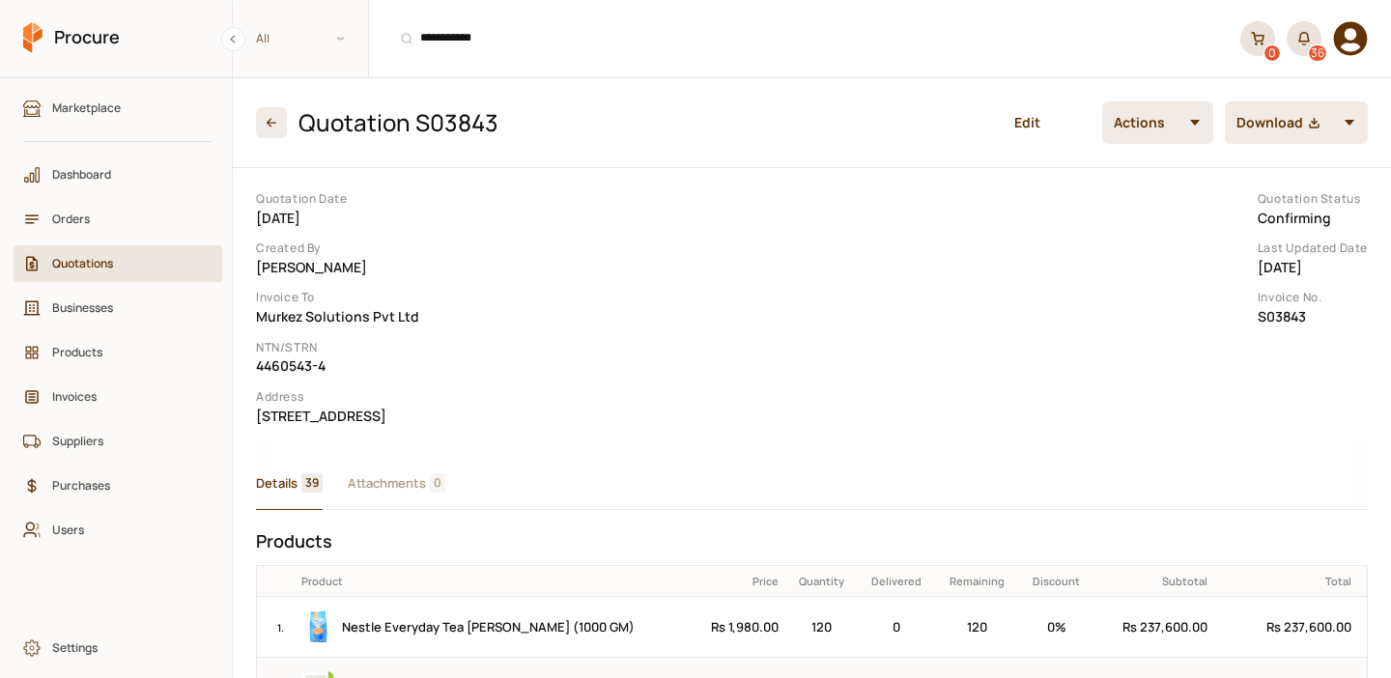
click at [1374, 120] on header "Quotation S03843 Edit Actions Download" at bounding box center [812, 123] width 1158 height 90
click at [1200, 122] on button "button" at bounding box center [1195, 122] width 37 height 43
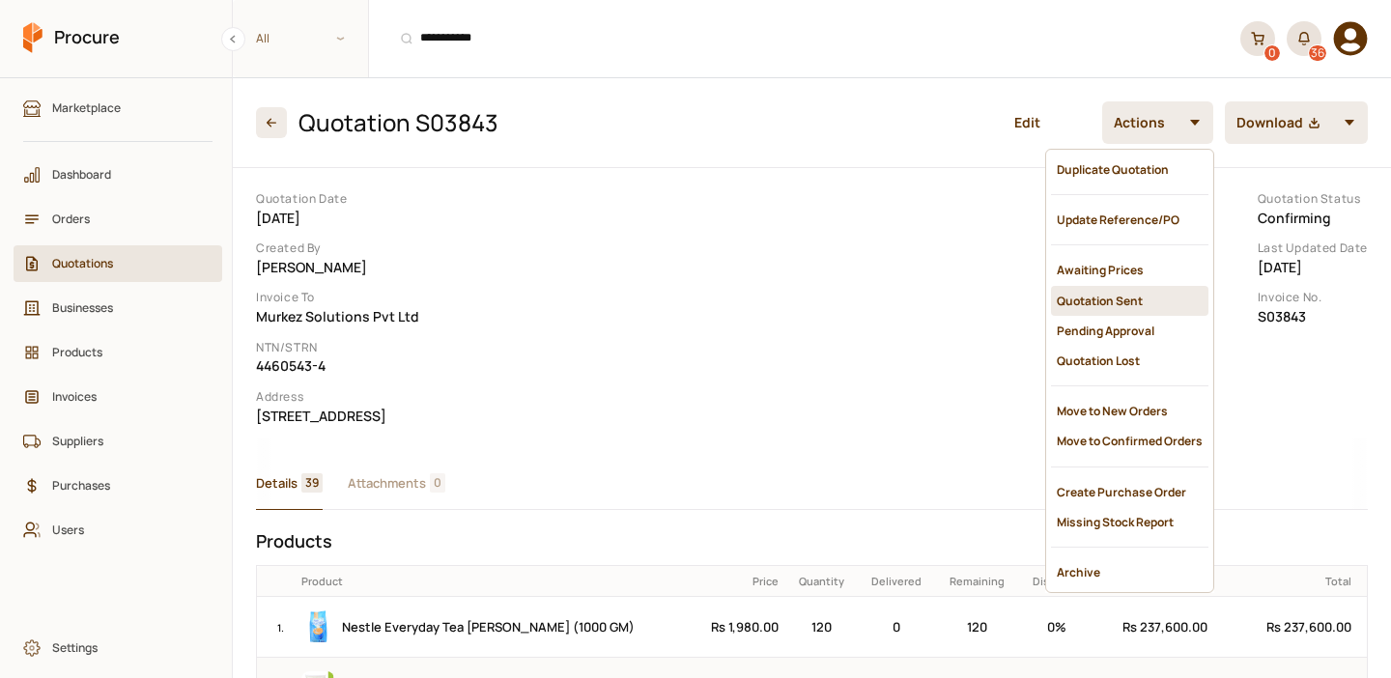
click at [1102, 291] on div "Quotation Sent" at bounding box center [1129, 301] width 157 height 30
